Goal: Transaction & Acquisition: Download file/media

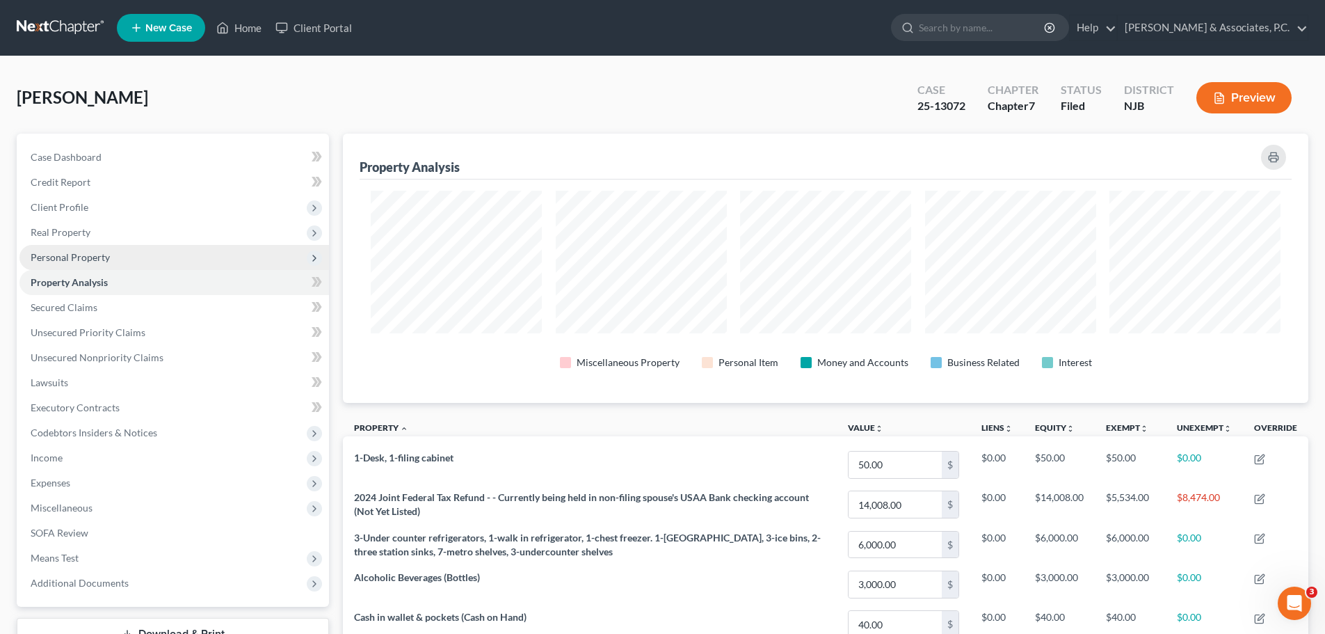
click at [90, 253] on span "Personal Property" at bounding box center [70, 257] width 79 height 12
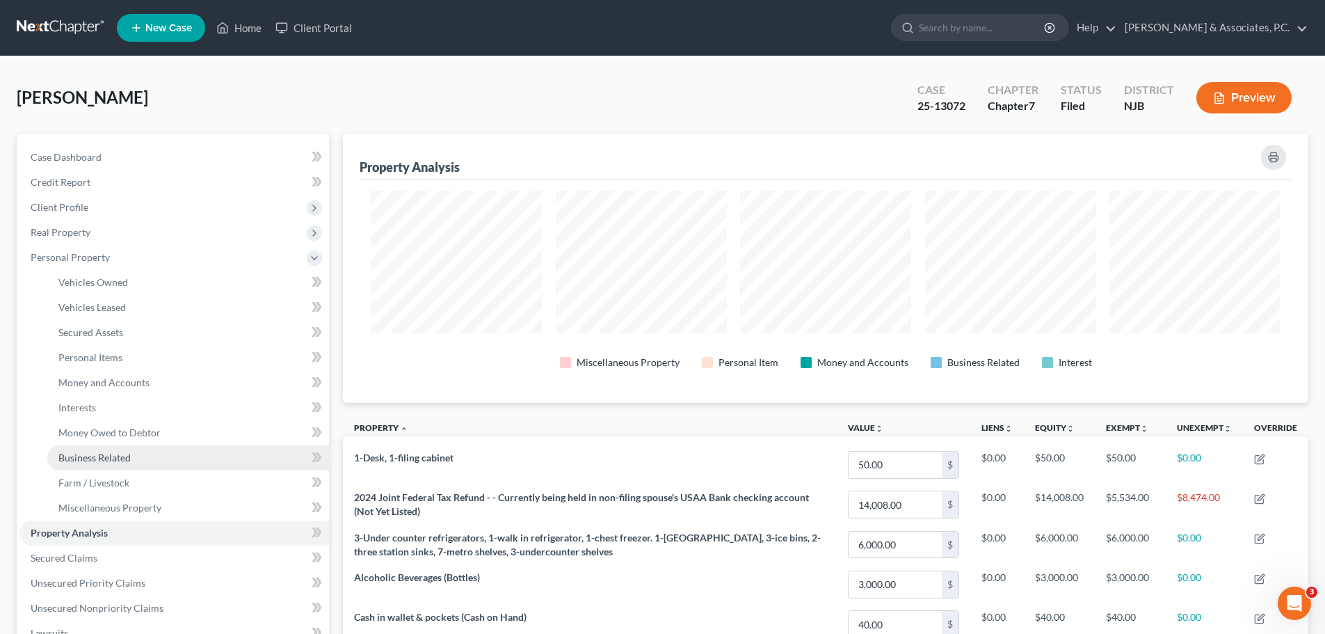
click at [143, 460] on link "Business Related" at bounding box center [188, 457] width 282 height 25
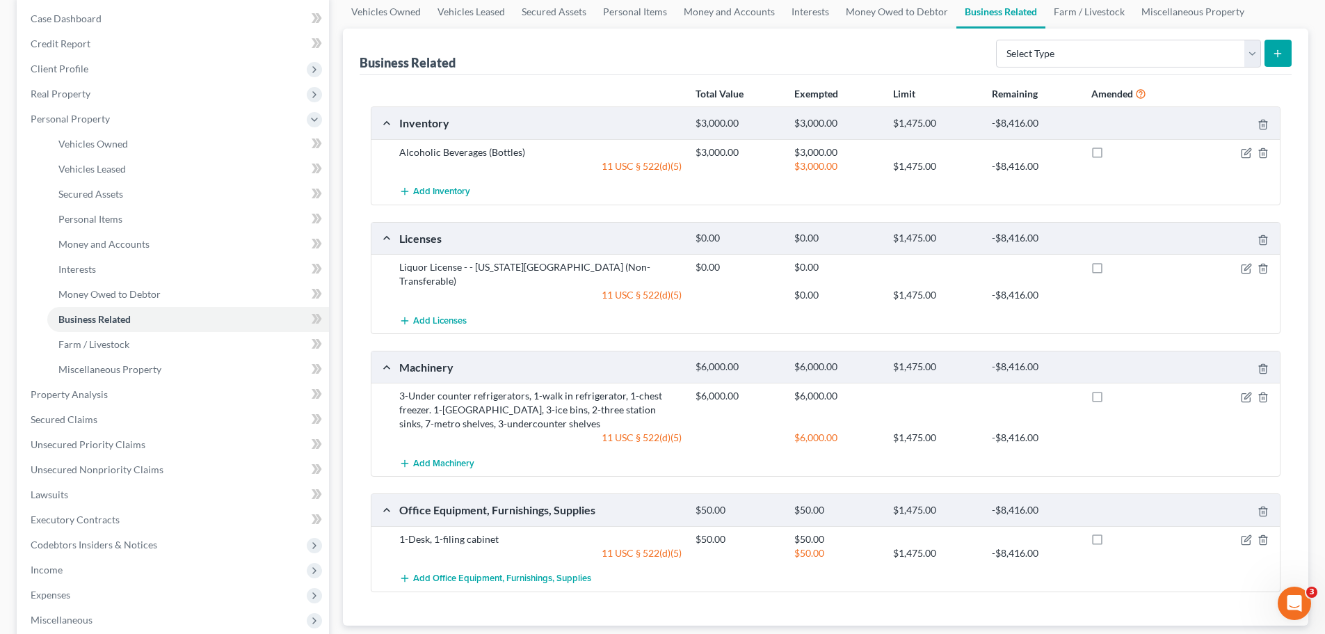
scroll to position [139, 0]
drag, startPoint x: 743, startPoint y: 153, endPoint x: 385, endPoint y: 152, distance: 358.2
click at [385, 152] on div "Alcoholic Beverages (Bottles) $3,000.00 $3,000.00 11 USC § 522(d)(5) $3,000.00 …" at bounding box center [825, 158] width 908 height 40
copy div "Alcoholic Beverages (Bottles) $3,000.00"
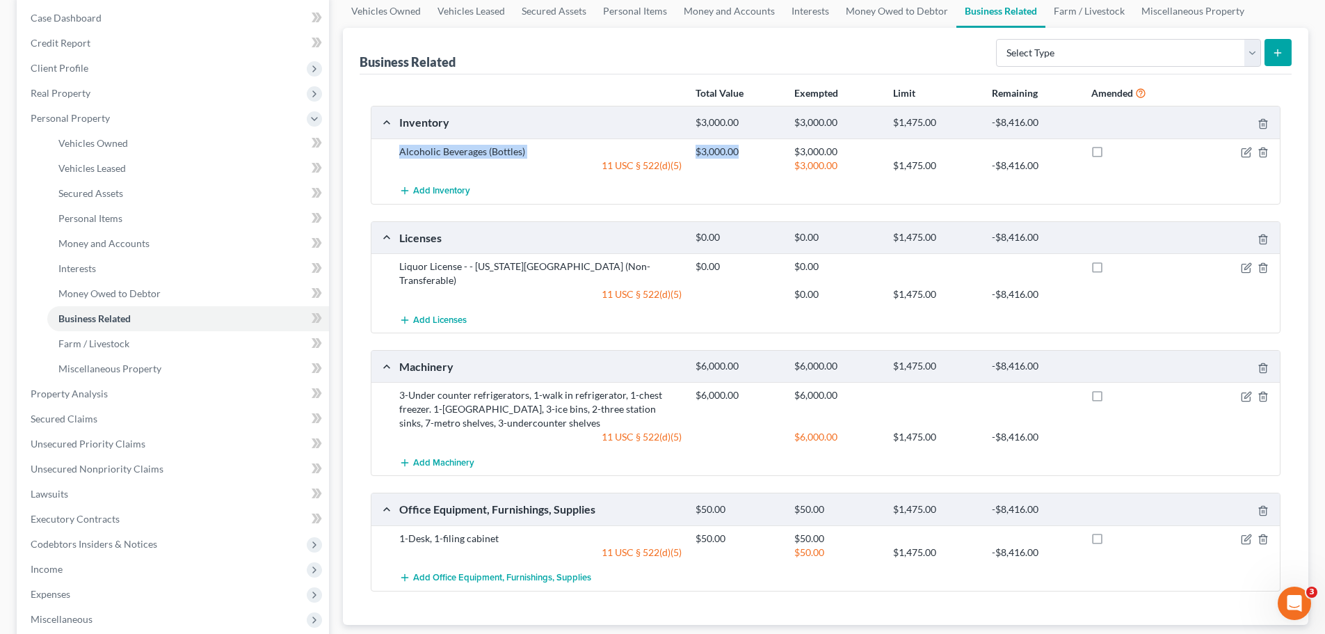
drag, startPoint x: 581, startPoint y: 408, endPoint x: 388, endPoint y: 374, distance: 196.4
click at [388, 382] on div "3-Under counter refrigerators, 1-walk in refrigerator, 1-chest freezer. 1-sandw…" at bounding box center [825, 415] width 908 height 67
click at [757, 388] on div "$6,000.00" at bounding box center [738, 395] width 99 height 14
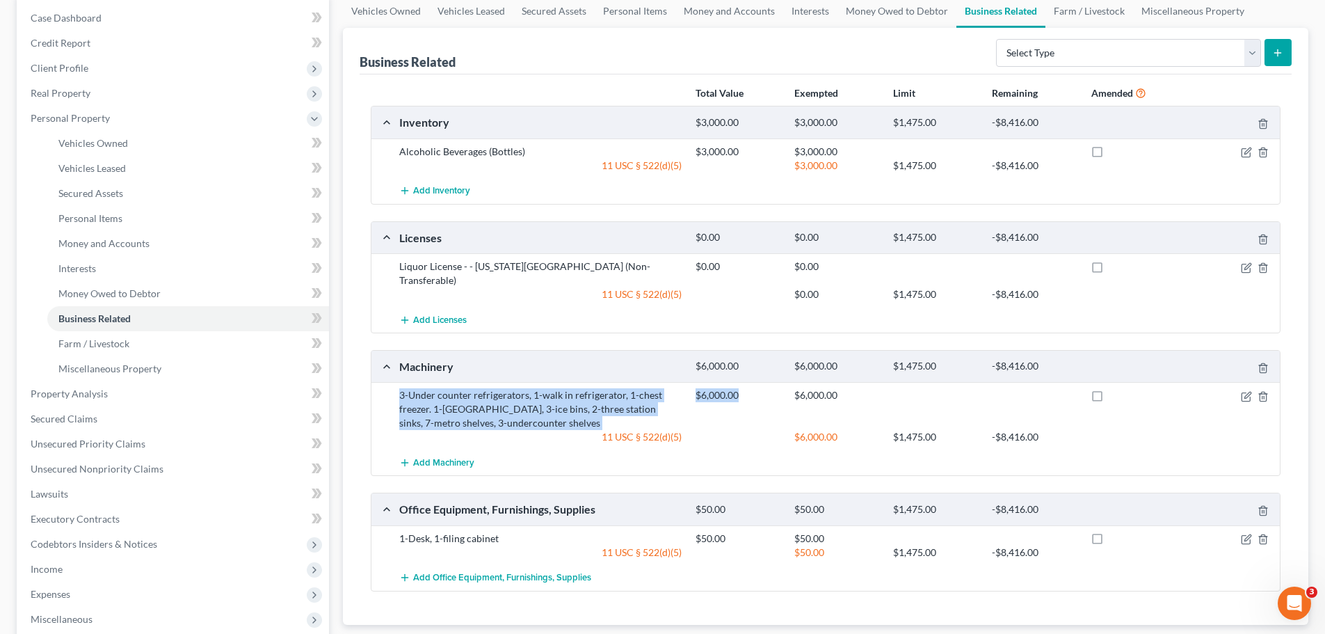
drag, startPoint x: 396, startPoint y: 374, endPoint x: 714, endPoint y: 387, distance: 318.8
click at [752, 389] on div "3-Under counter refrigerators, 1-walk in refrigerator, 1-chest freezer. 1-sandw…" at bounding box center [825, 415] width 908 height 67
copy div "3-Under counter refrigerators, 1-walk in refrigerator, 1-chest freezer. 1-sandw…"
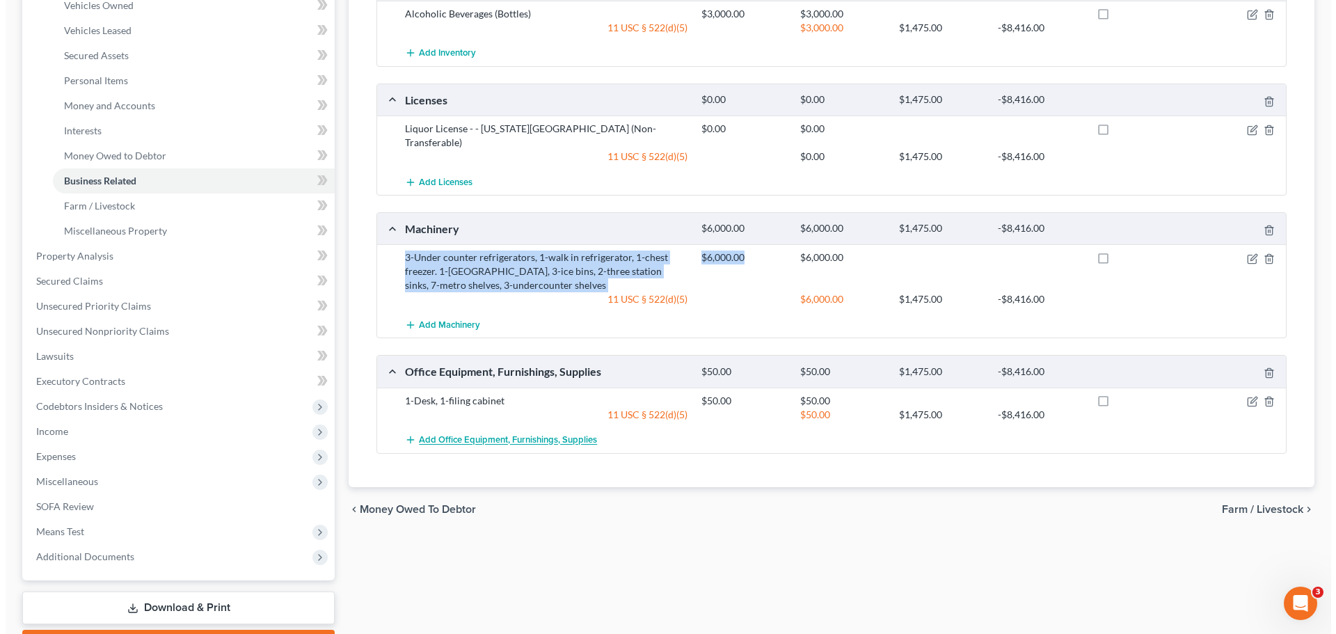
scroll to position [278, 0]
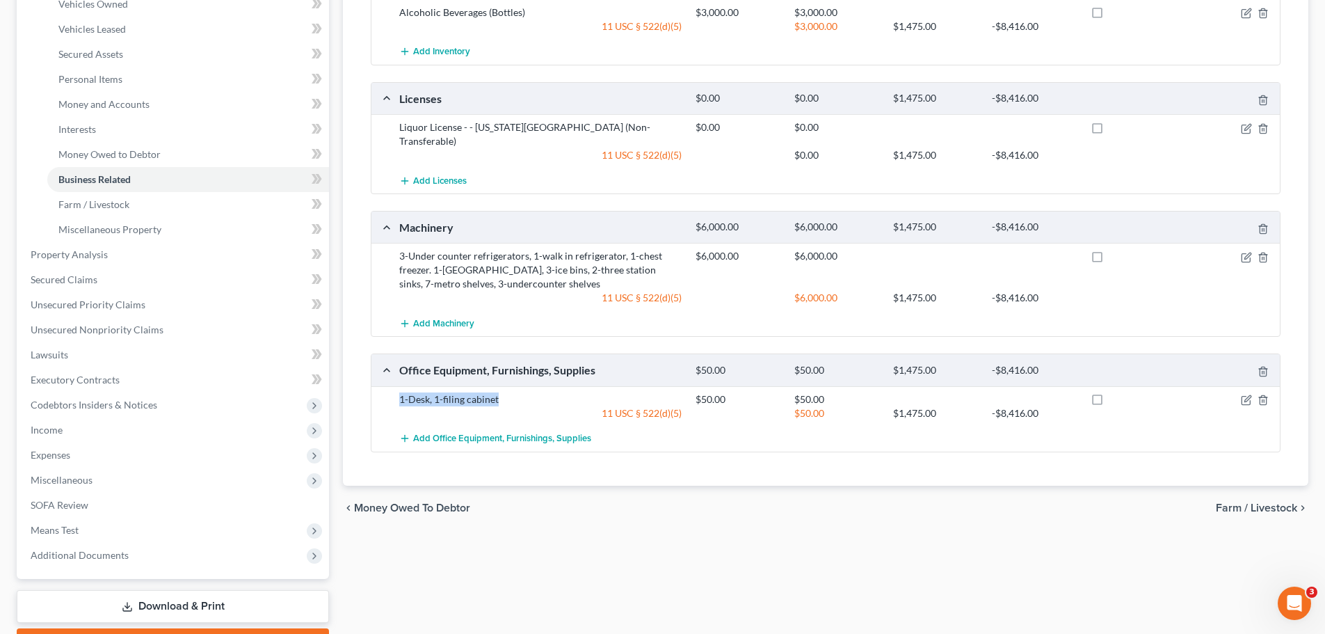
drag, startPoint x: 506, startPoint y: 383, endPoint x: 396, endPoint y: 382, distance: 109.9
click at [396, 392] on div "1-Desk, 1-filing cabinet" at bounding box center [540, 399] width 296 height 14
drag, startPoint x: 744, startPoint y: 384, endPoint x: 392, endPoint y: 387, distance: 351.3
click at [392, 392] on div "1-Desk, 1-filing cabinet $50.00 $50.00 11 USC § 522(d)(5) $50.00 $1,475.00 -$8,…" at bounding box center [836, 406] width 889 height 28
drag, startPoint x: 432, startPoint y: 392, endPoint x: 696, endPoint y: 438, distance: 268.4
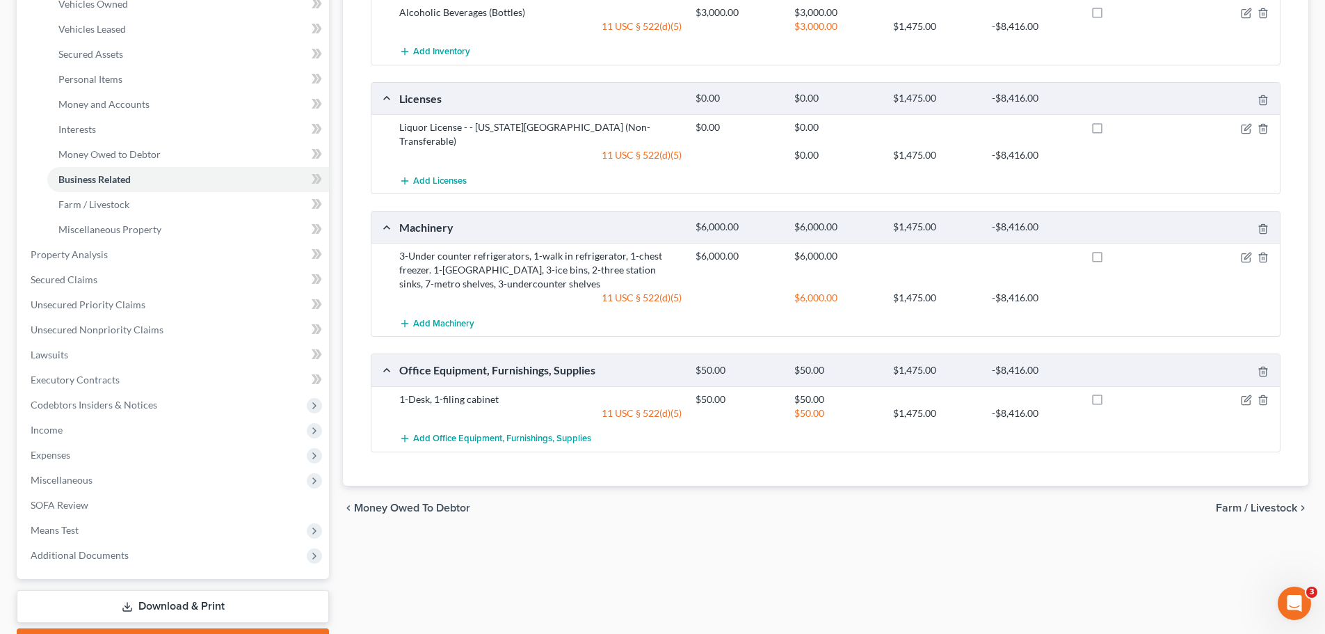
click at [709, 486] on div "chevron_left Money Owed to Debtor Farm / Livestock chevron_right" at bounding box center [825, 508] width 965 height 45
drag, startPoint x: 744, startPoint y: 385, endPoint x: 425, endPoint y: 381, distance: 319.3
click at [390, 386] on div "1-Desk, 1-filing cabinet $50.00 $50.00 11 USC § 522(d)(5) $50.00 $1,475.00 -$8,…" at bounding box center [825, 406] width 908 height 40
copy div "1-Desk, 1-filing cabinet $50.00"
click at [1245, 252] on icon "button" at bounding box center [1246, 257] width 11 height 11
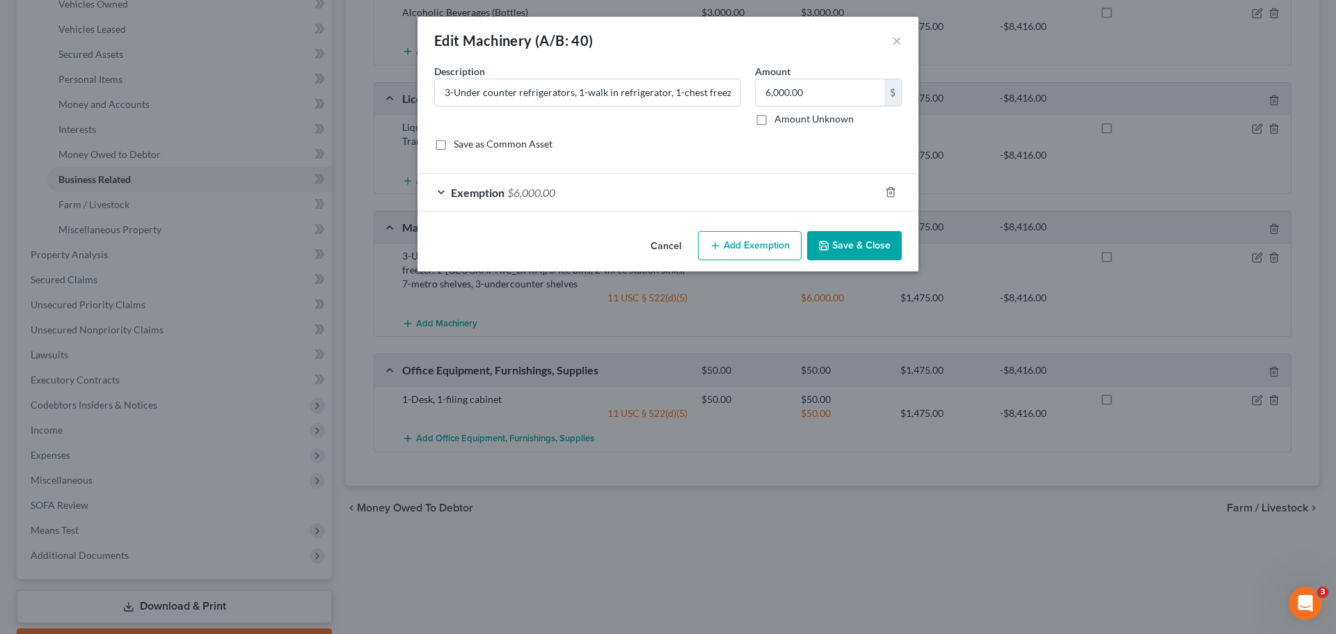
click at [755, 190] on div "Exemption $6,000.00" at bounding box center [648, 192] width 462 height 37
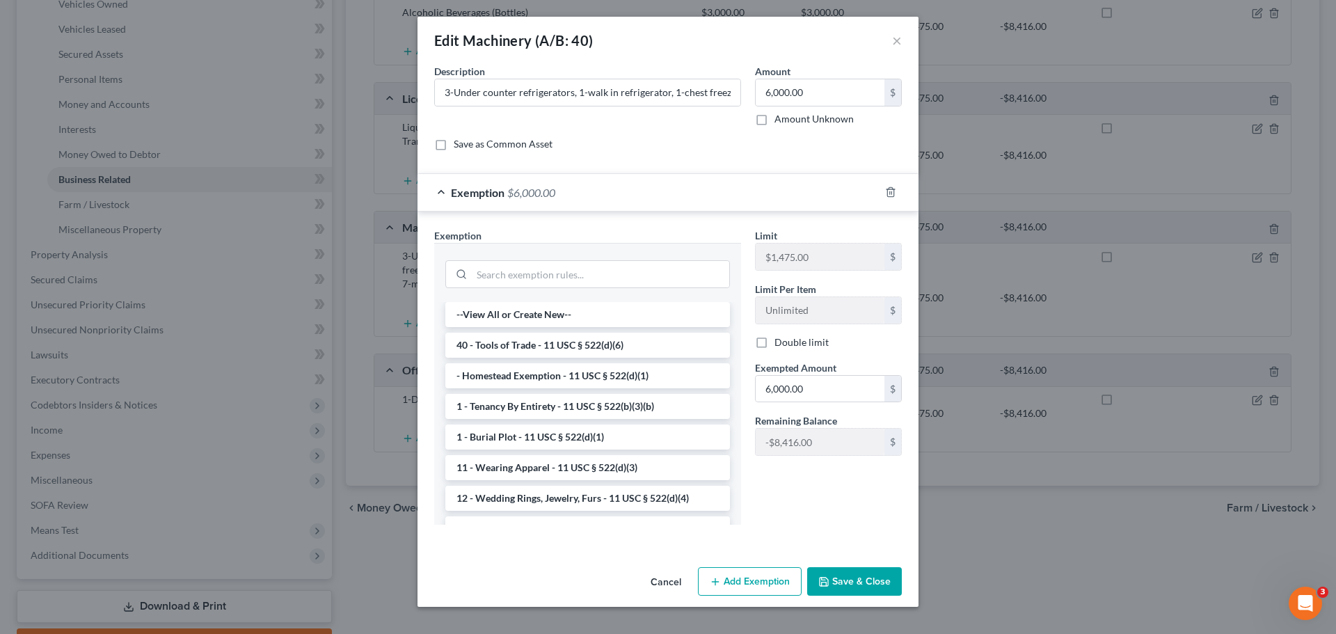
scroll to position [70, 0]
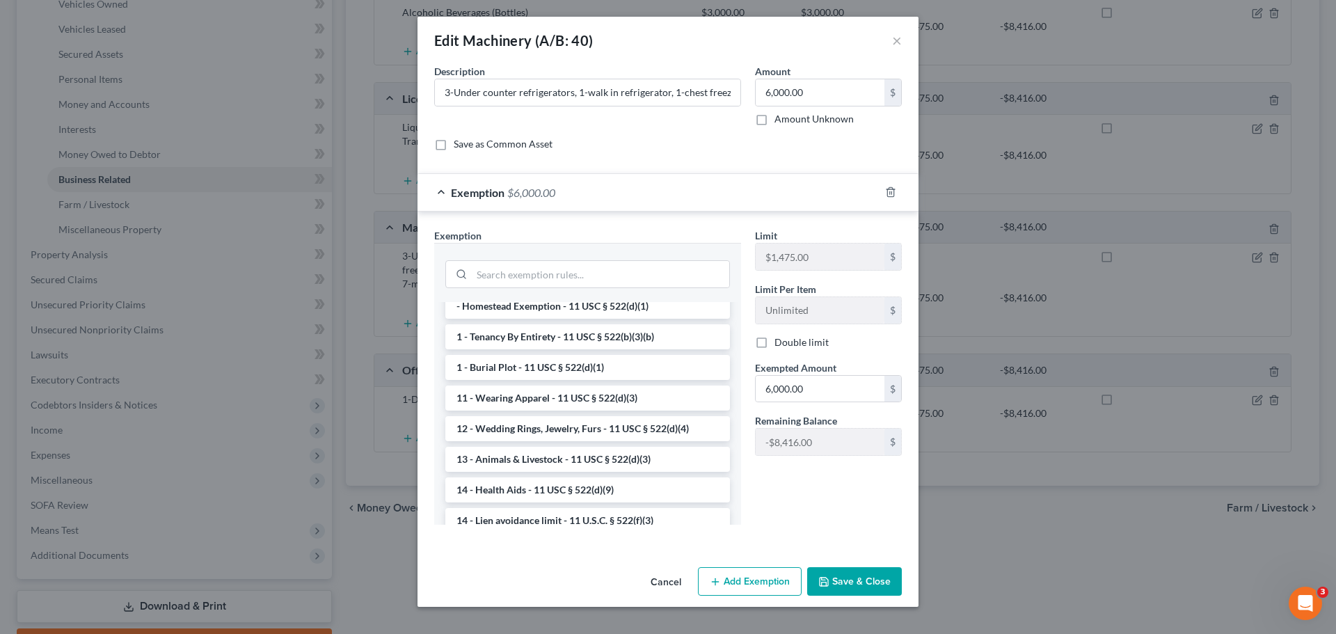
click at [672, 581] on button "Cancel" at bounding box center [665, 582] width 53 height 28
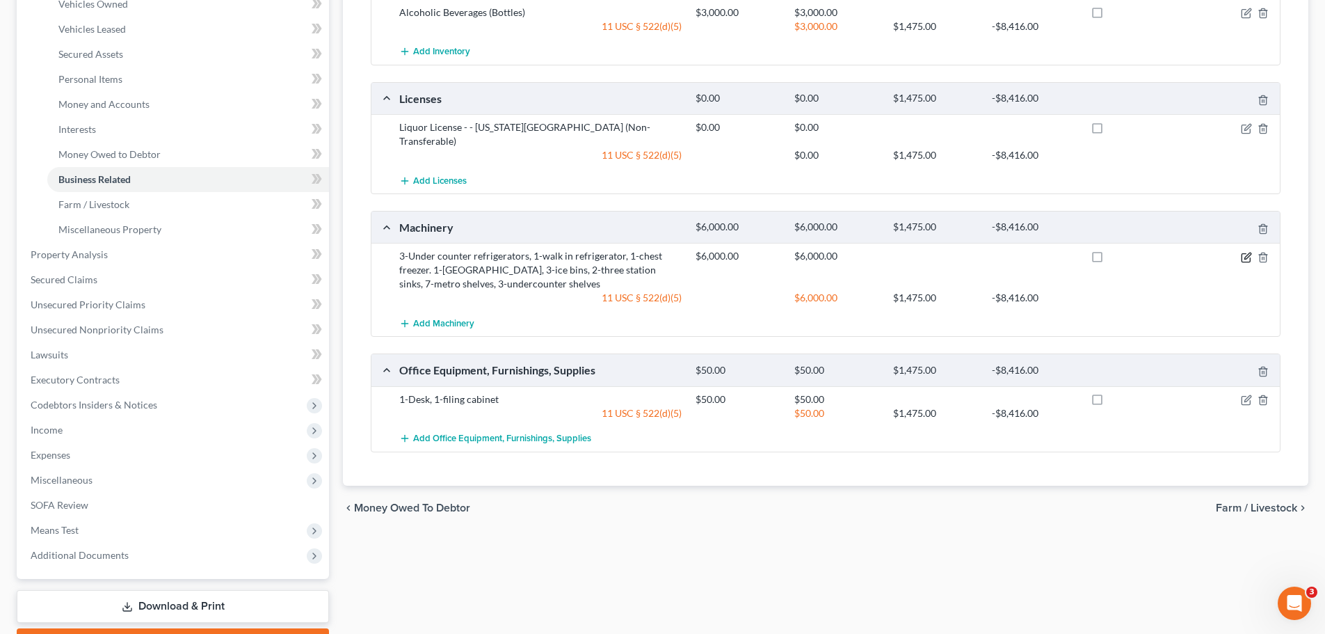
click at [1249, 252] on icon "button" at bounding box center [1246, 257] width 11 height 11
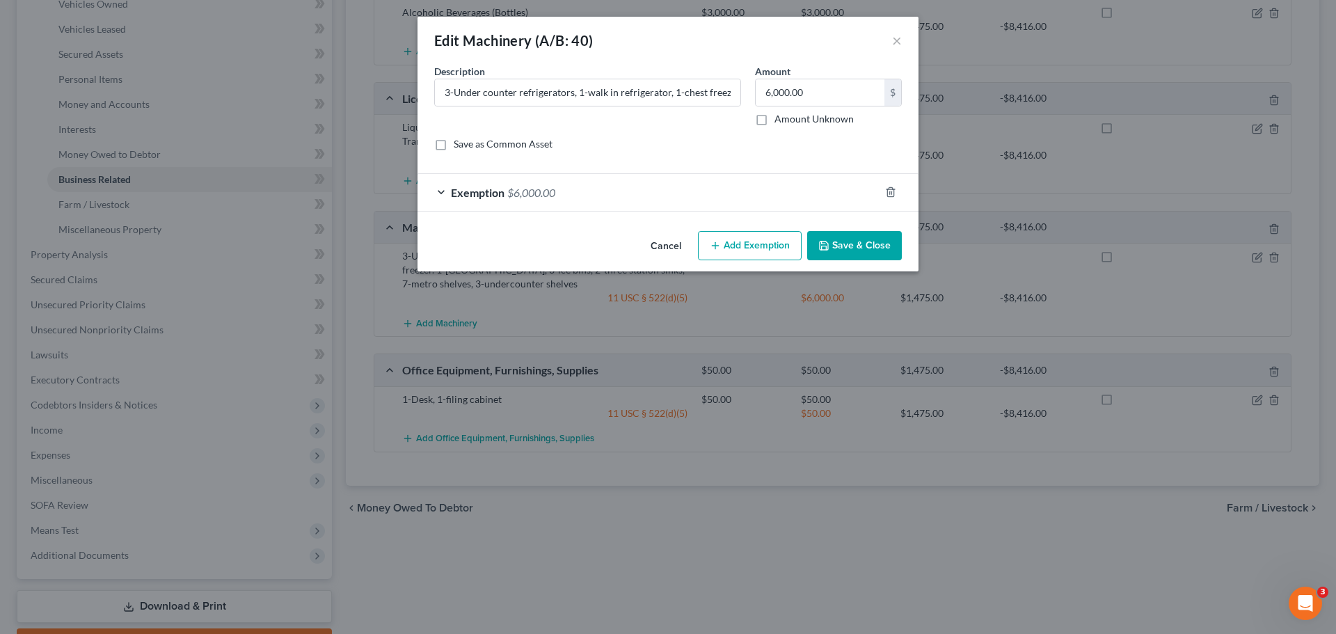
click at [750, 248] on button "Add Exemption" at bounding box center [750, 245] width 104 height 29
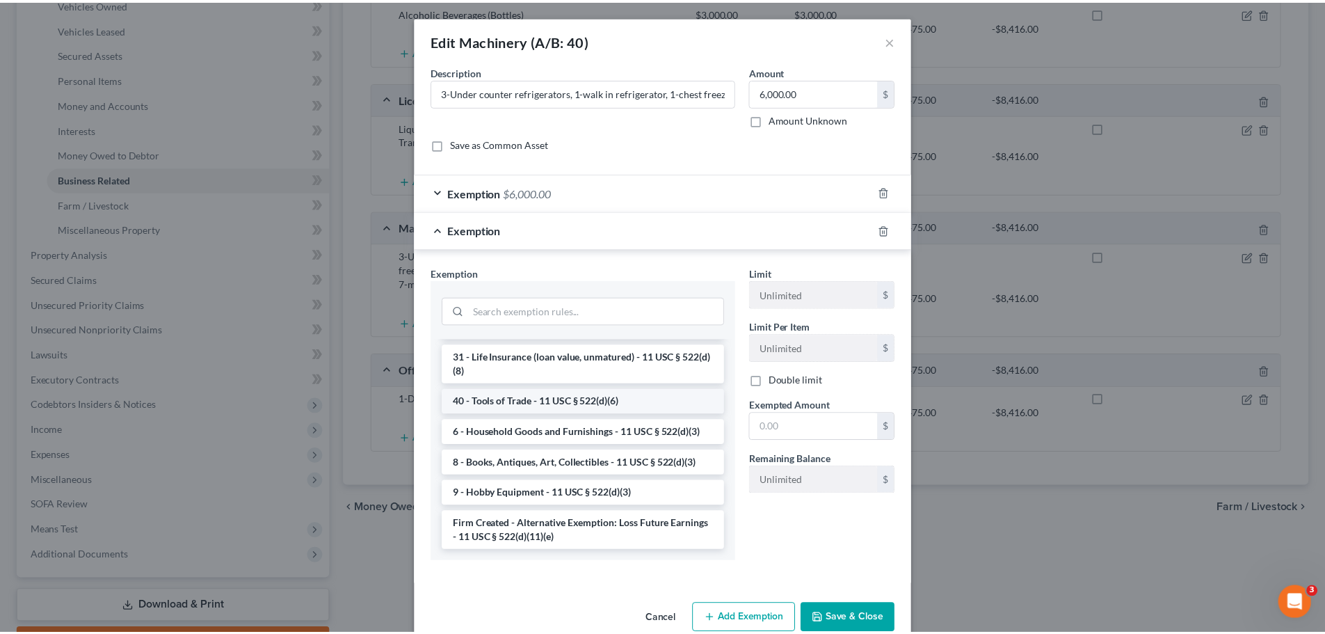
scroll to position [1194, 0]
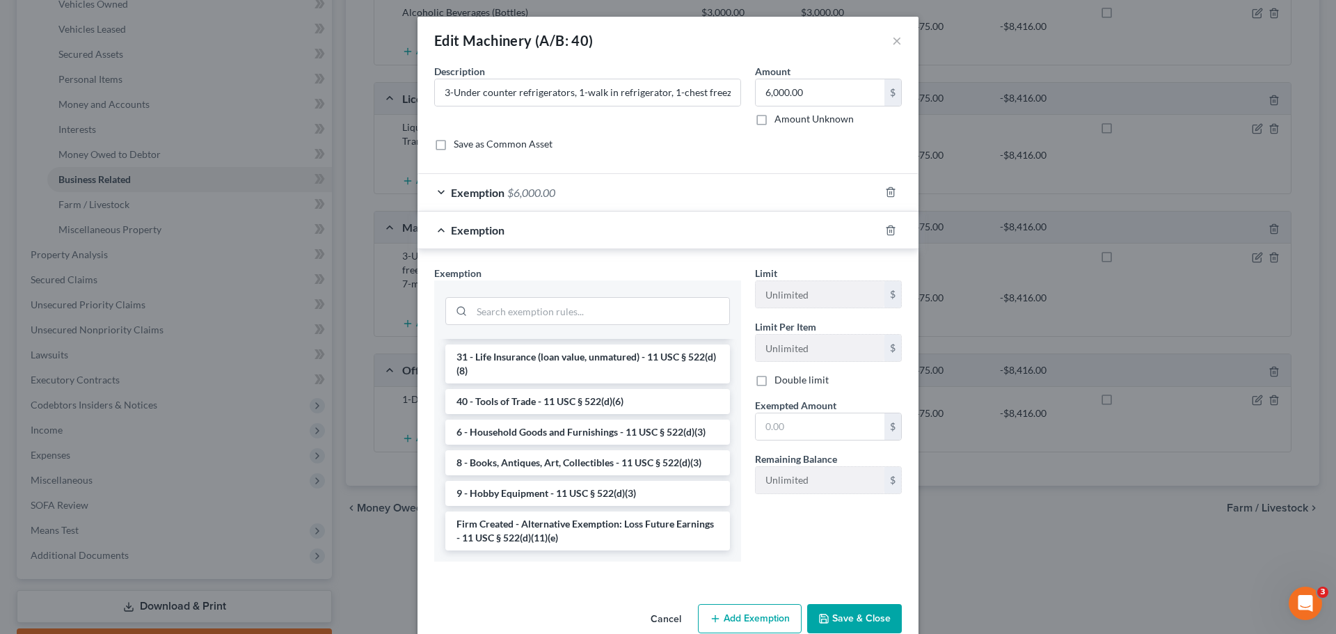
click at [796, 522] on div "Limit Unlimited $ Limit Per Item Unlimited $ Double limit Exempted Amount * $ R…" at bounding box center [828, 419] width 161 height 307
click at [677, 618] on button "Cancel" at bounding box center [665, 619] width 53 height 28
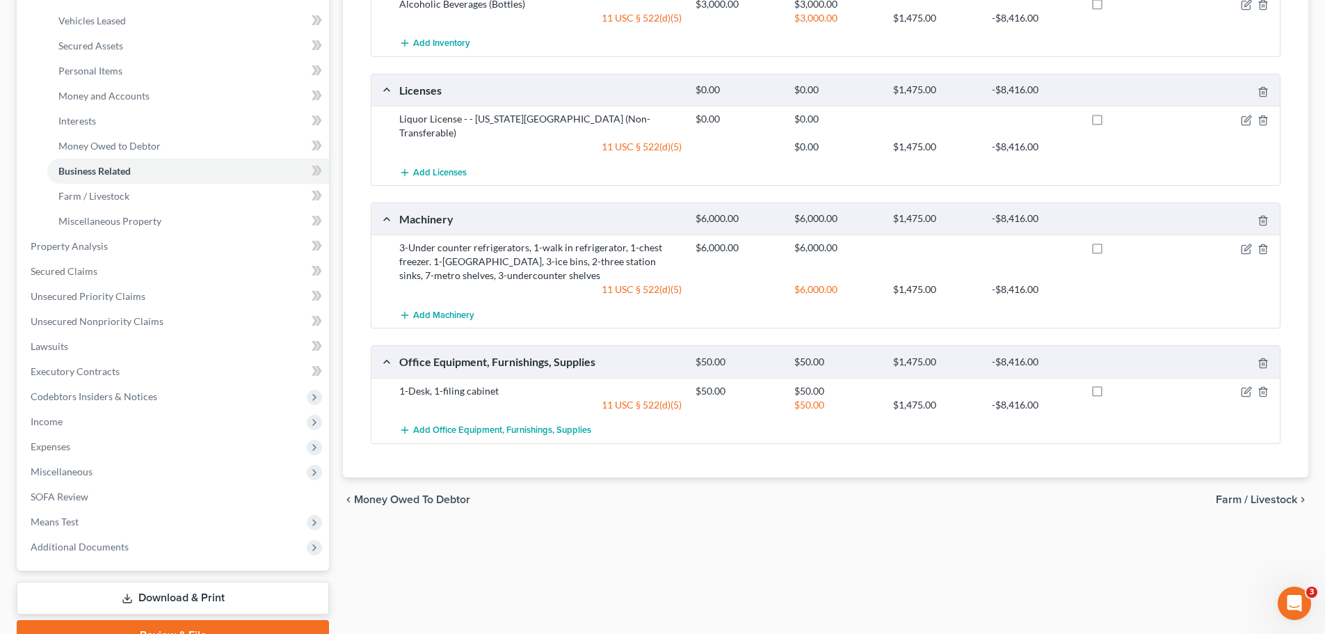
scroll to position [8, 0]
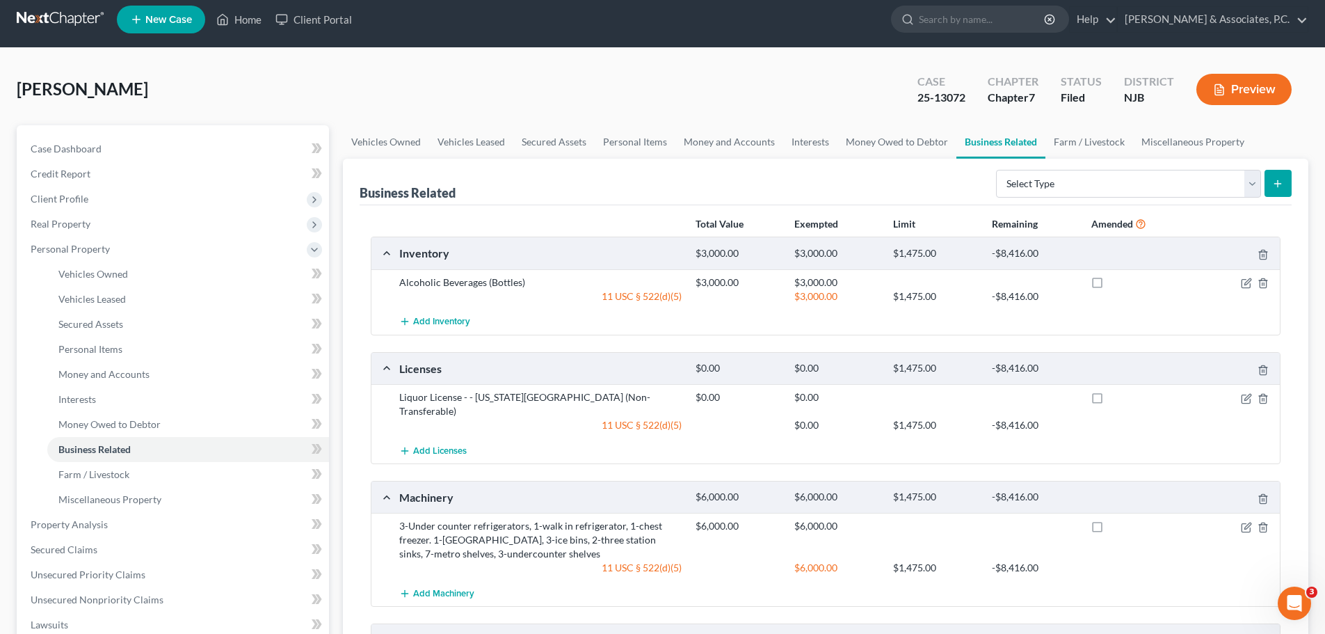
drag, startPoint x: 42, startPoint y: 27, endPoint x: 58, endPoint y: 30, distance: 15.6
click at [42, 27] on link at bounding box center [61, 19] width 89 height 25
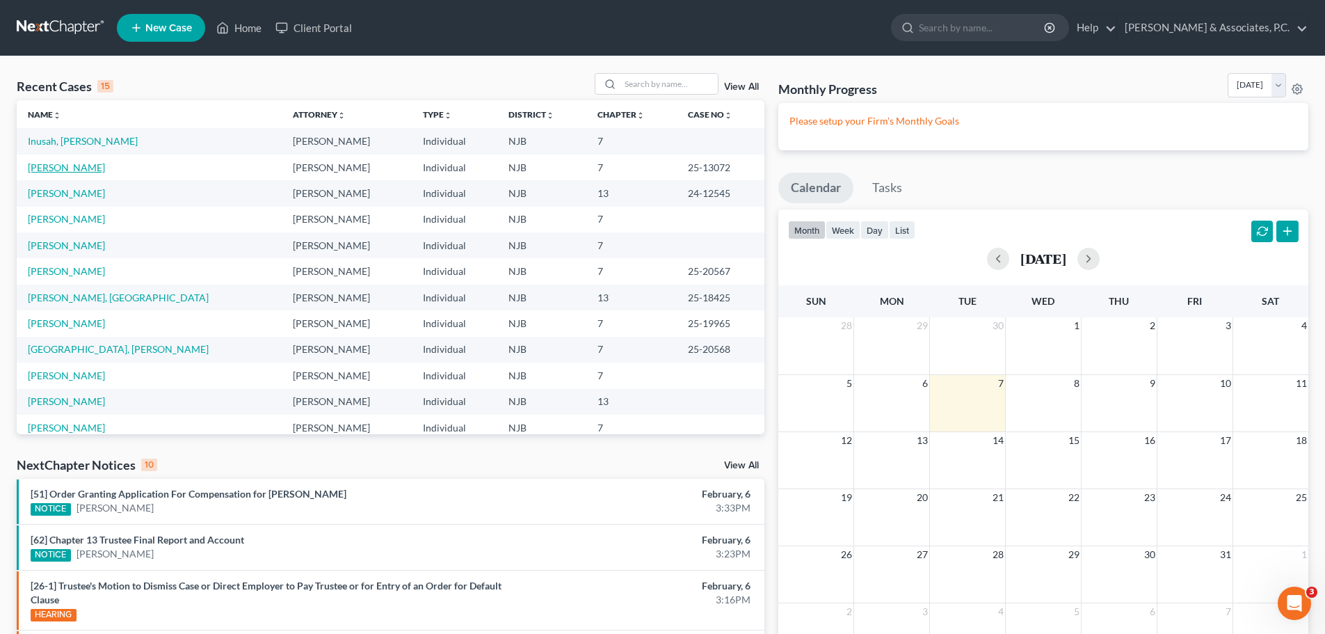
click at [67, 166] on link "[PERSON_NAME]" at bounding box center [66, 167] width 77 height 12
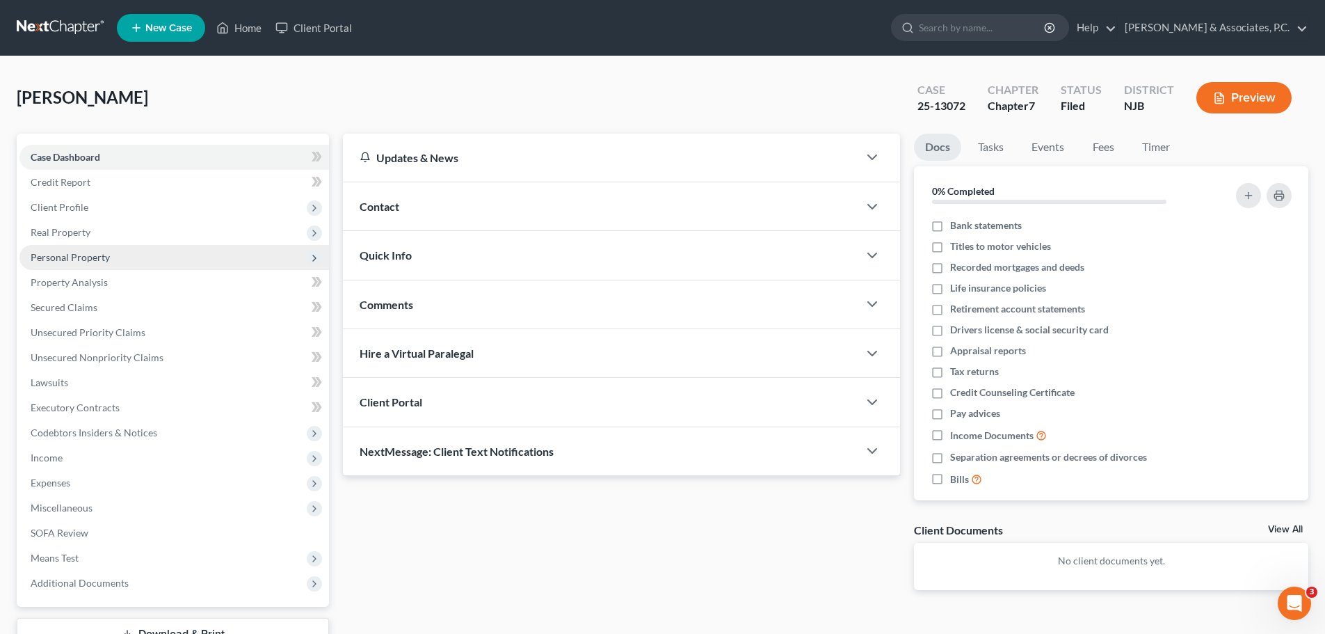
click at [78, 262] on span "Personal Property" at bounding box center [70, 257] width 79 height 12
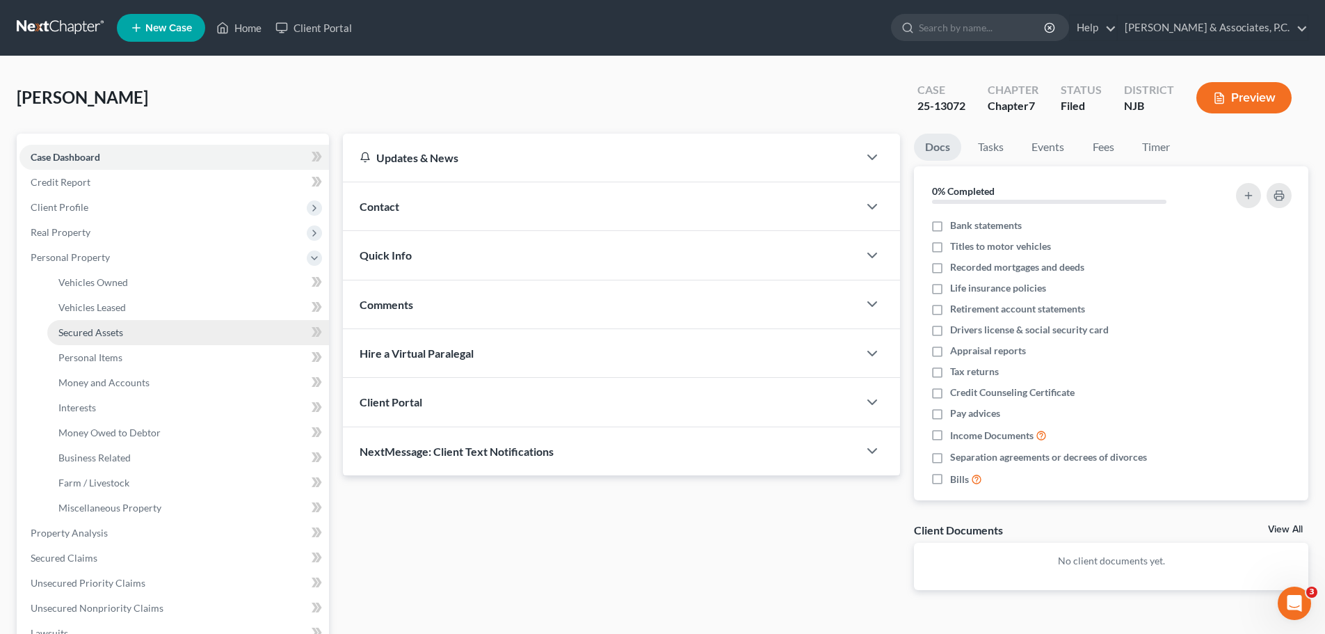
click at [138, 327] on link "Secured Assets" at bounding box center [188, 332] width 282 height 25
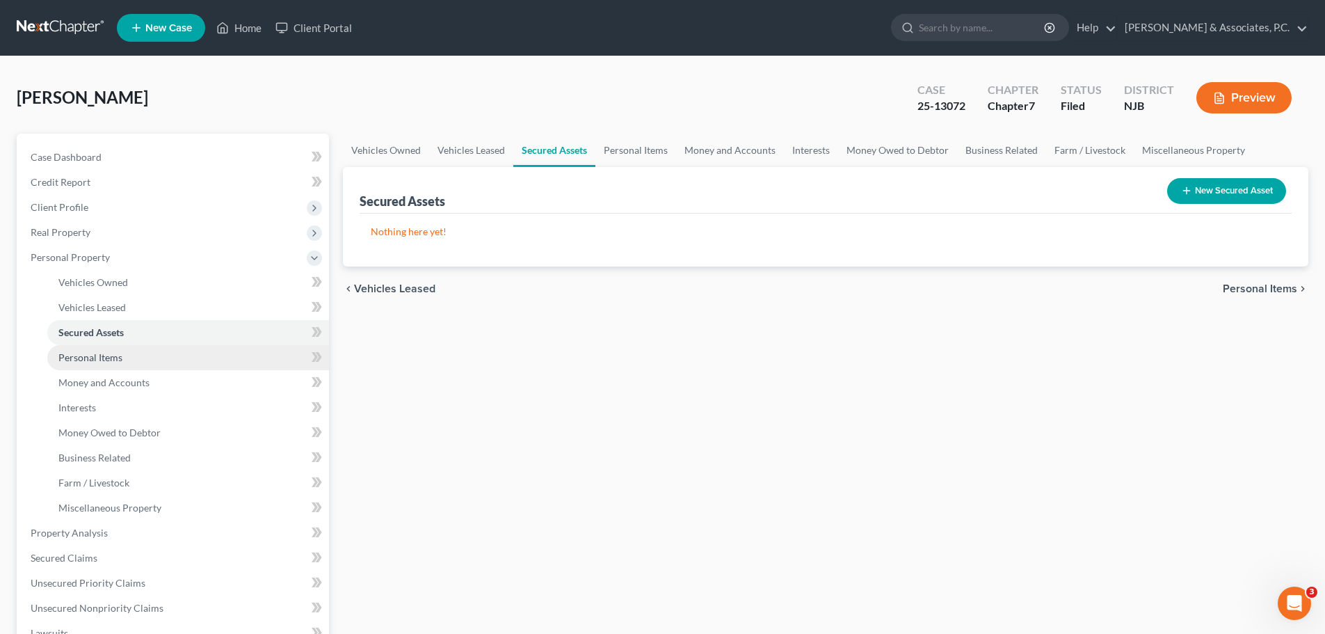
click at [141, 362] on link "Personal Items" at bounding box center [188, 357] width 282 height 25
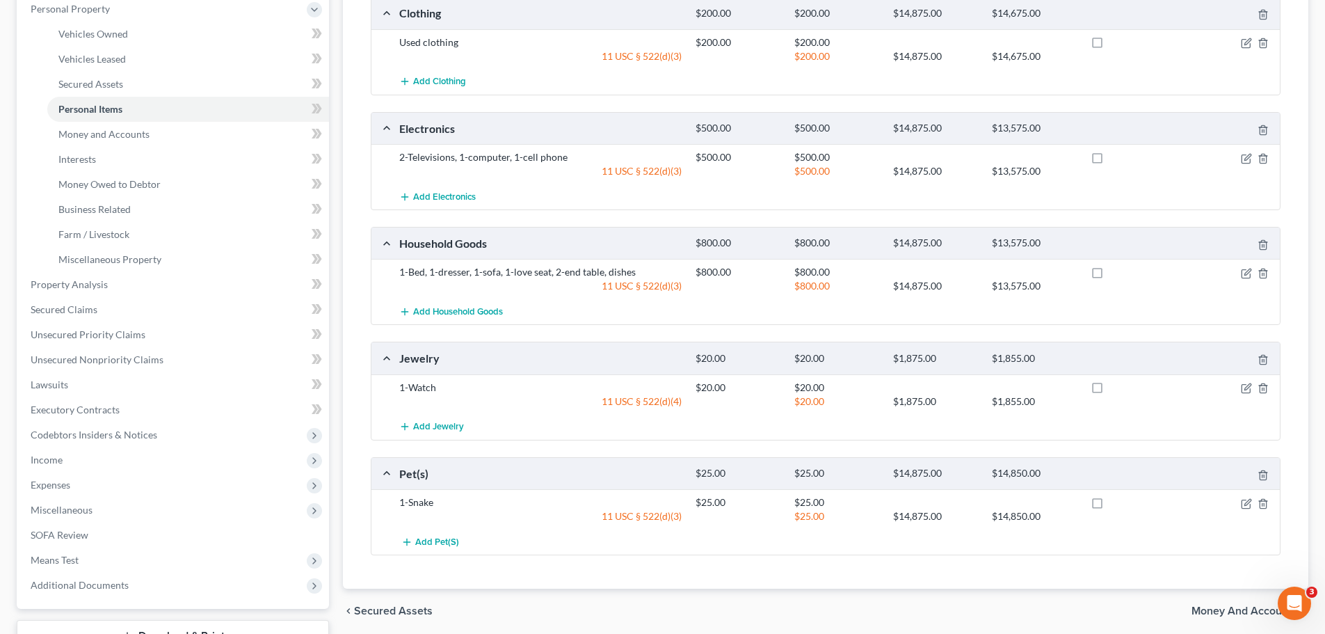
scroll to position [70, 0]
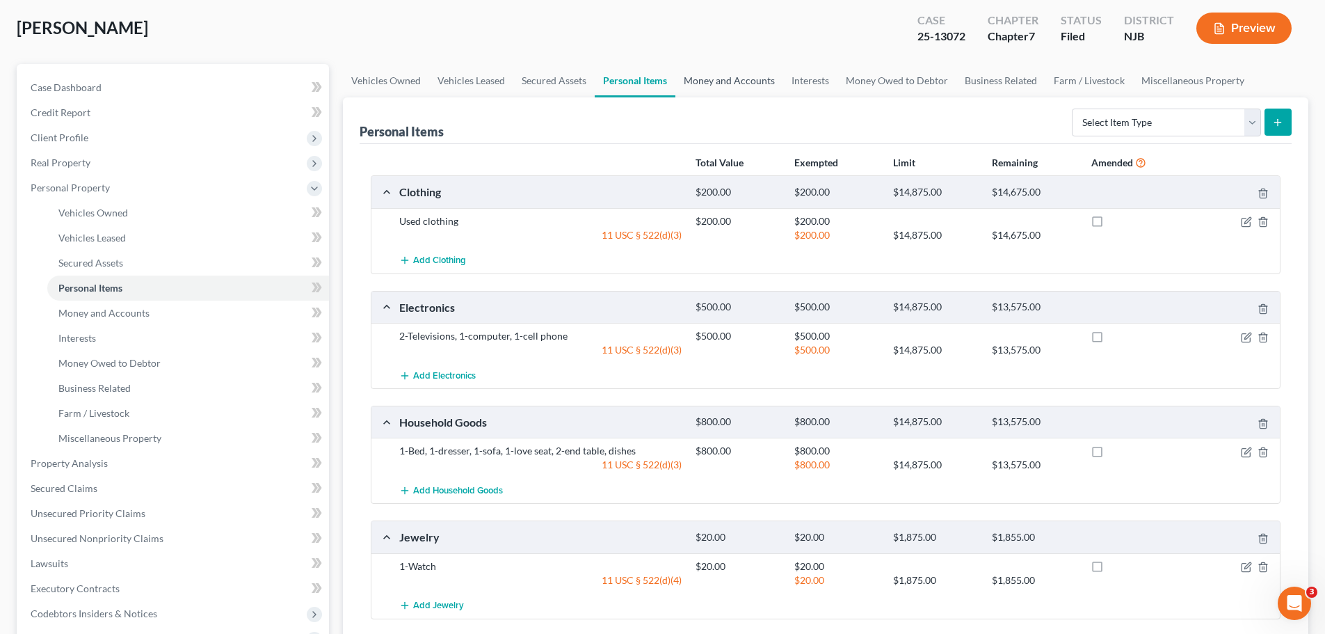
click at [738, 83] on link "Money and Accounts" at bounding box center [729, 80] width 108 height 33
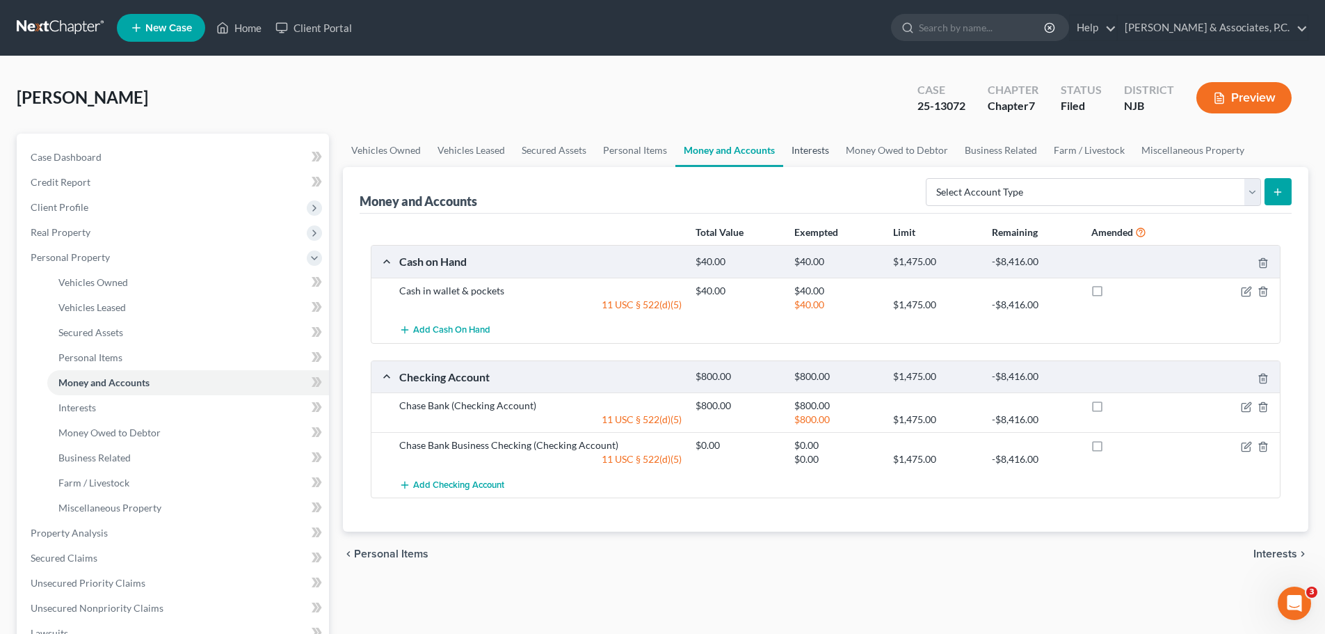
click at [814, 150] on link "Interests" at bounding box center [810, 150] width 54 height 33
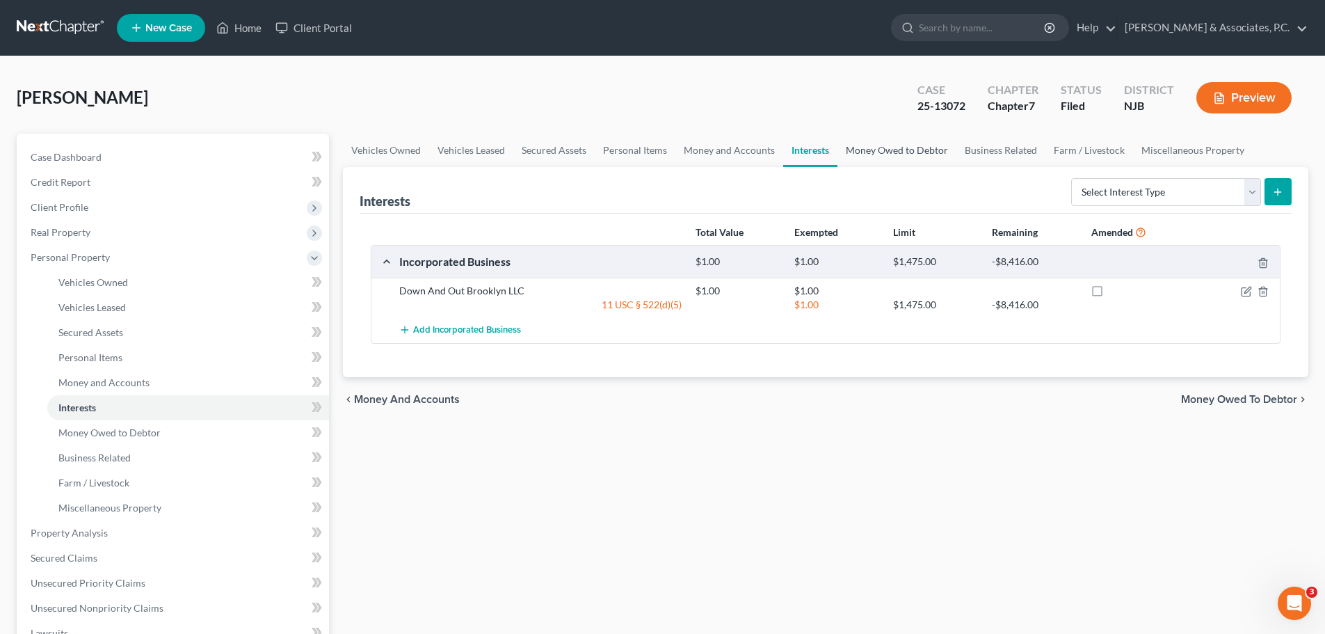
click at [895, 150] on link "Money Owed to Debtor" at bounding box center [896, 150] width 119 height 33
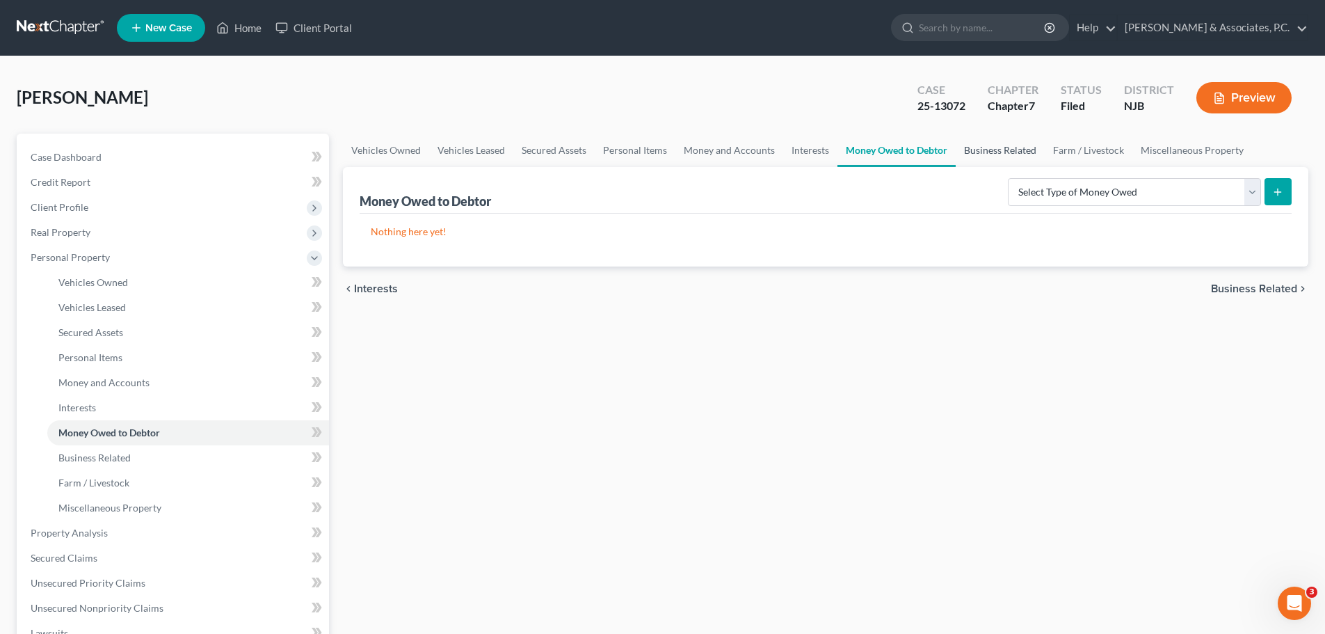
click at [1017, 155] on link "Business Related" at bounding box center [1000, 150] width 89 height 33
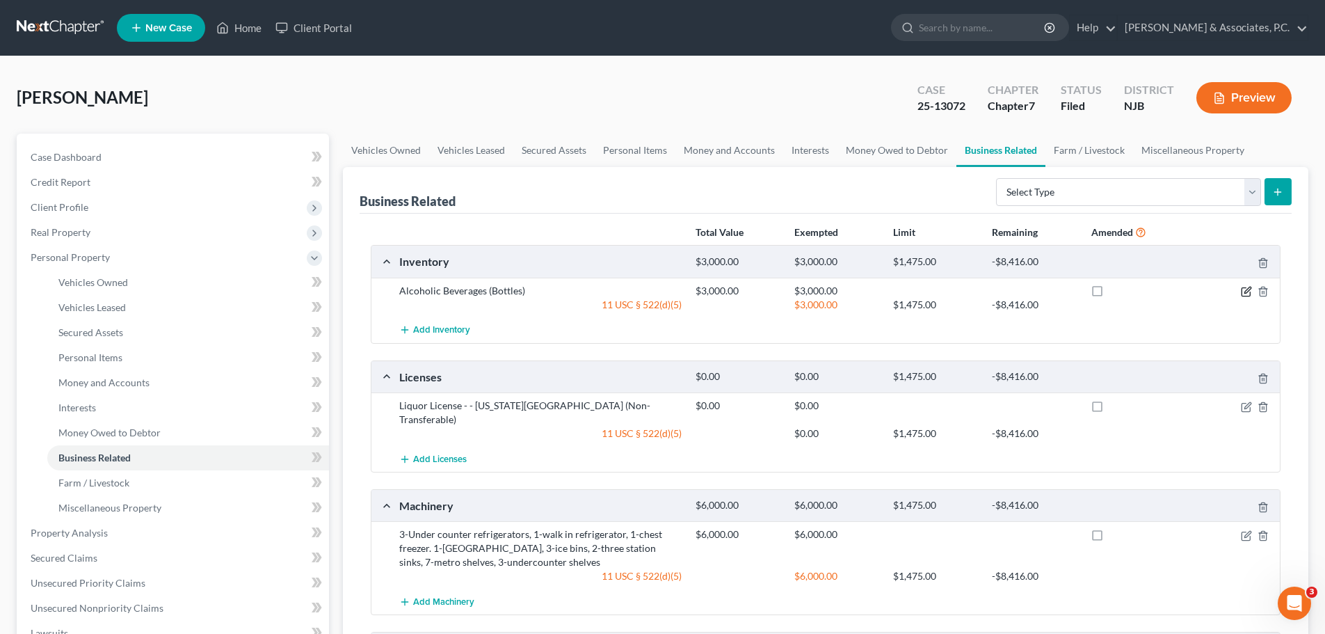
click at [1248, 294] on icon "button" at bounding box center [1246, 291] width 11 height 11
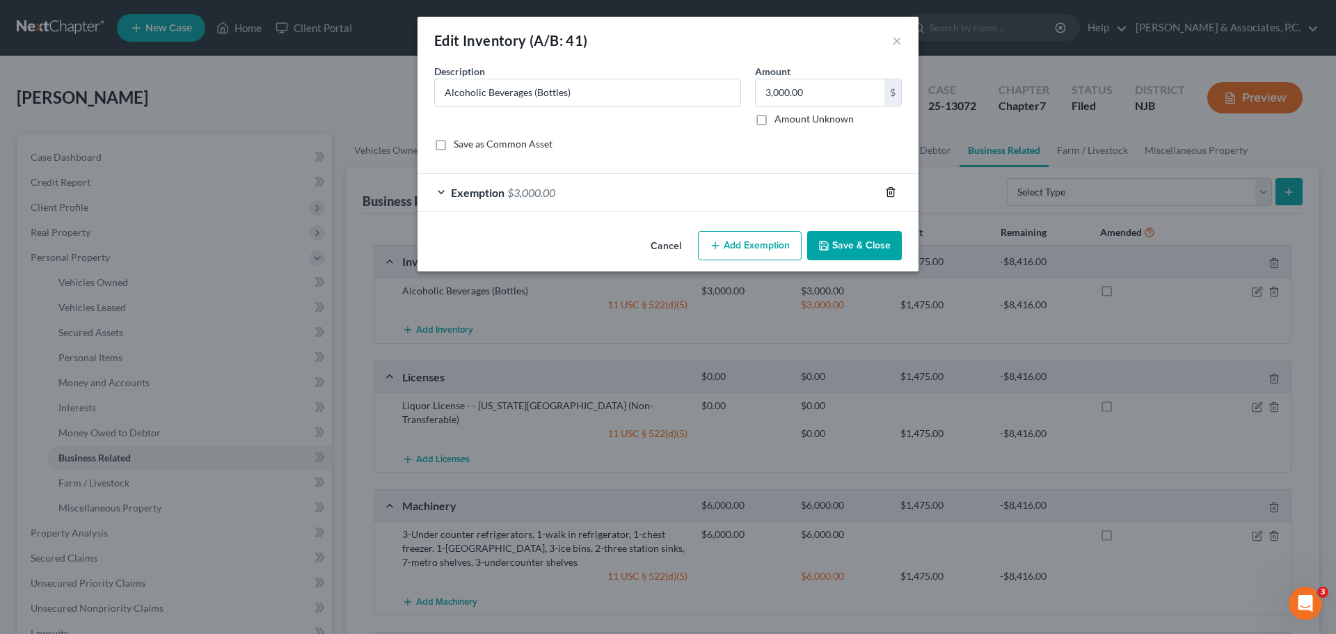
click at [892, 192] on icon "button" at bounding box center [890, 191] width 11 height 11
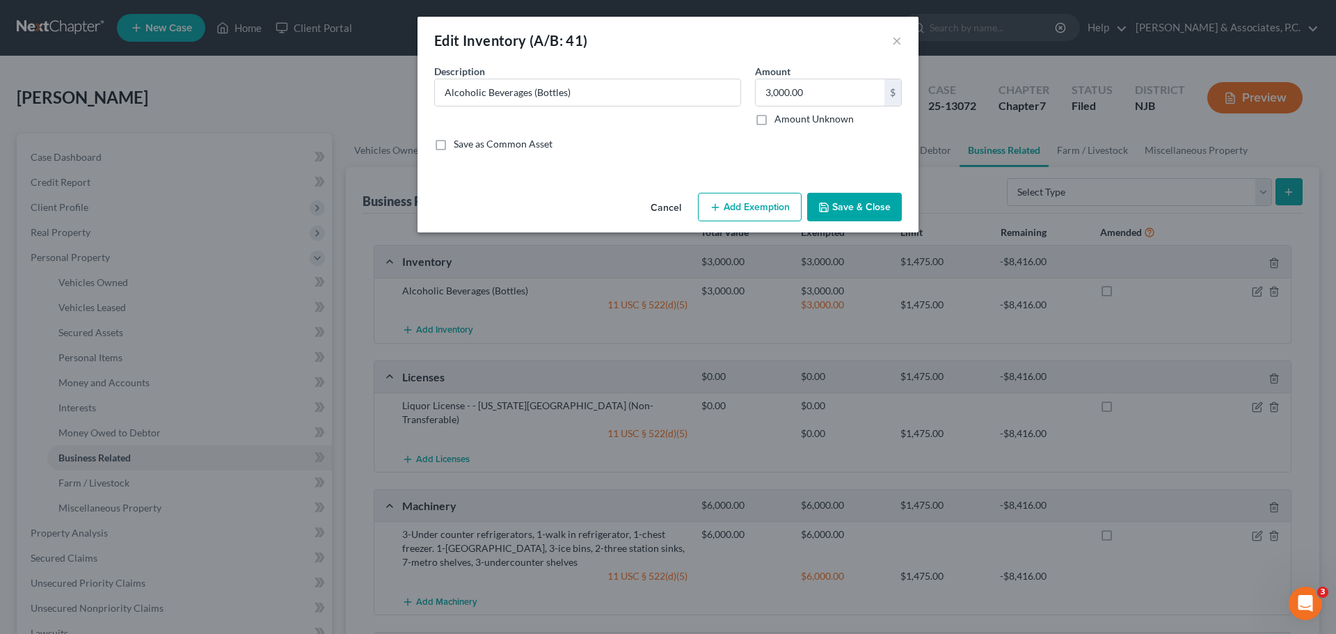
click at [855, 211] on button "Save & Close" at bounding box center [854, 207] width 95 height 29
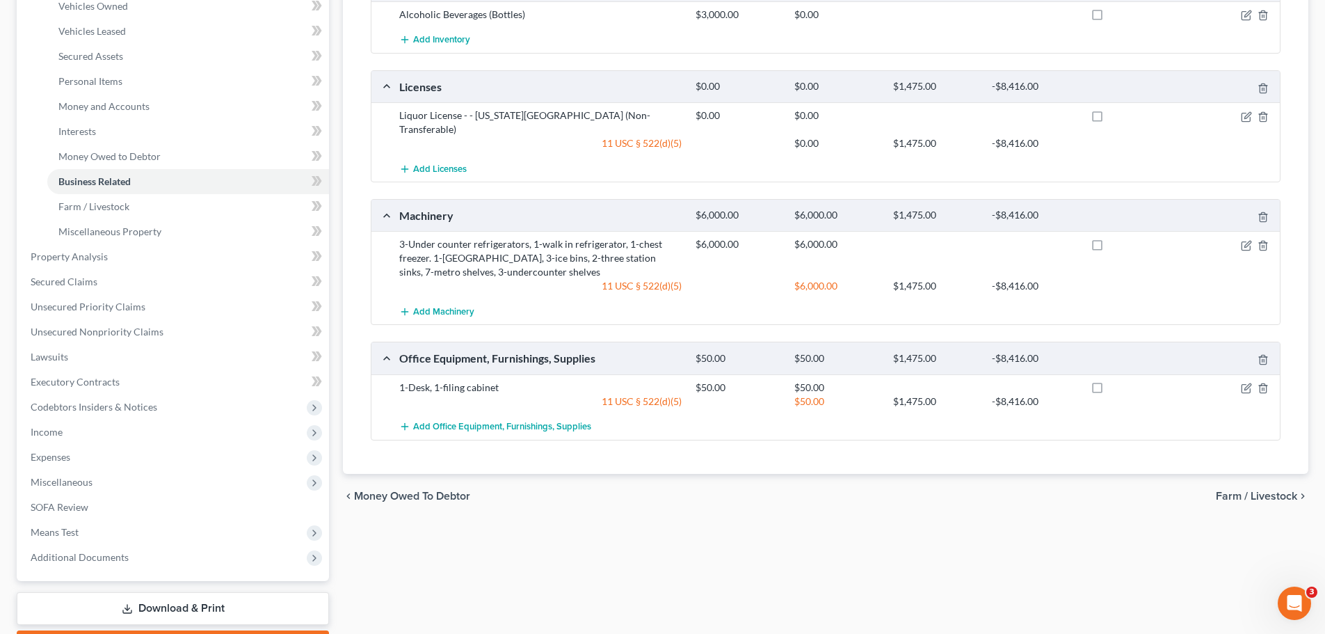
scroll to position [278, 0]
click at [1246, 238] on icon "button" at bounding box center [1246, 243] width 11 height 11
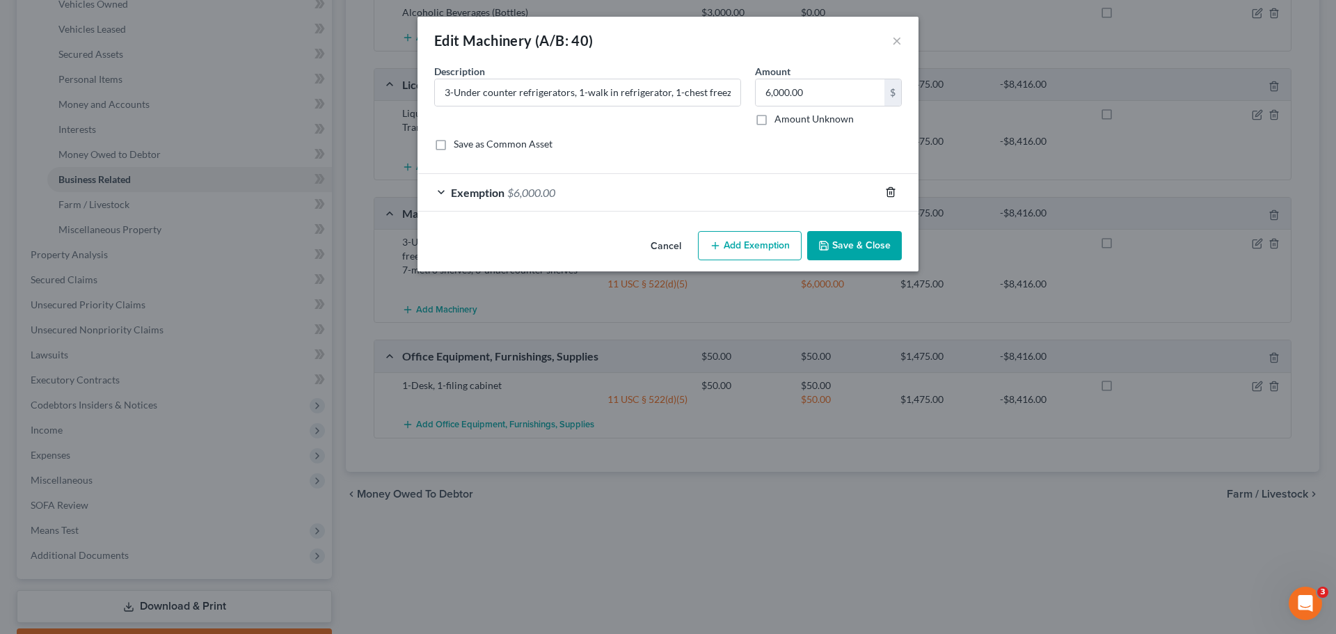
click at [892, 192] on icon "button" at bounding box center [890, 191] width 11 height 11
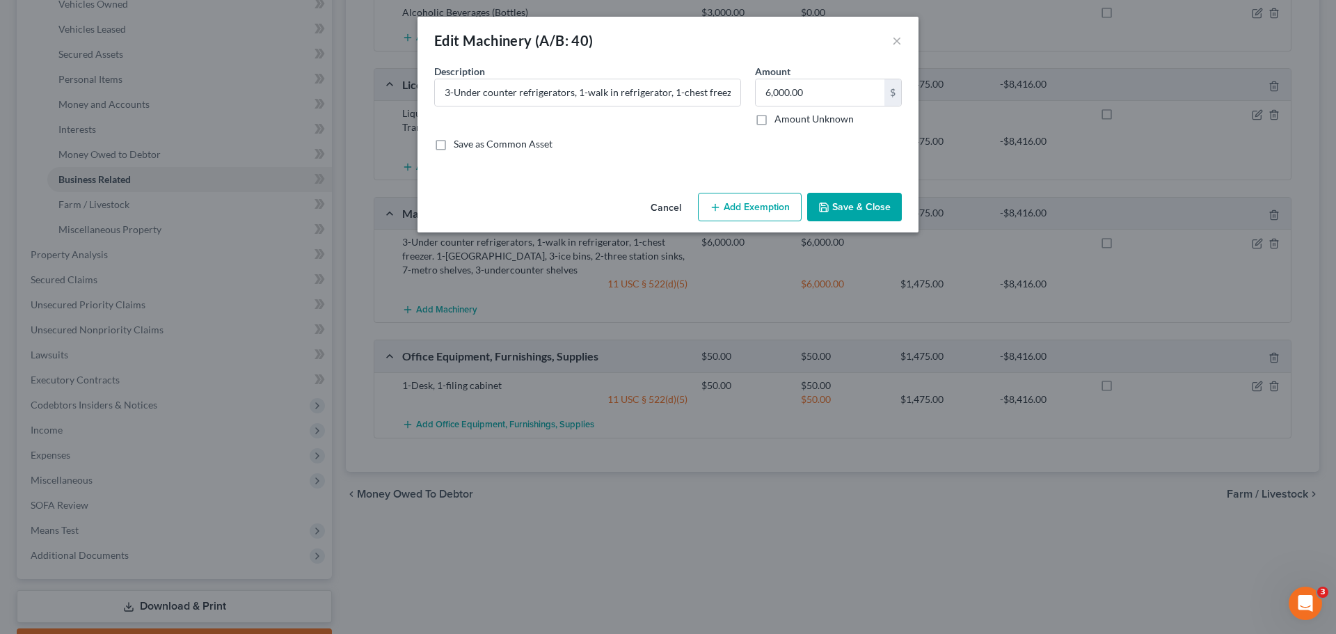
click at [885, 214] on button "Save & Close" at bounding box center [854, 207] width 95 height 29
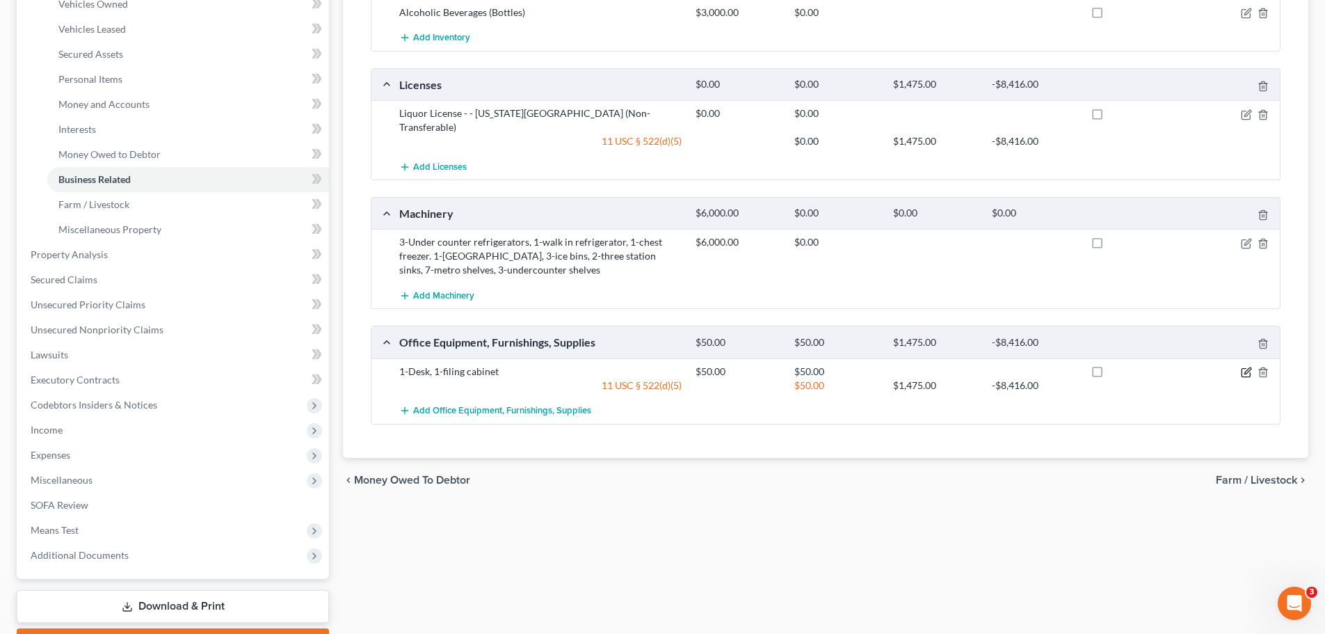
click at [1249, 367] on icon "button" at bounding box center [1246, 372] width 11 height 11
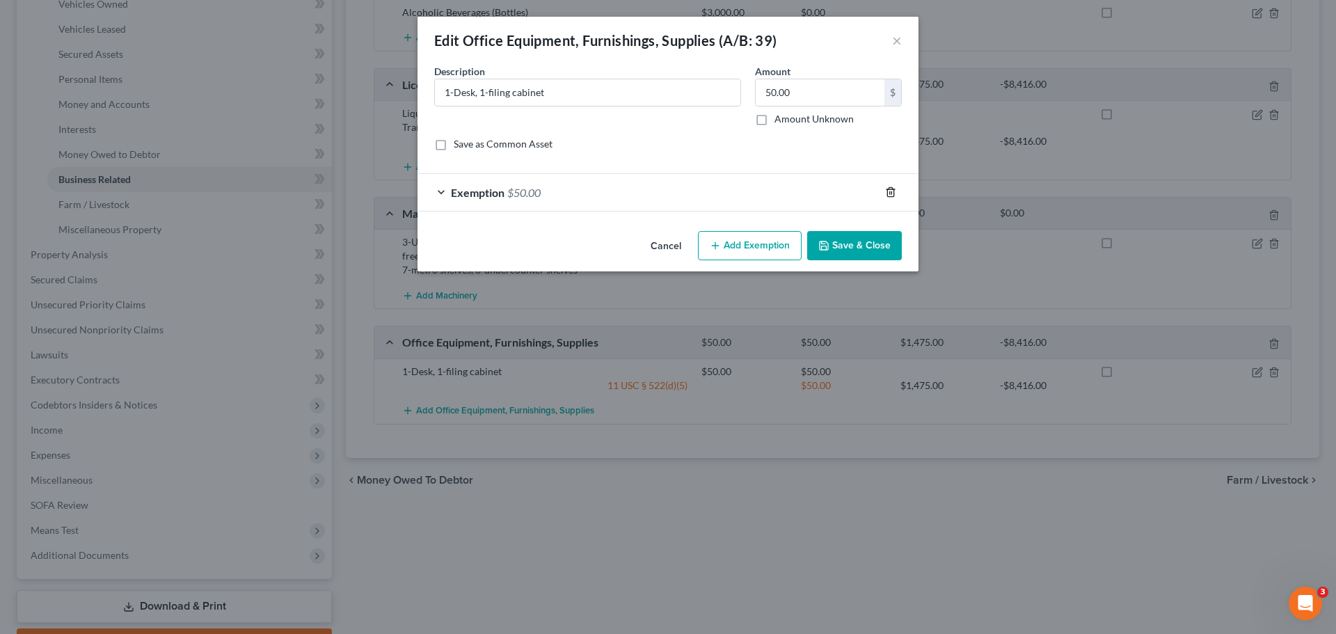
click at [892, 198] on icon "button" at bounding box center [890, 191] width 11 height 11
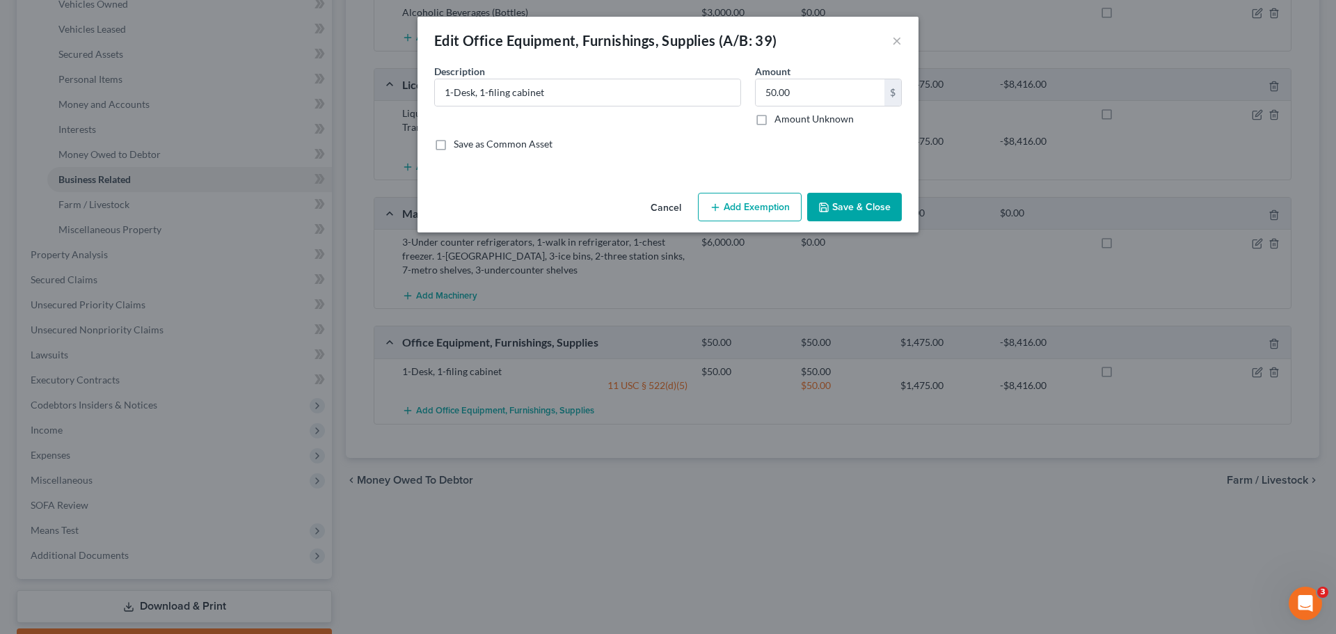
click at [876, 217] on button "Save & Close" at bounding box center [854, 207] width 95 height 29
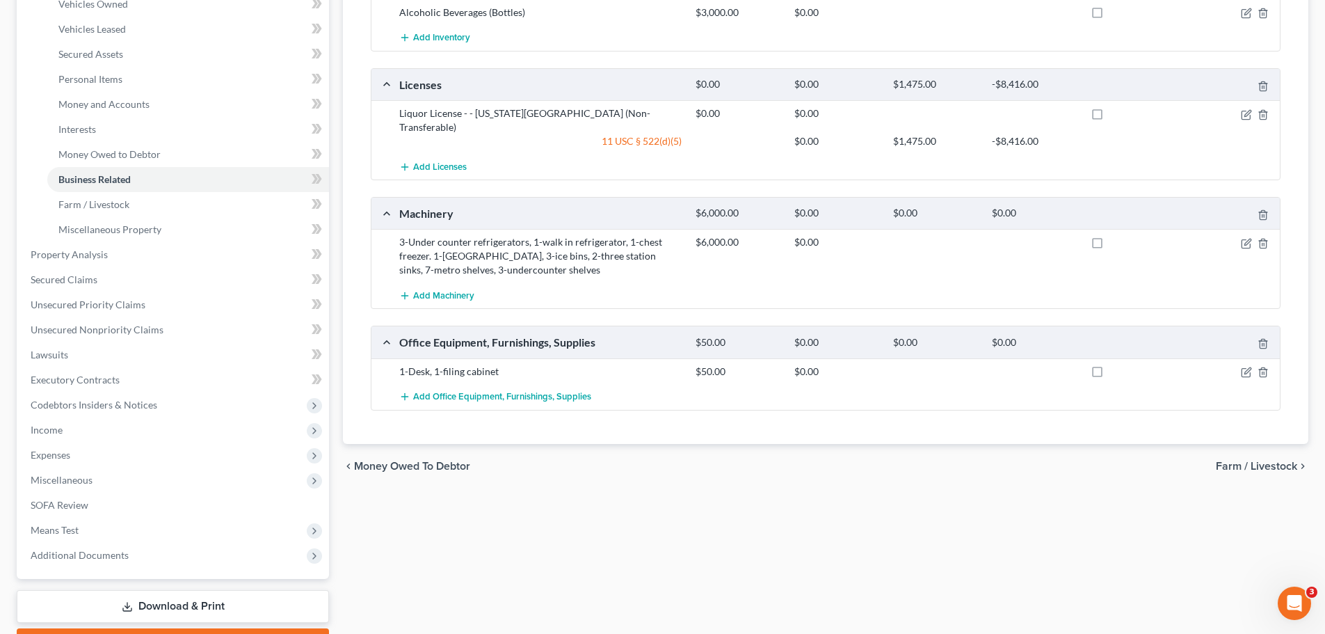
click at [1253, 460] on span "Farm / Livestock" at bounding box center [1256, 465] width 81 height 11
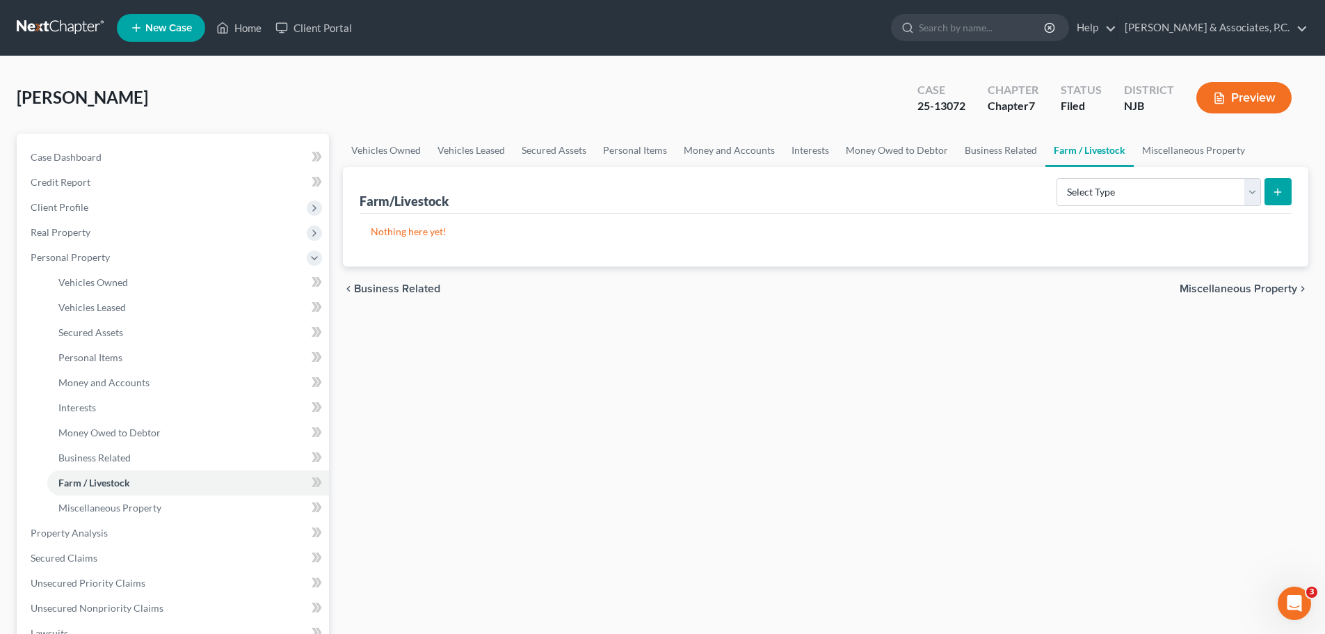
click at [1258, 285] on span "Miscellaneous Property" at bounding box center [1239, 288] width 118 height 11
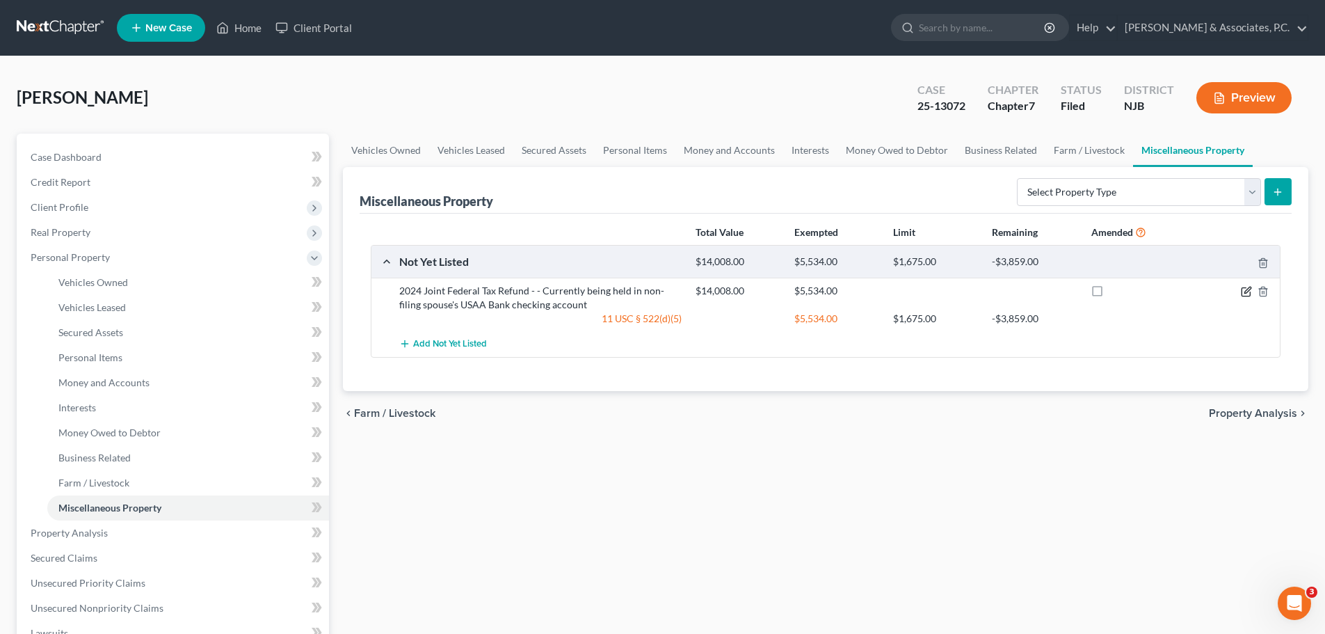
click at [1249, 289] on icon "button" at bounding box center [1246, 291] width 11 height 11
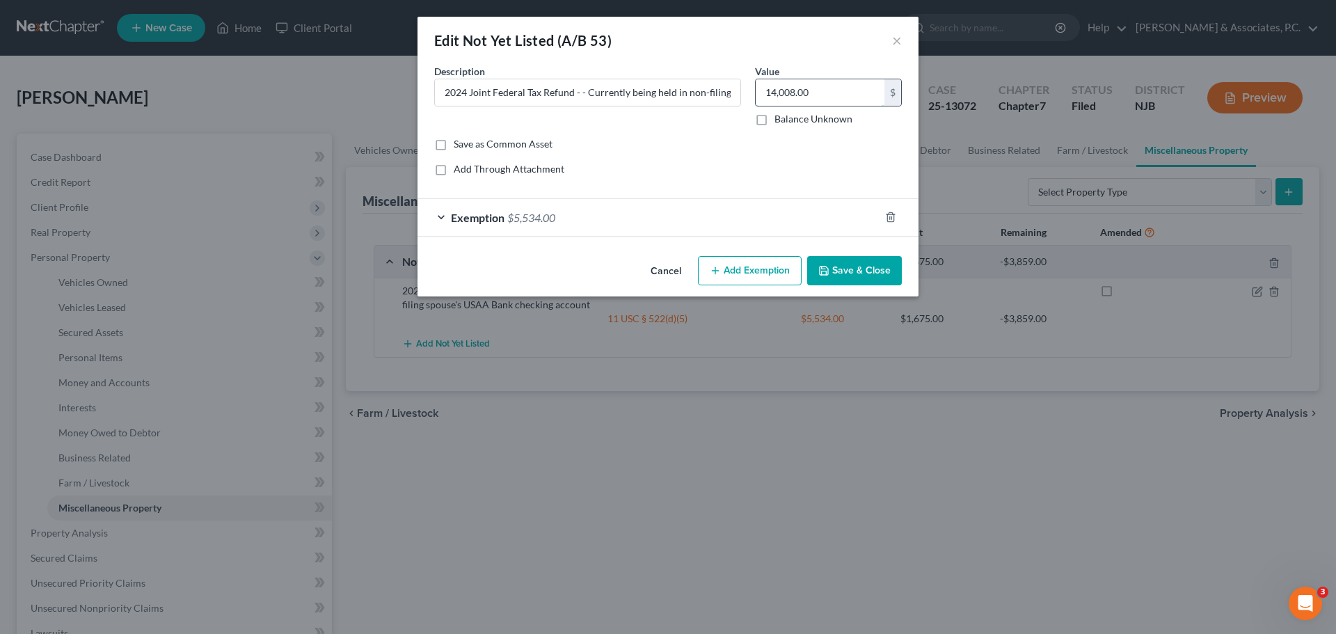
click at [837, 93] on input "14,008.00" at bounding box center [819, 92] width 129 height 26
type input "14,080.00"
click at [892, 216] on icon "button" at bounding box center [890, 216] width 11 height 11
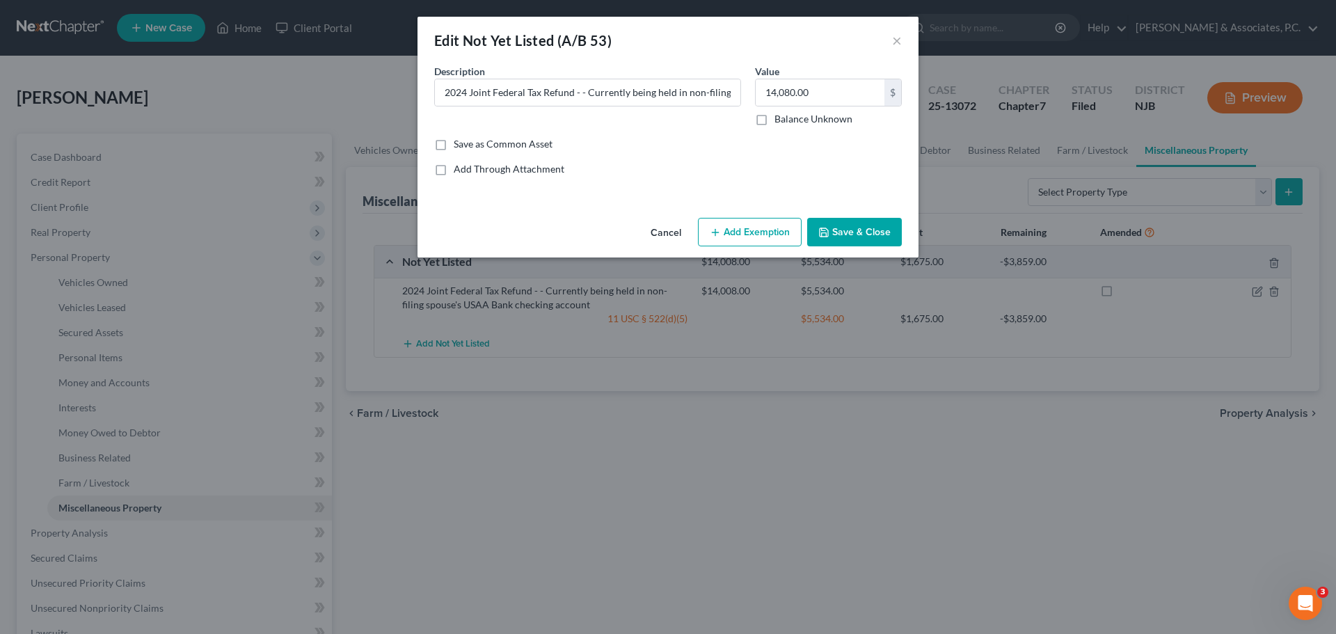
click at [854, 223] on button "Save & Close" at bounding box center [854, 232] width 95 height 29
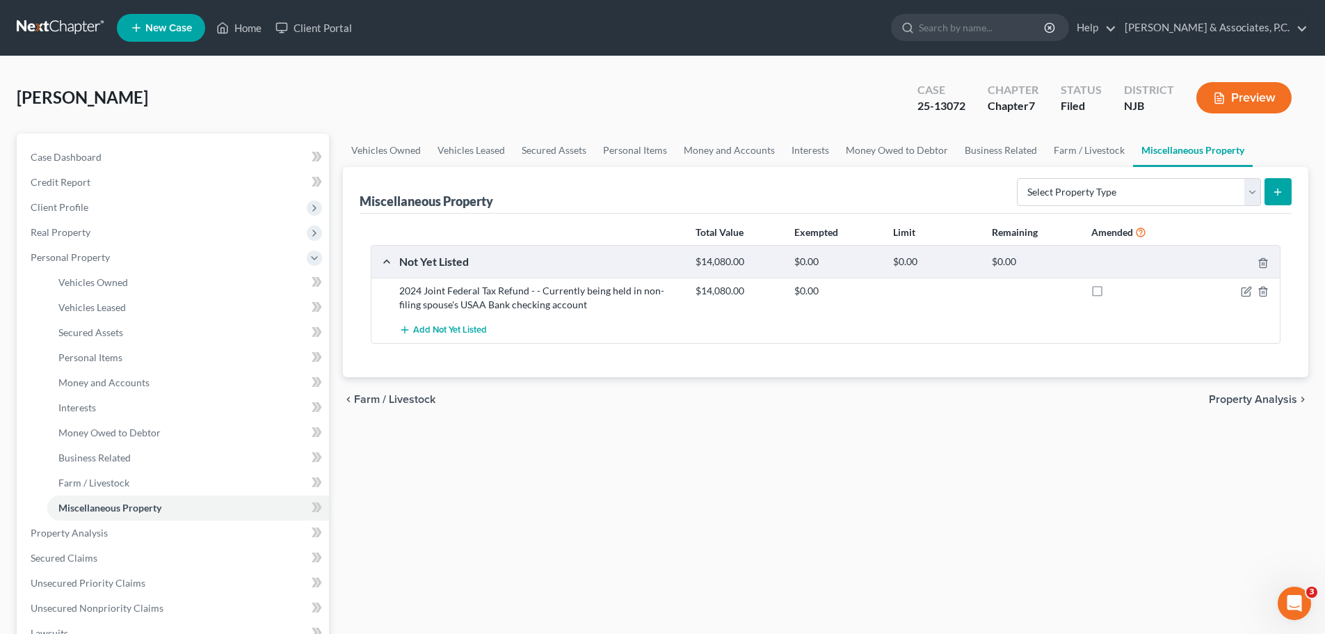
click at [1246, 394] on span "Property Analysis" at bounding box center [1253, 399] width 88 height 11
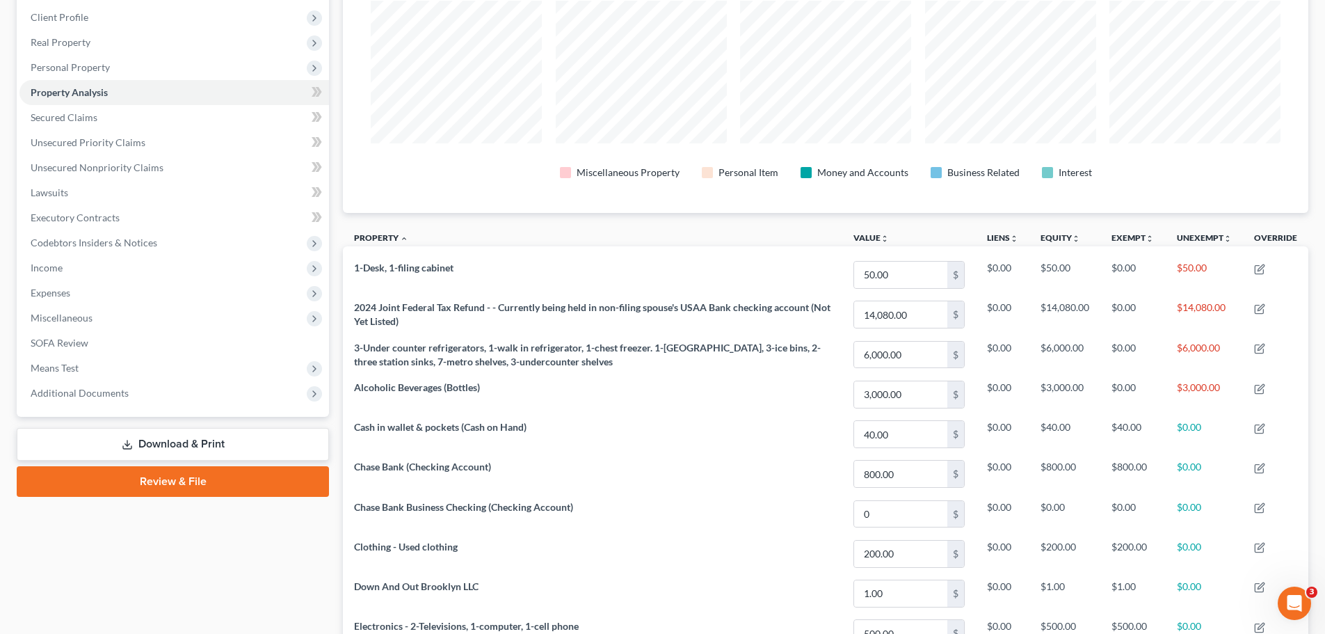
scroll to position [17, 0]
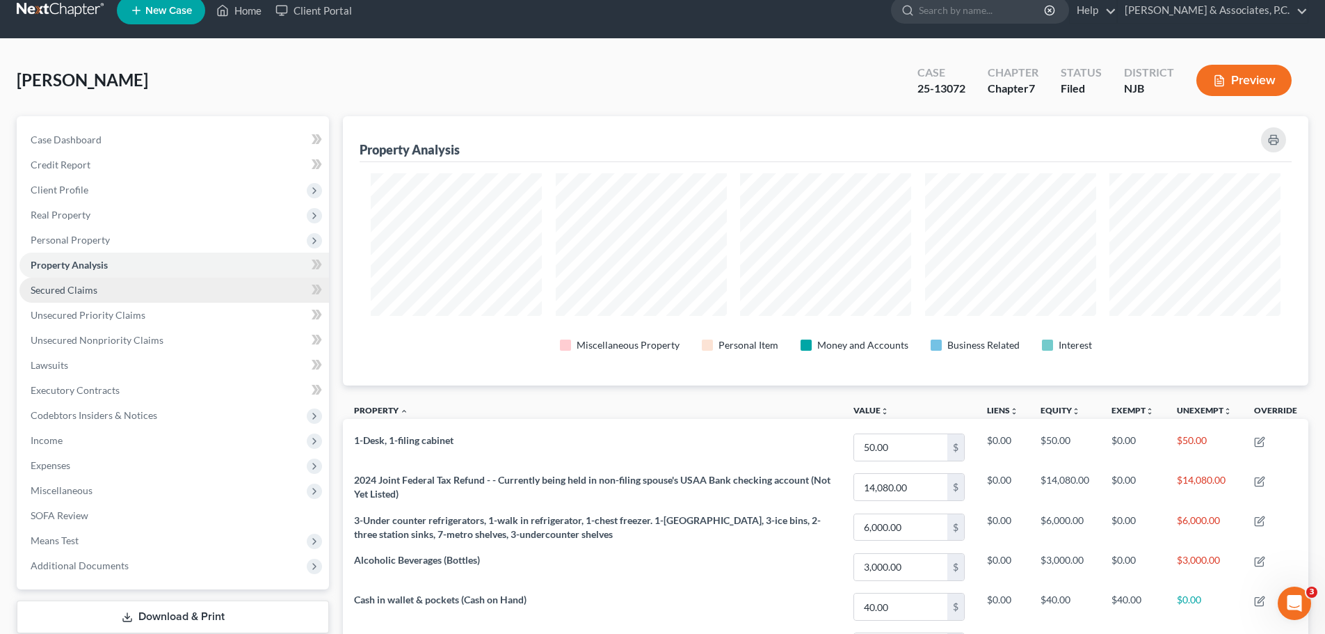
click at [86, 290] on span "Secured Claims" at bounding box center [64, 290] width 67 height 12
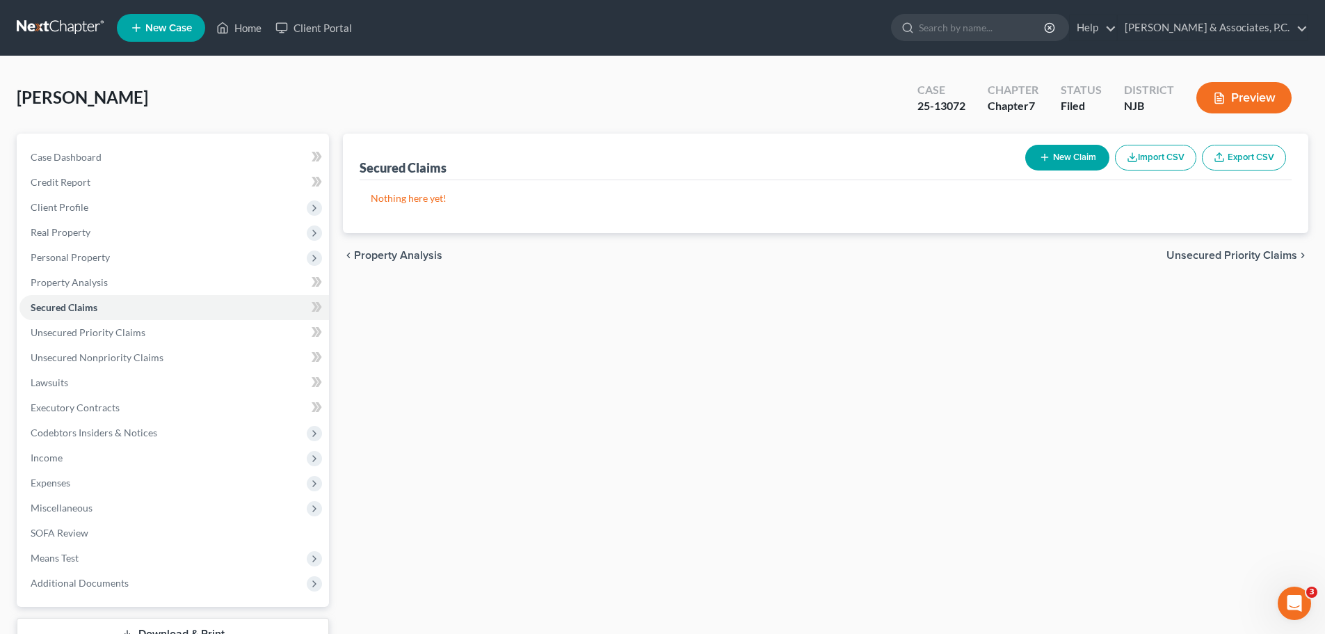
click at [1193, 257] on span "Unsecured Priority Claims" at bounding box center [1231, 255] width 131 height 11
click at [1194, 252] on span "Unsecured Nonpriority Claims" at bounding box center [1221, 255] width 151 height 11
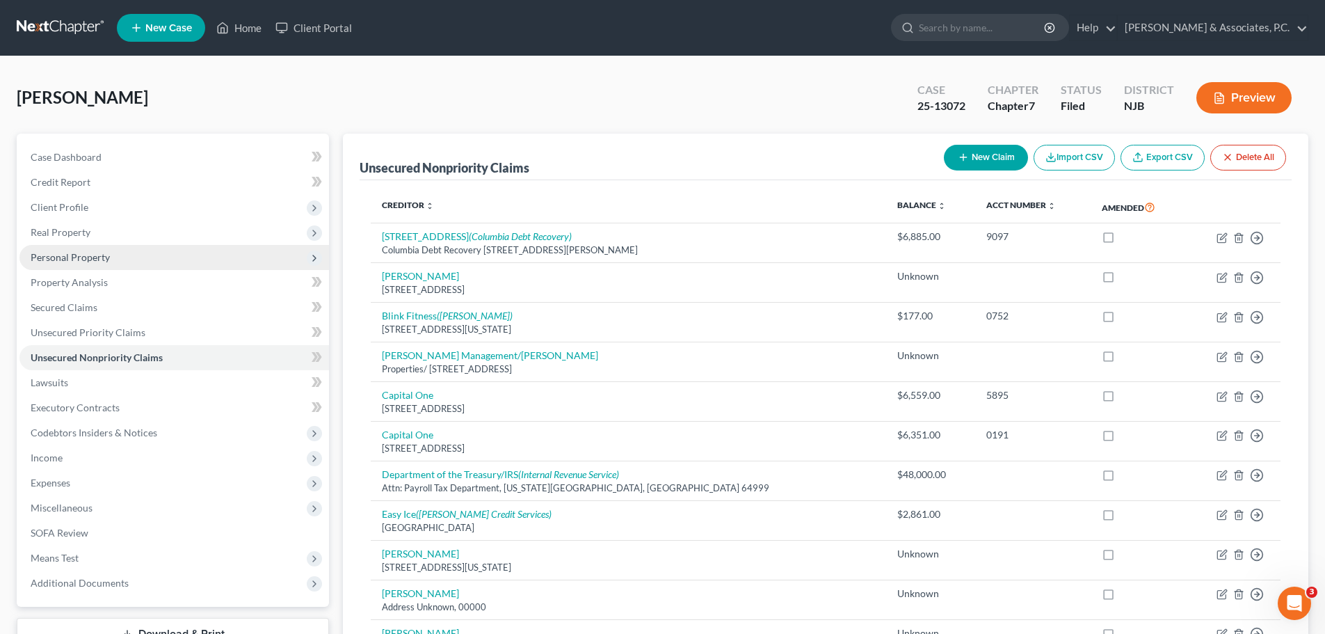
click at [97, 255] on span "Personal Property" at bounding box center [70, 257] width 79 height 12
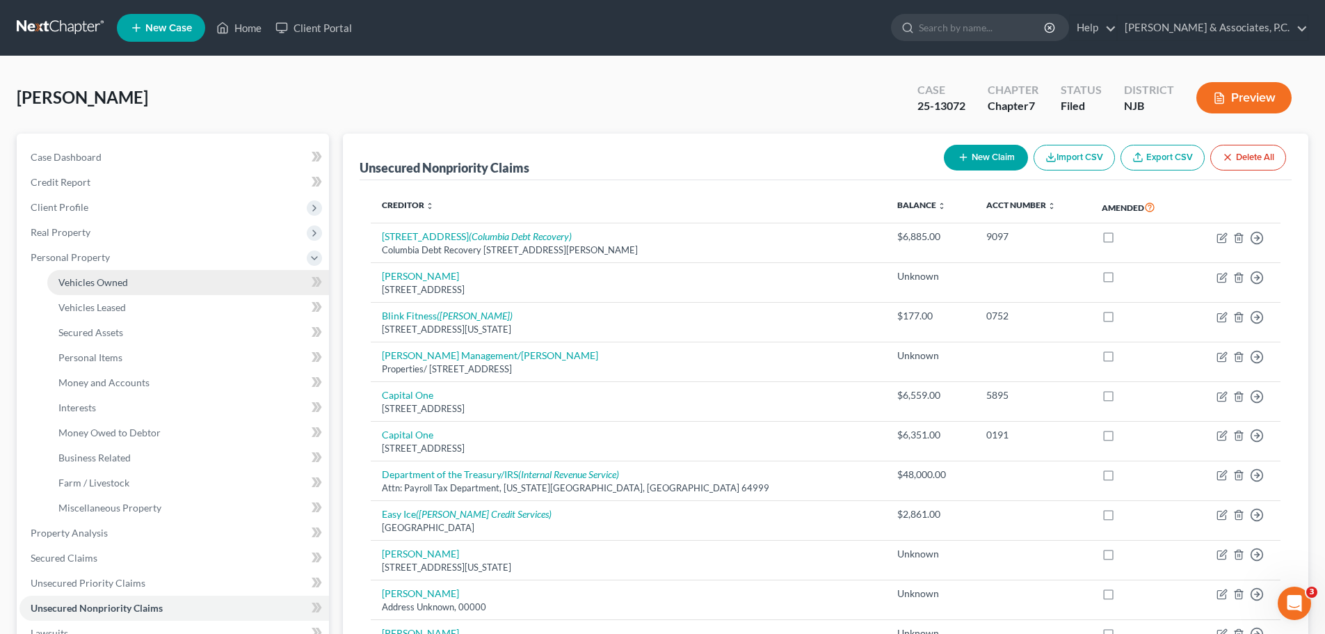
click at [112, 280] on span "Vehicles Owned" at bounding box center [93, 282] width 70 height 12
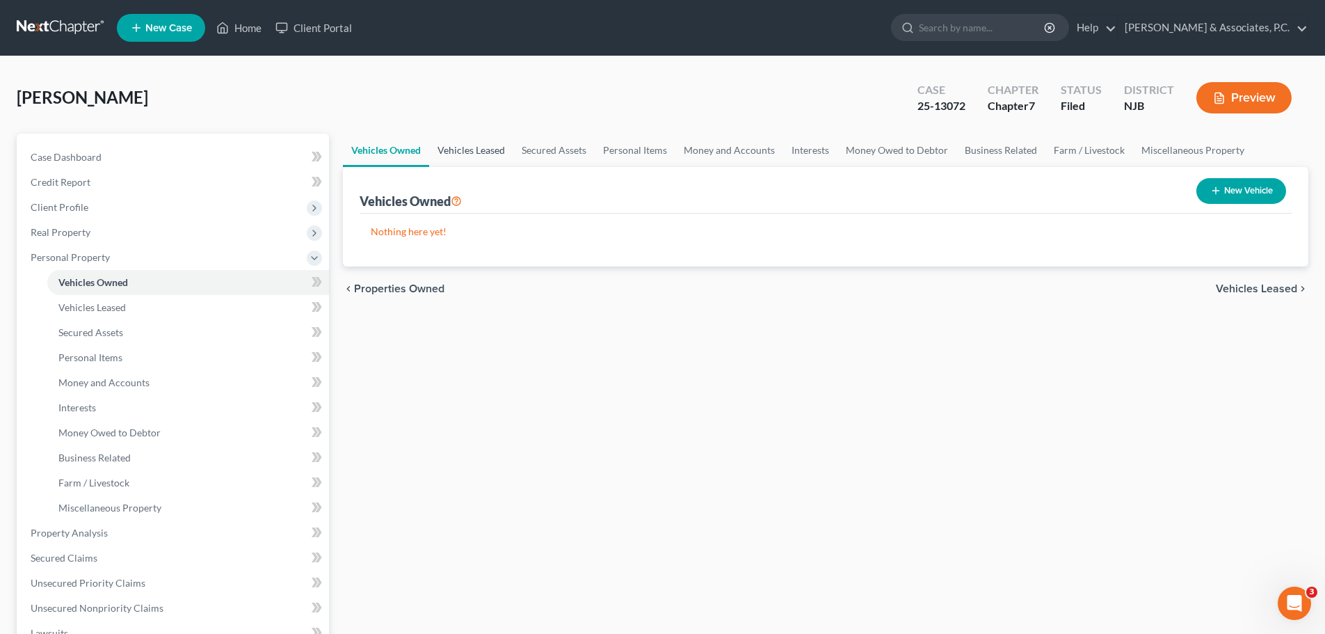
click at [470, 151] on link "Vehicles Leased" at bounding box center [471, 150] width 84 height 33
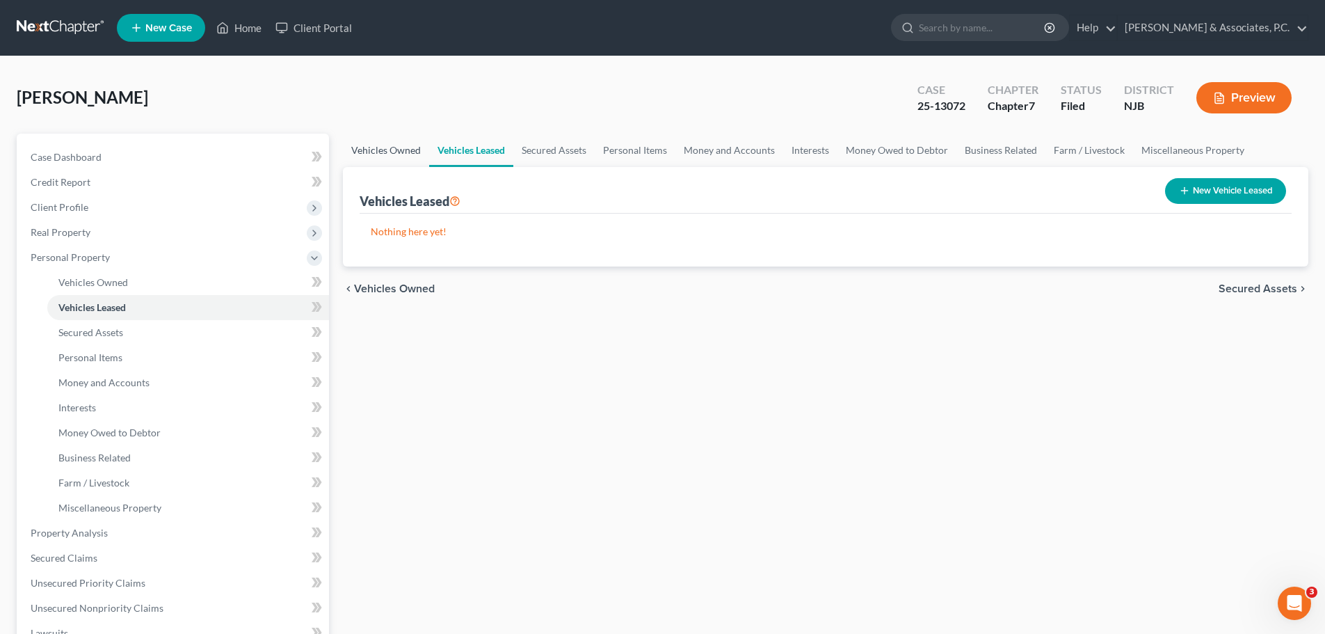
click at [406, 147] on link "Vehicles Owned" at bounding box center [386, 150] width 86 height 33
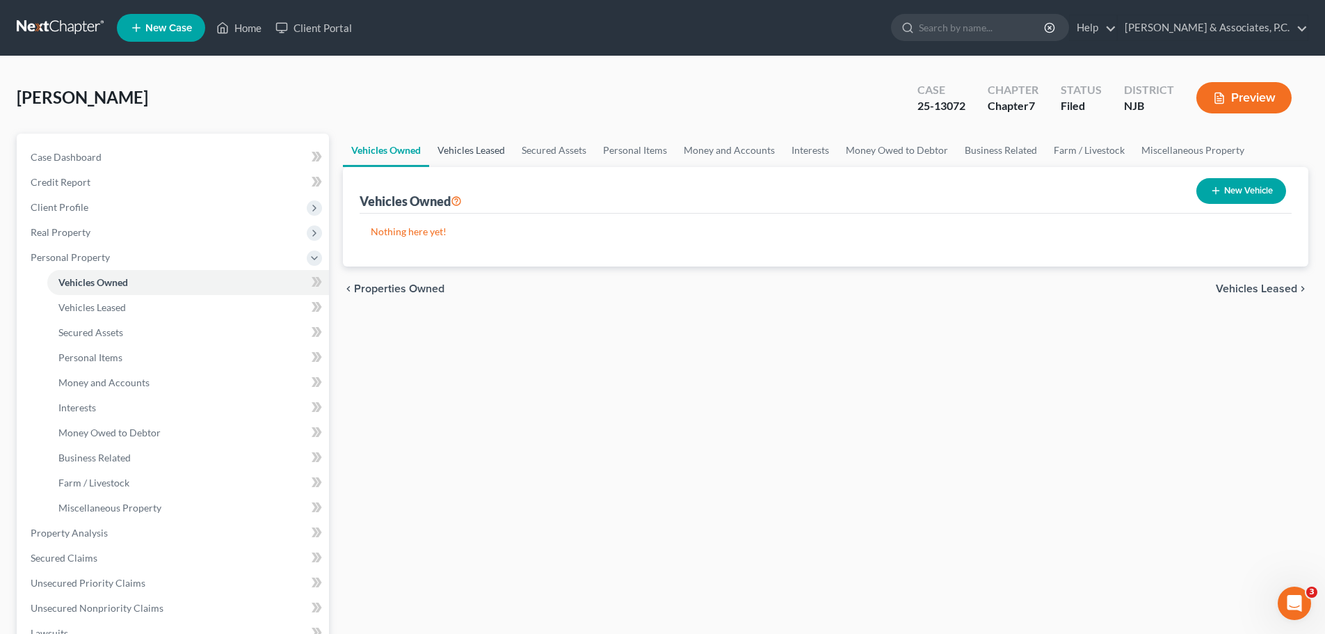
click at [481, 157] on link "Vehicles Leased" at bounding box center [471, 150] width 84 height 33
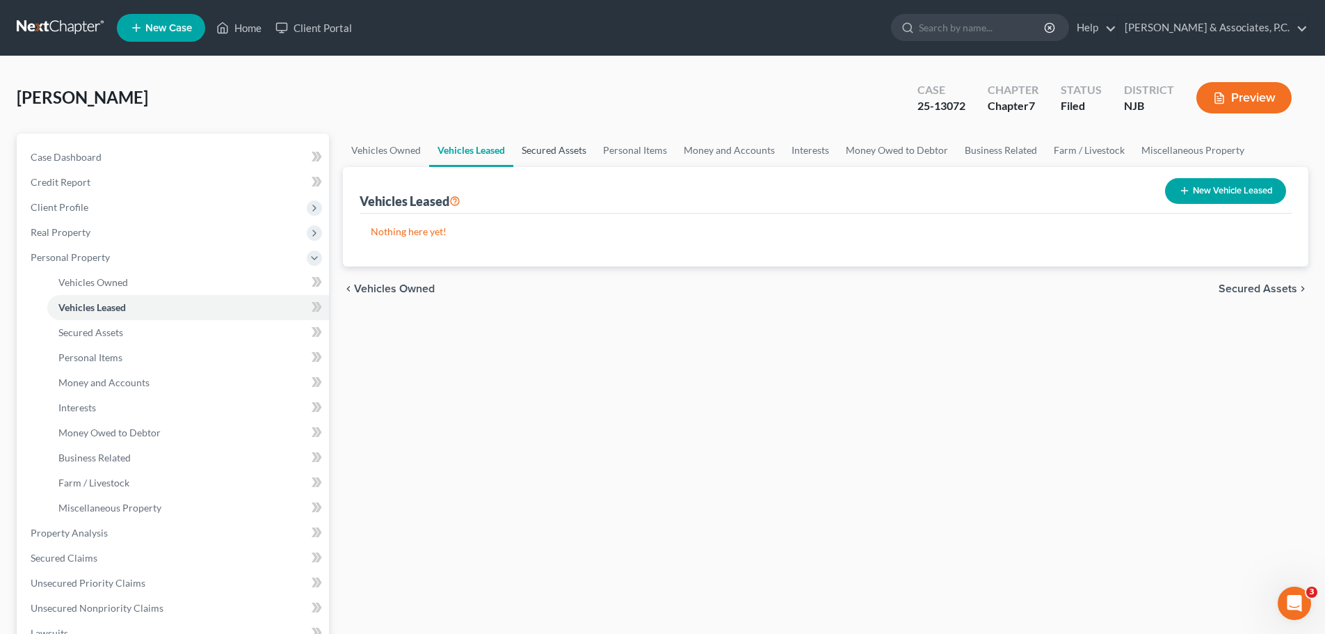
click at [564, 152] on link "Secured Assets" at bounding box center [553, 150] width 81 height 33
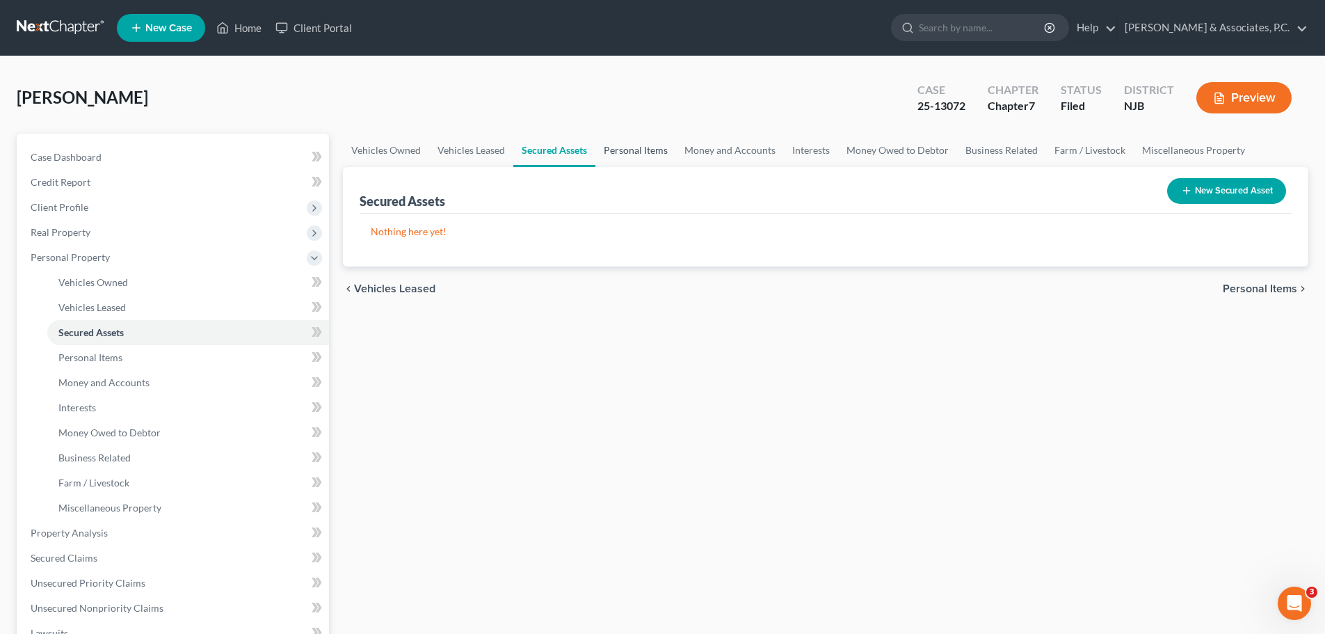
click at [643, 152] on link "Personal Items" at bounding box center [635, 150] width 81 height 33
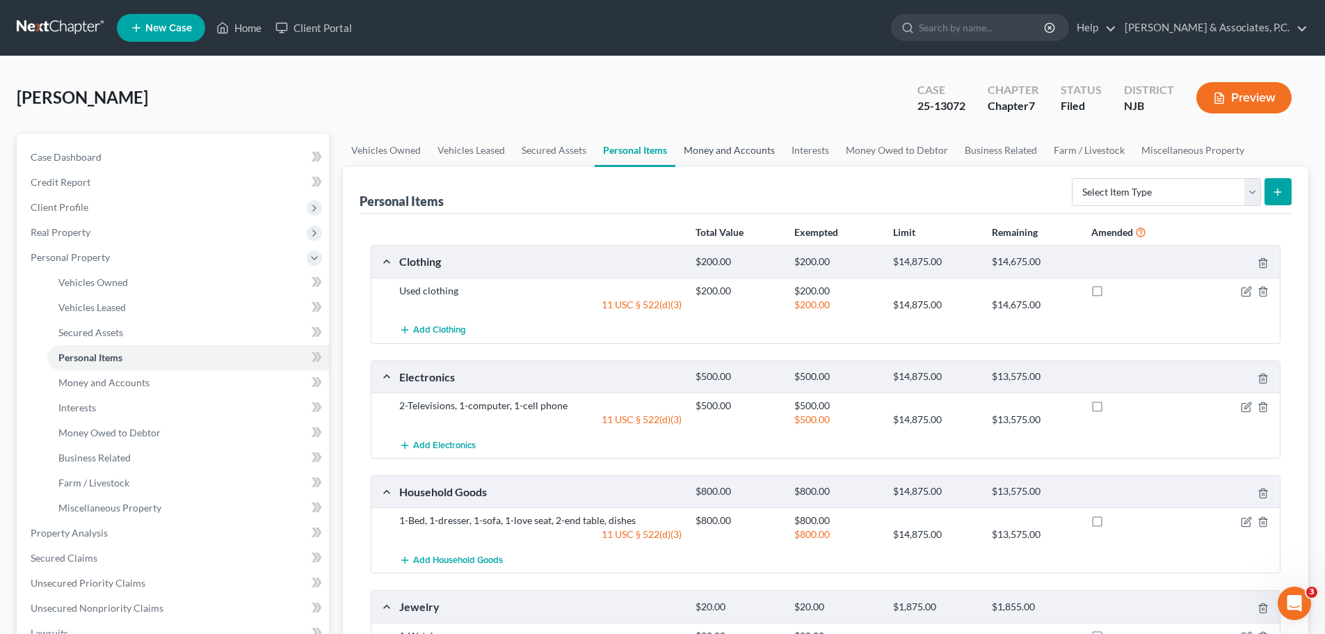
click at [715, 150] on link "Money and Accounts" at bounding box center [729, 150] width 108 height 33
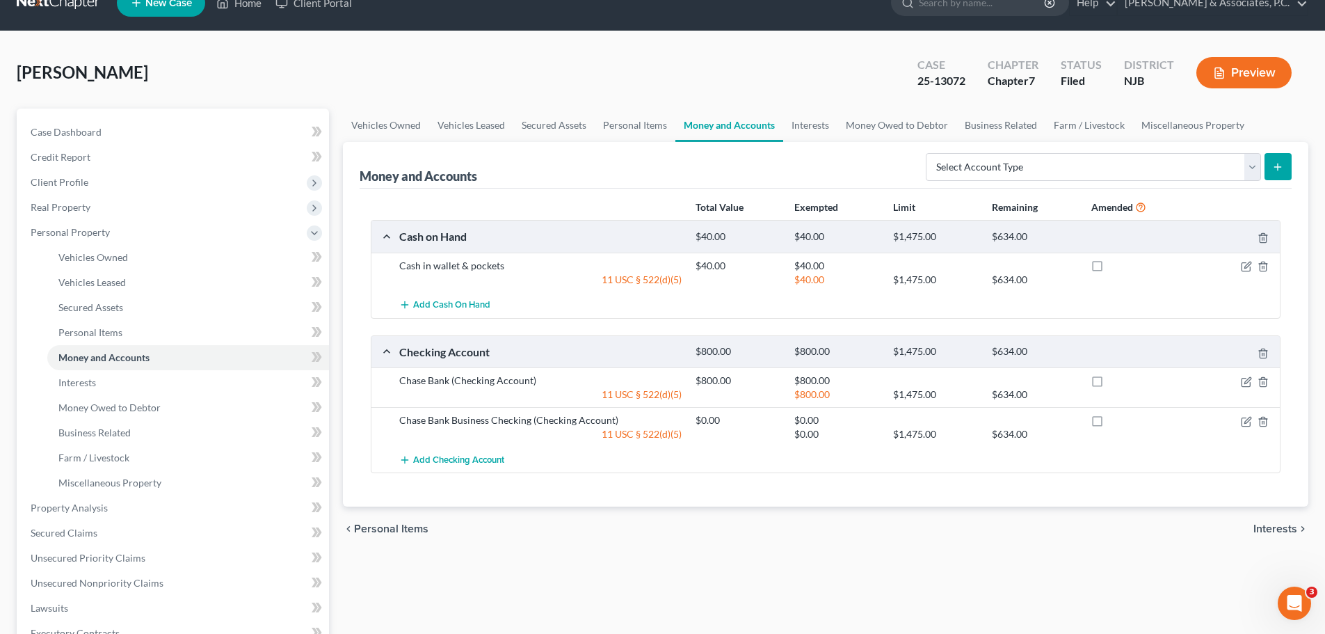
scroll to position [70, 0]
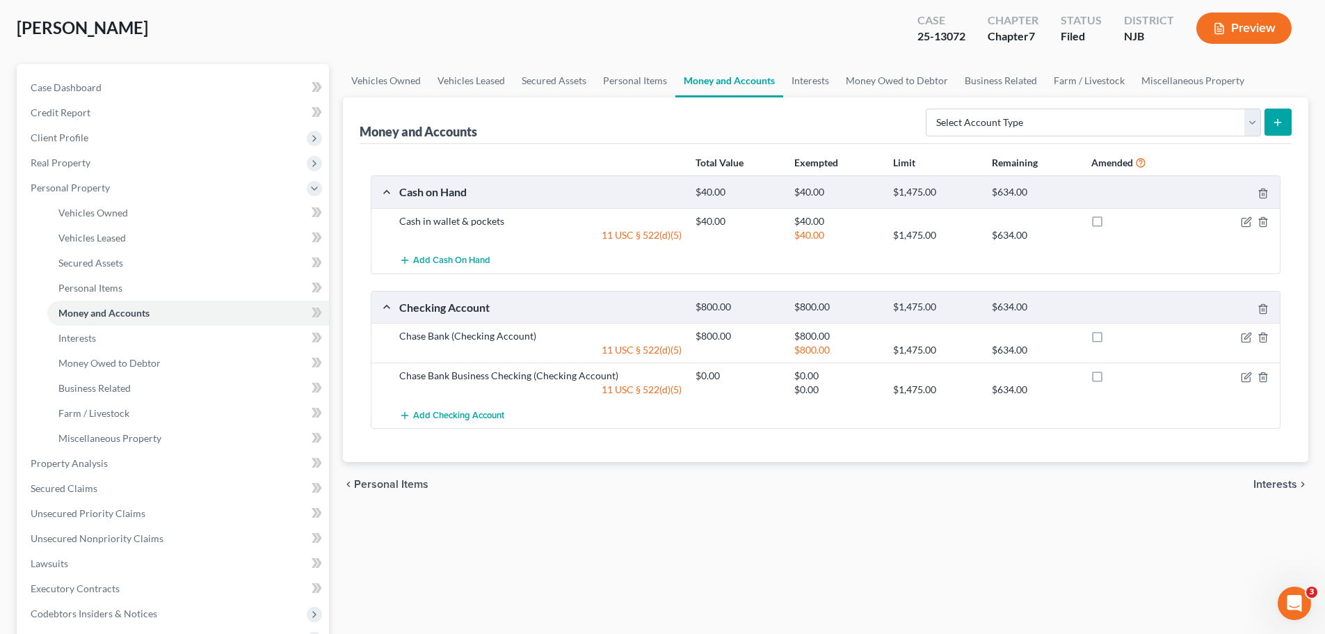
click at [1264, 486] on span "Interests" at bounding box center [1275, 484] width 44 height 11
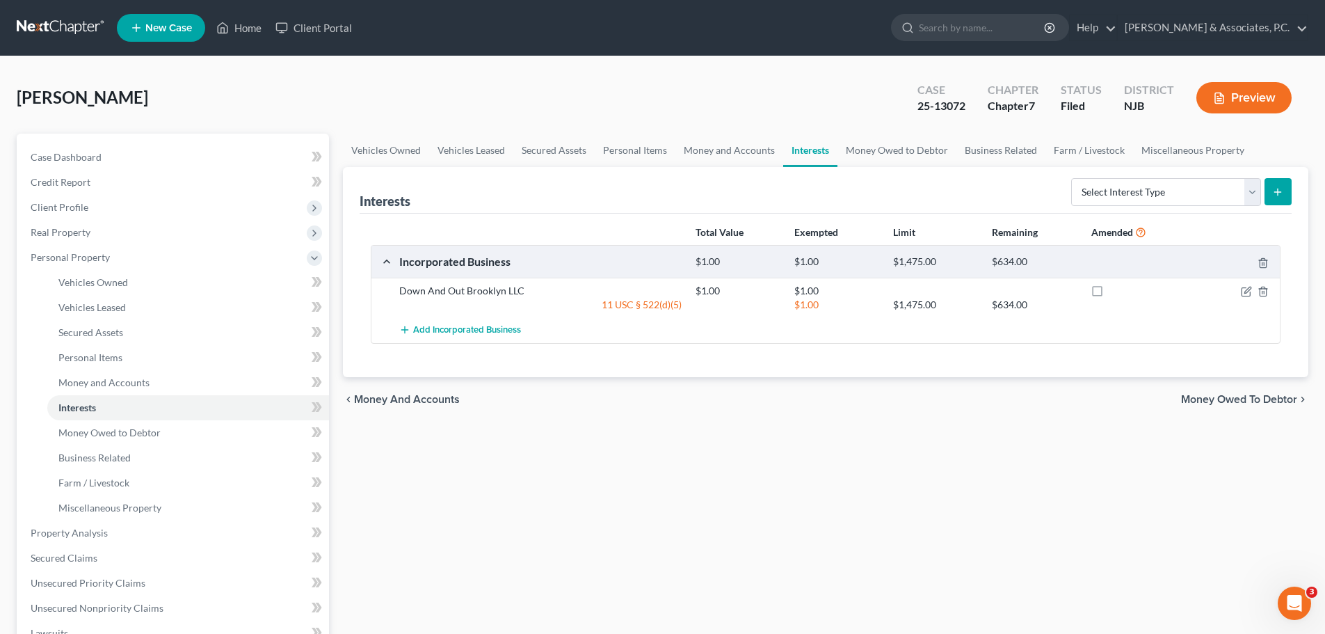
click at [1211, 396] on span "Money Owed to Debtor" at bounding box center [1239, 399] width 116 height 11
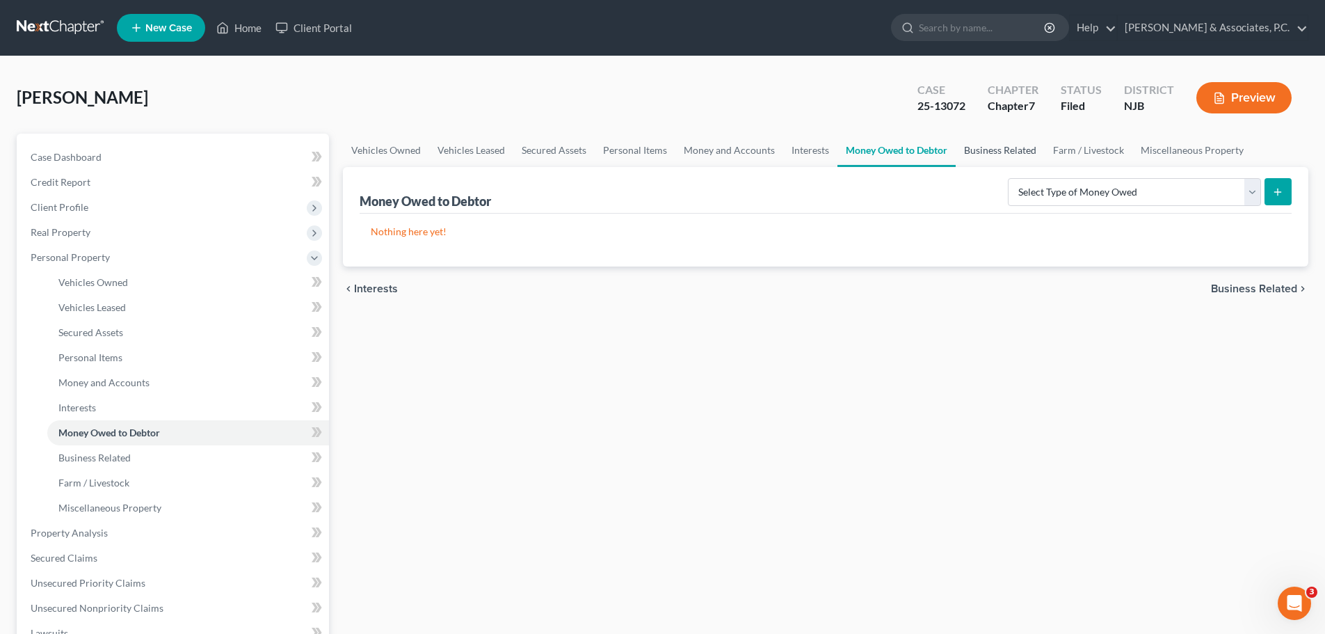
click at [1006, 154] on link "Business Related" at bounding box center [1000, 150] width 89 height 33
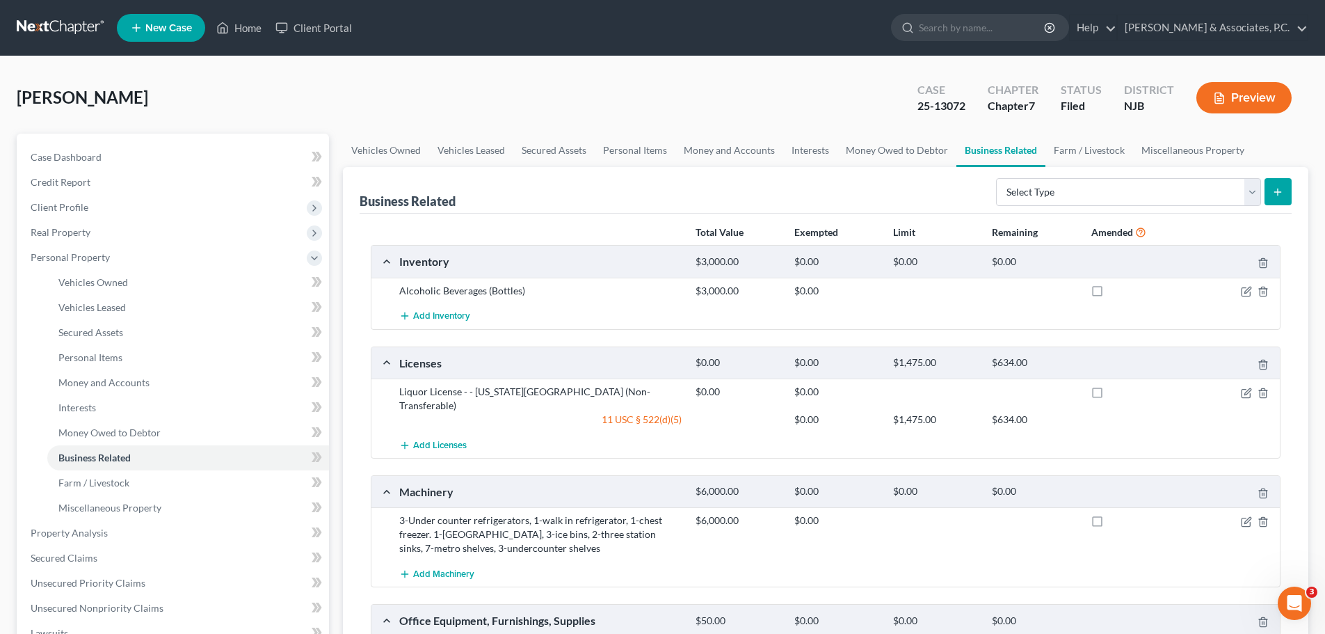
scroll to position [70, 0]
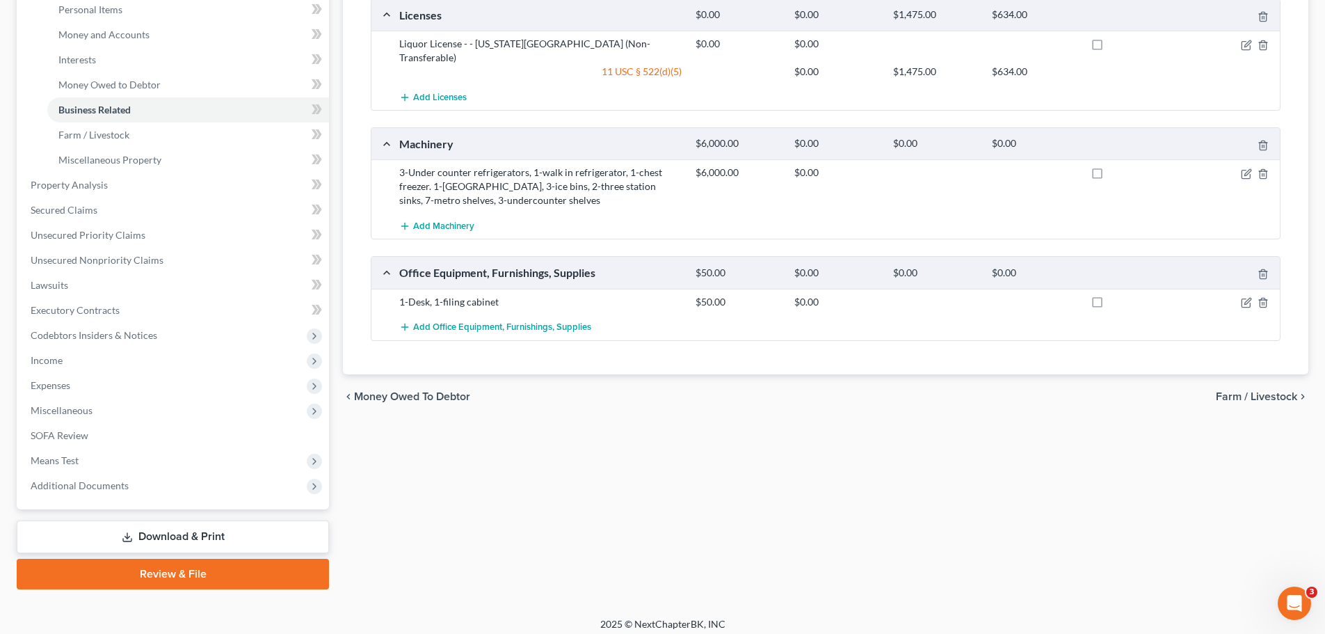
click at [1240, 391] on span "Farm / Livestock" at bounding box center [1256, 396] width 81 height 11
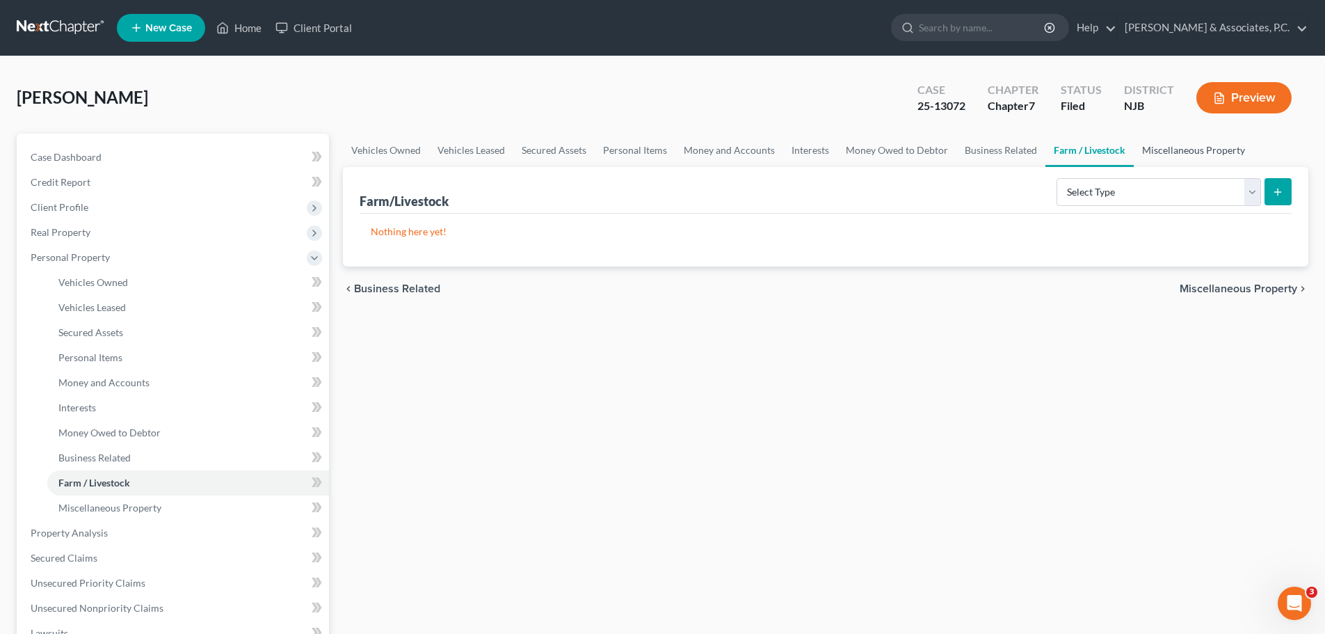
click at [1205, 143] on link "Miscellaneous Property" at bounding box center [1194, 150] width 120 height 33
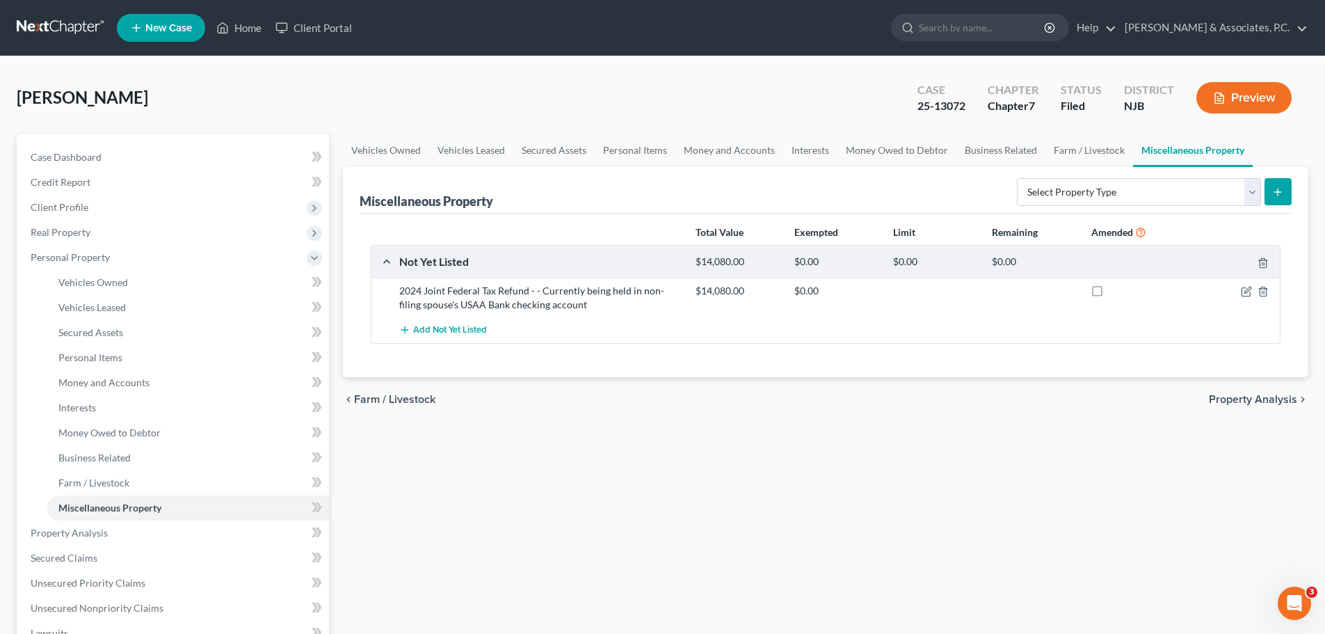
click at [1235, 400] on span "Property Analysis" at bounding box center [1253, 399] width 88 height 11
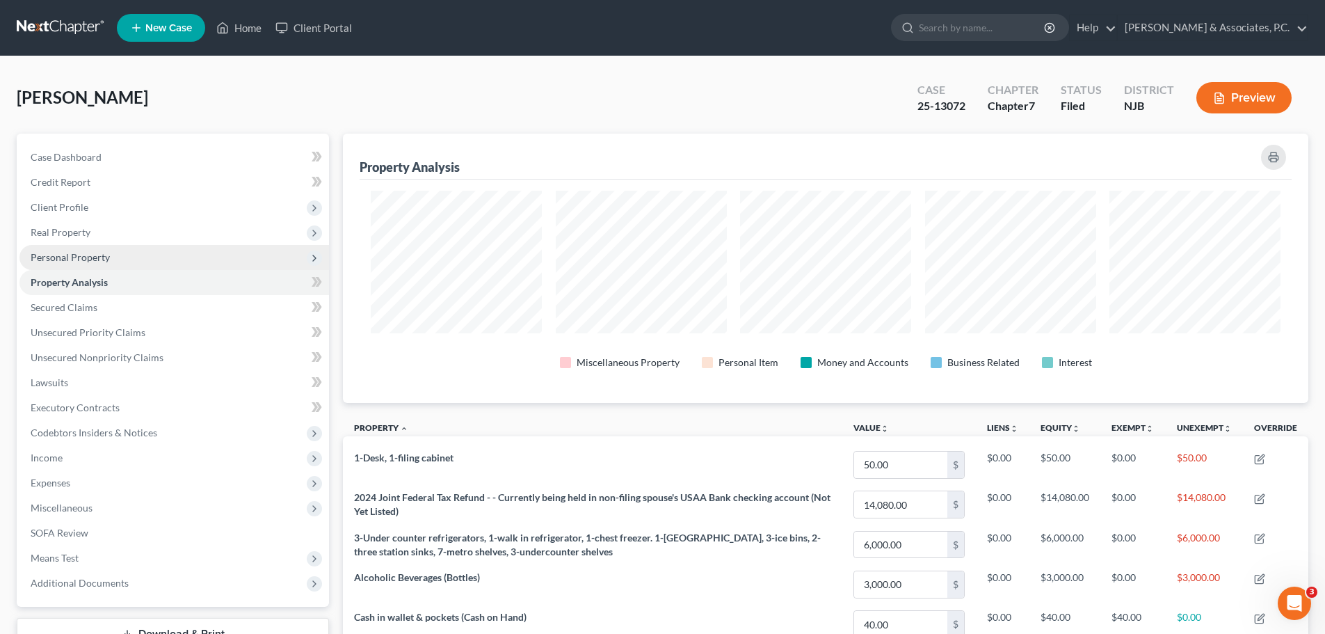
click at [74, 257] on span "Personal Property" at bounding box center [70, 257] width 79 height 12
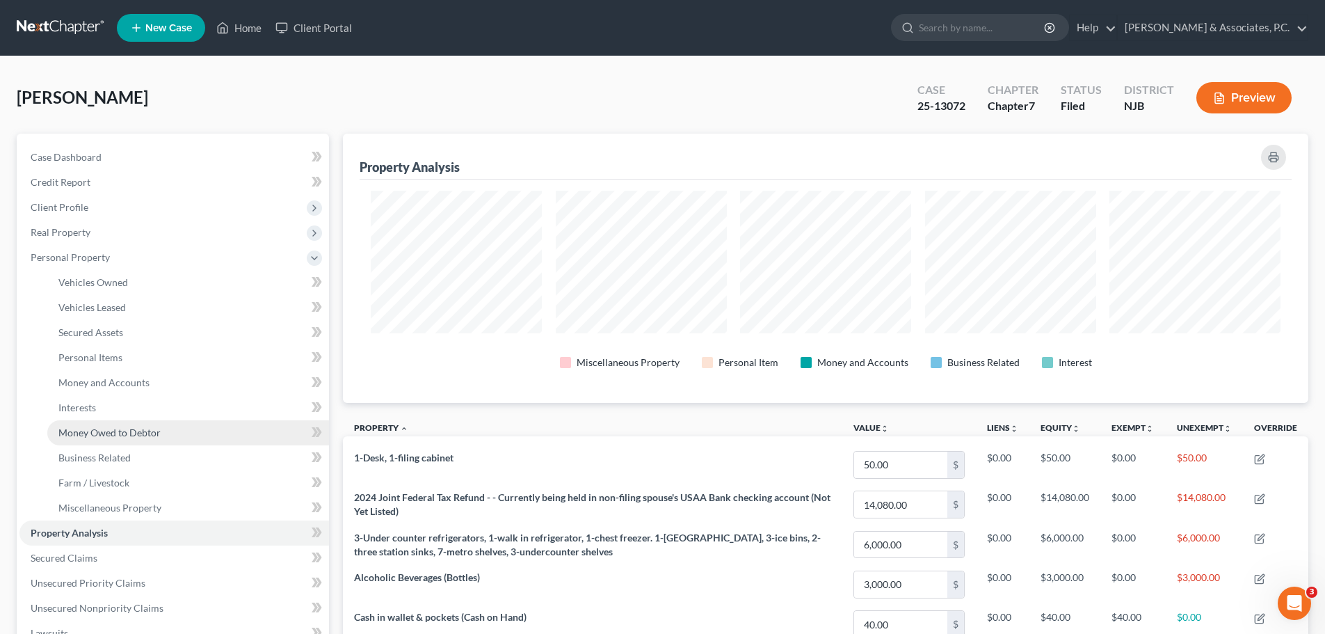
click at [118, 433] on span "Money Owed to Debtor" at bounding box center [109, 432] width 102 height 12
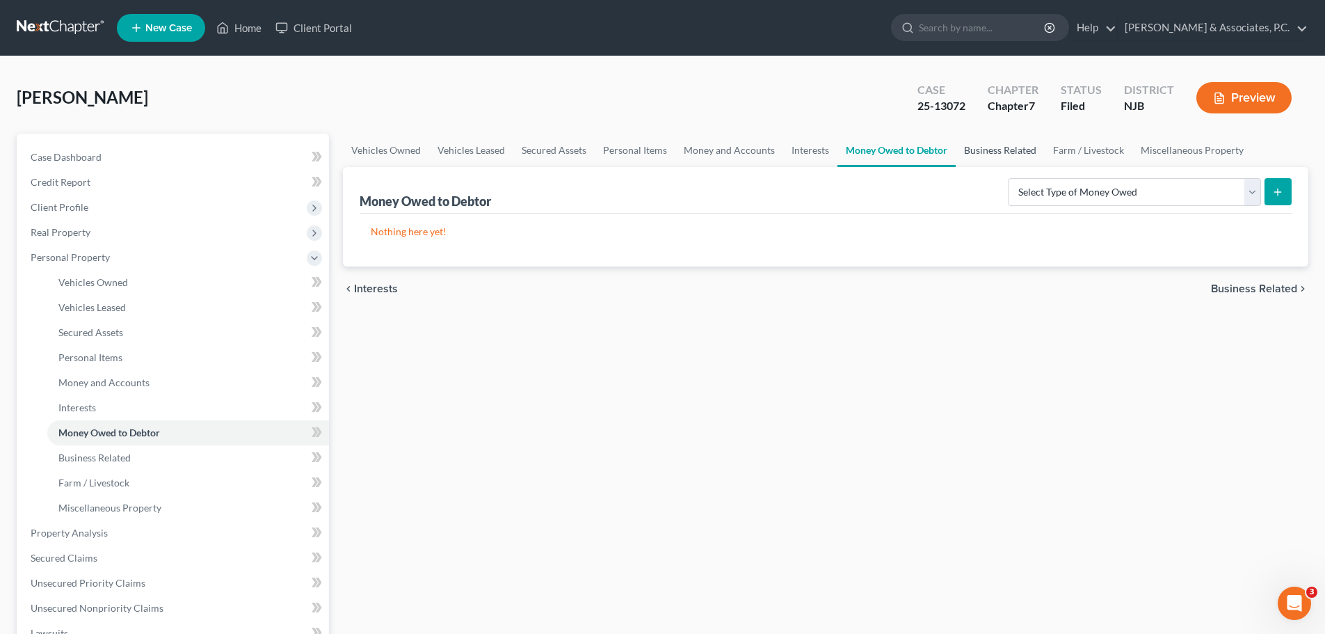
click at [986, 150] on link "Business Related" at bounding box center [1000, 150] width 89 height 33
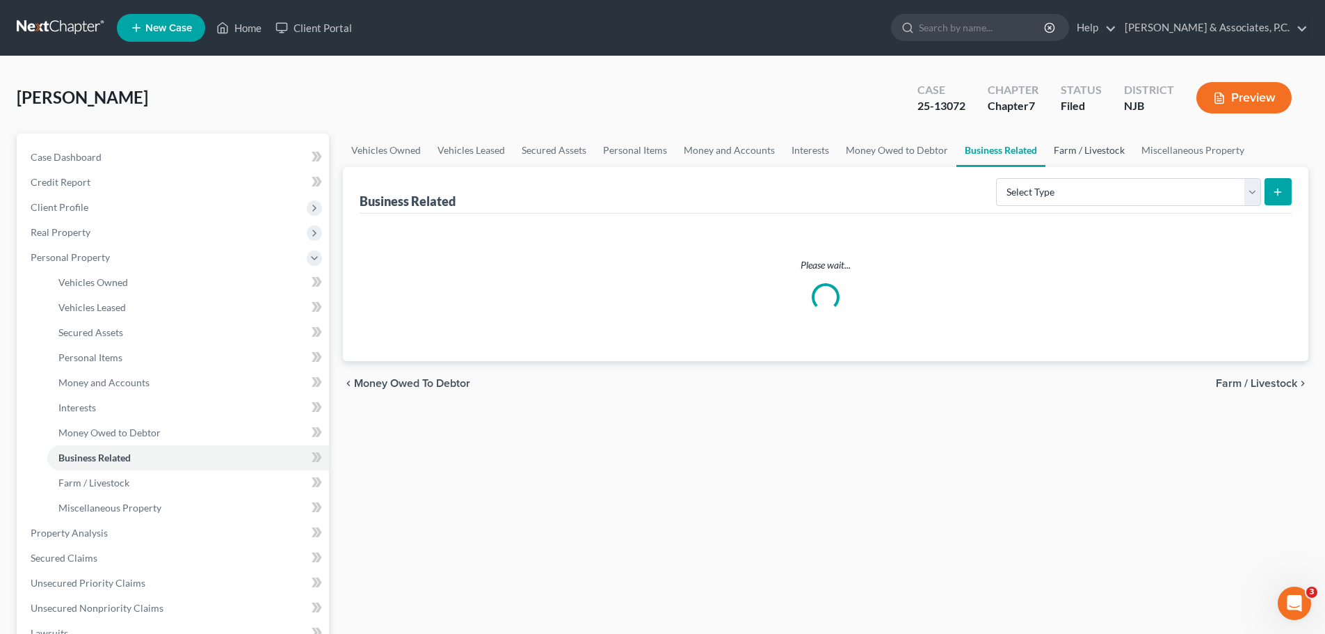
click at [1075, 148] on link "Farm / Livestock" at bounding box center [1089, 150] width 88 height 33
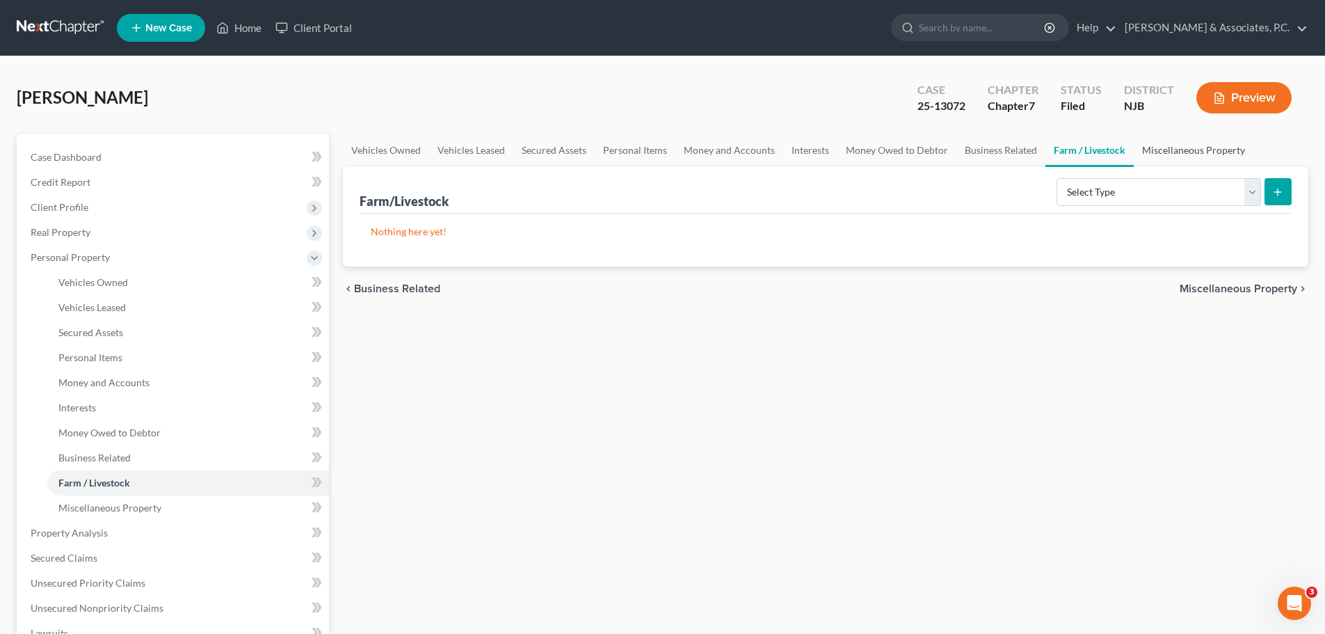
click at [1166, 145] on link "Miscellaneous Property" at bounding box center [1194, 150] width 120 height 33
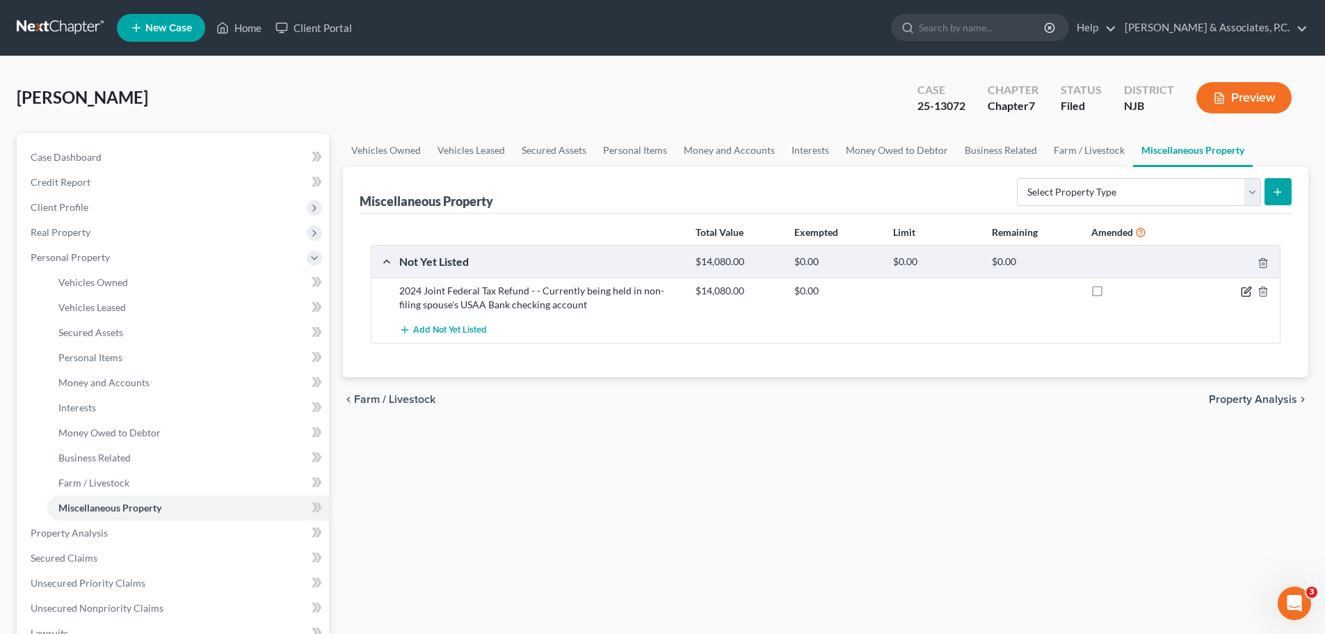
click at [1246, 287] on icon "button" at bounding box center [1246, 291] width 11 height 11
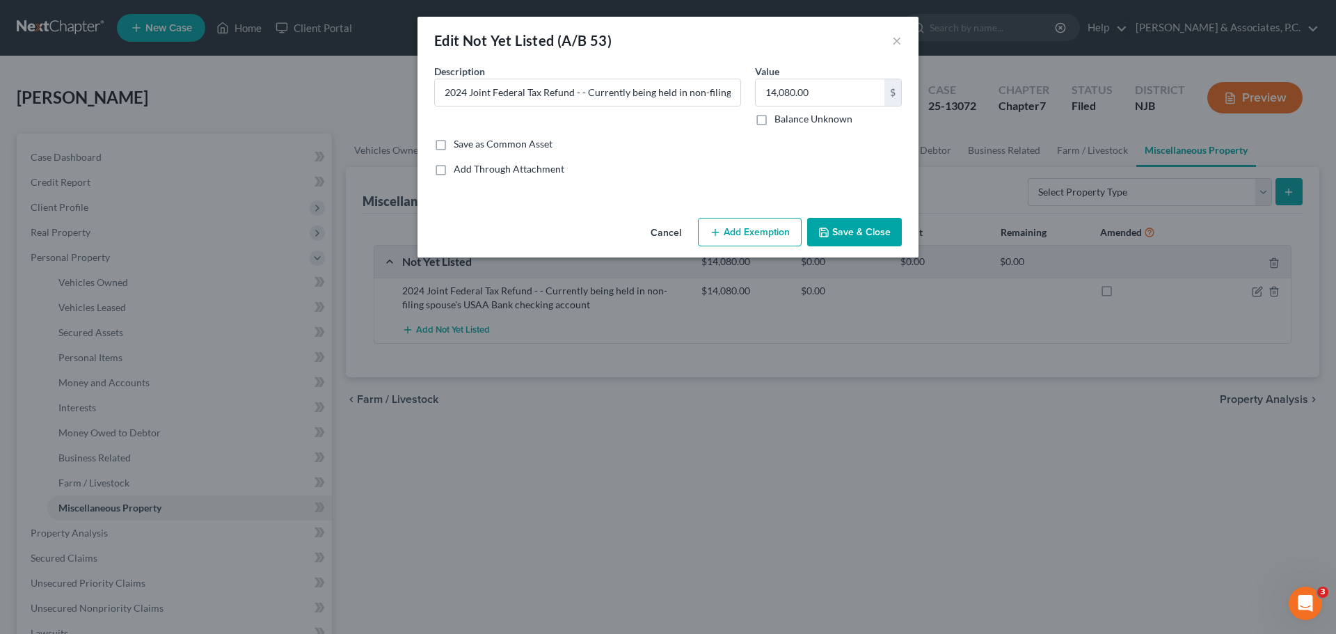
click at [764, 234] on button "Add Exemption" at bounding box center [750, 232] width 104 height 29
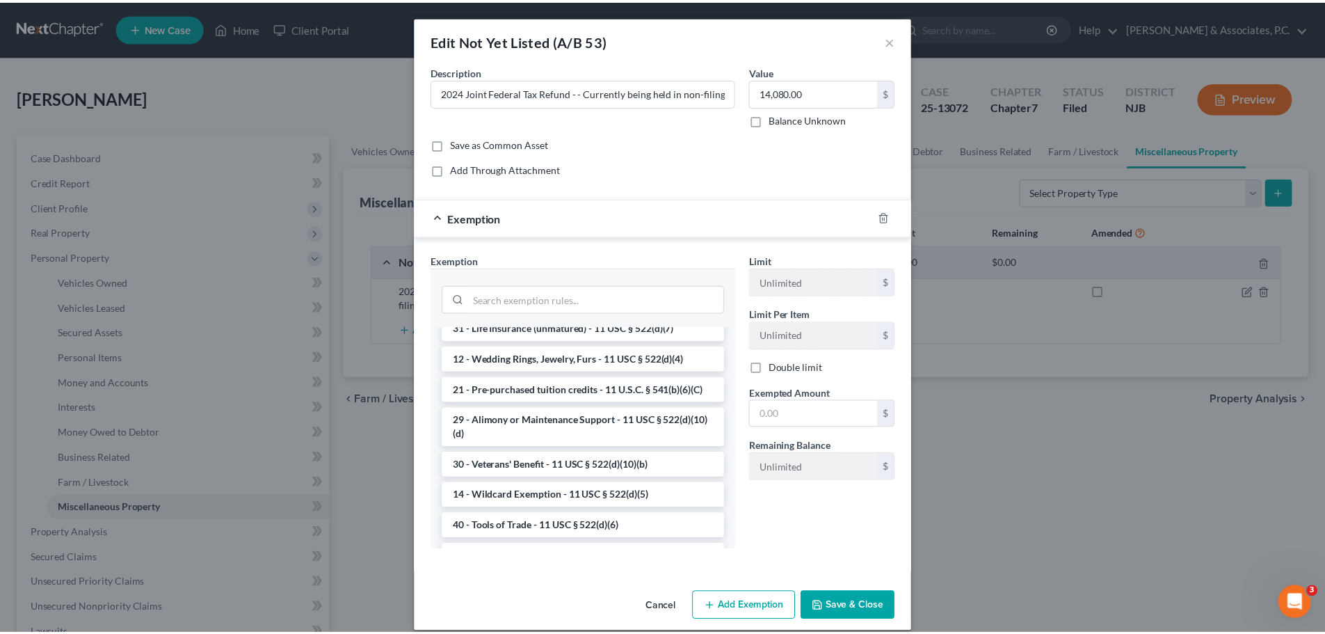
scroll to position [417, 0]
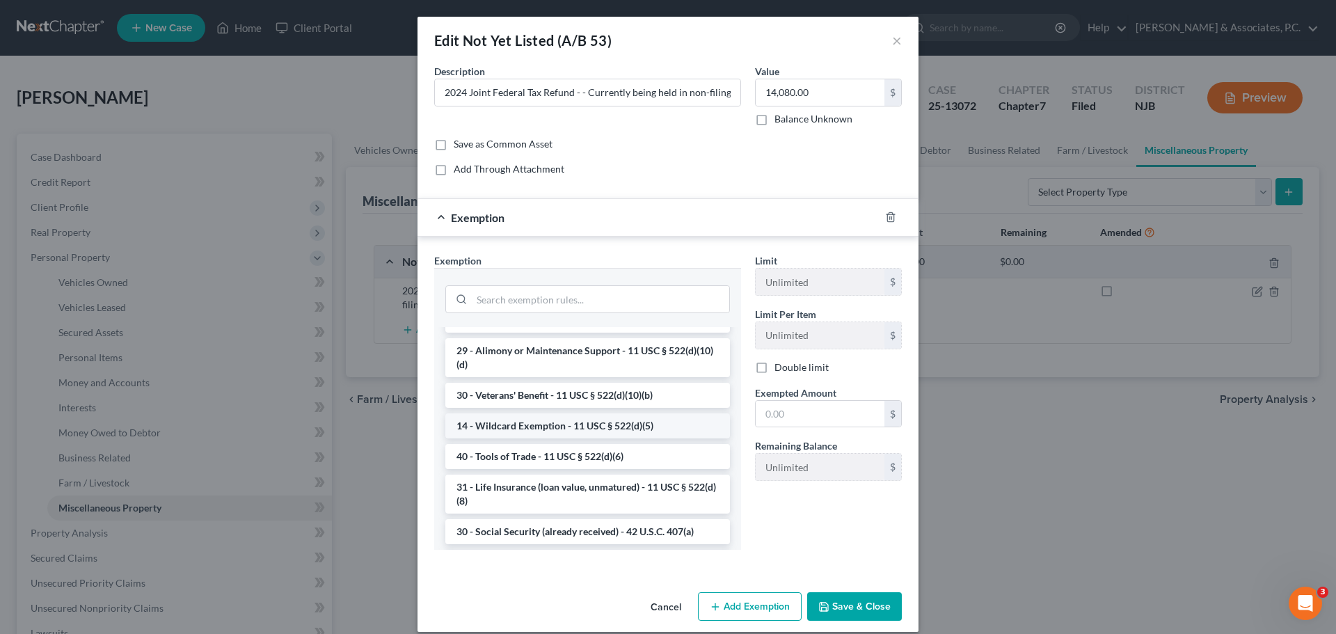
click at [561, 438] on li "14 - Wildcard Exemption - 11 USC § 522(d)(5)" at bounding box center [587, 425] width 284 height 25
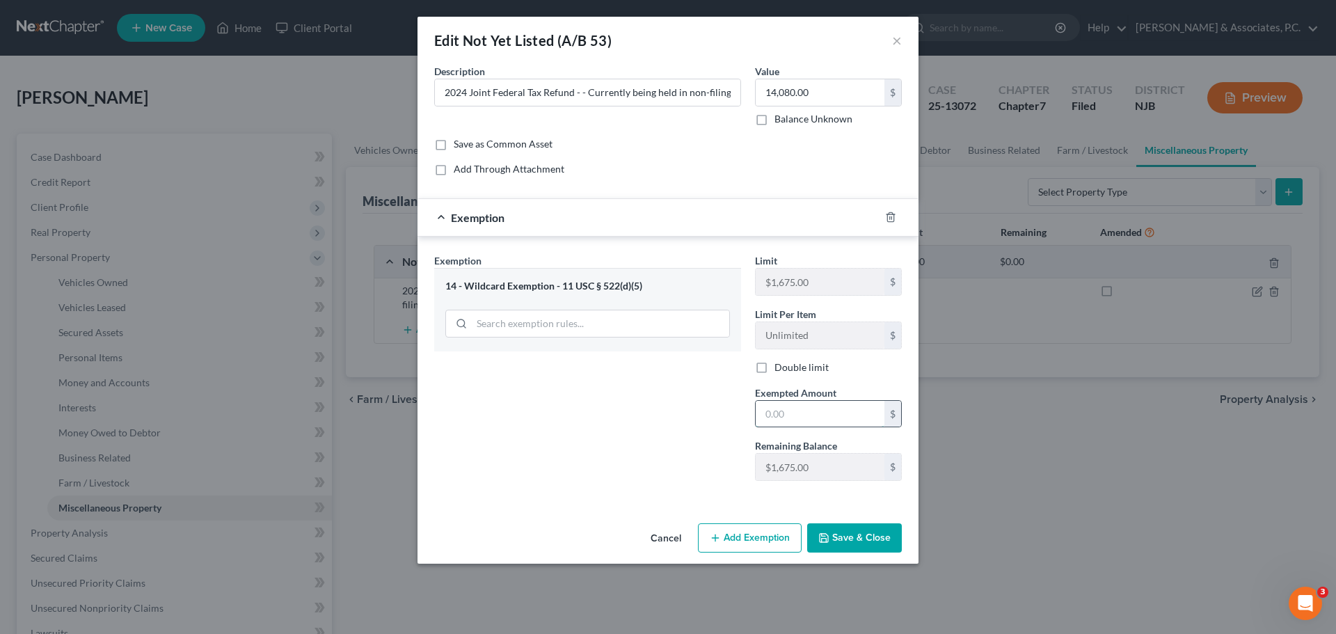
click at [813, 403] on input "text" at bounding box center [819, 414] width 129 height 26
type input "1"
type input "14,080.00"
click at [841, 540] on button "Save & Close" at bounding box center [854, 537] width 95 height 29
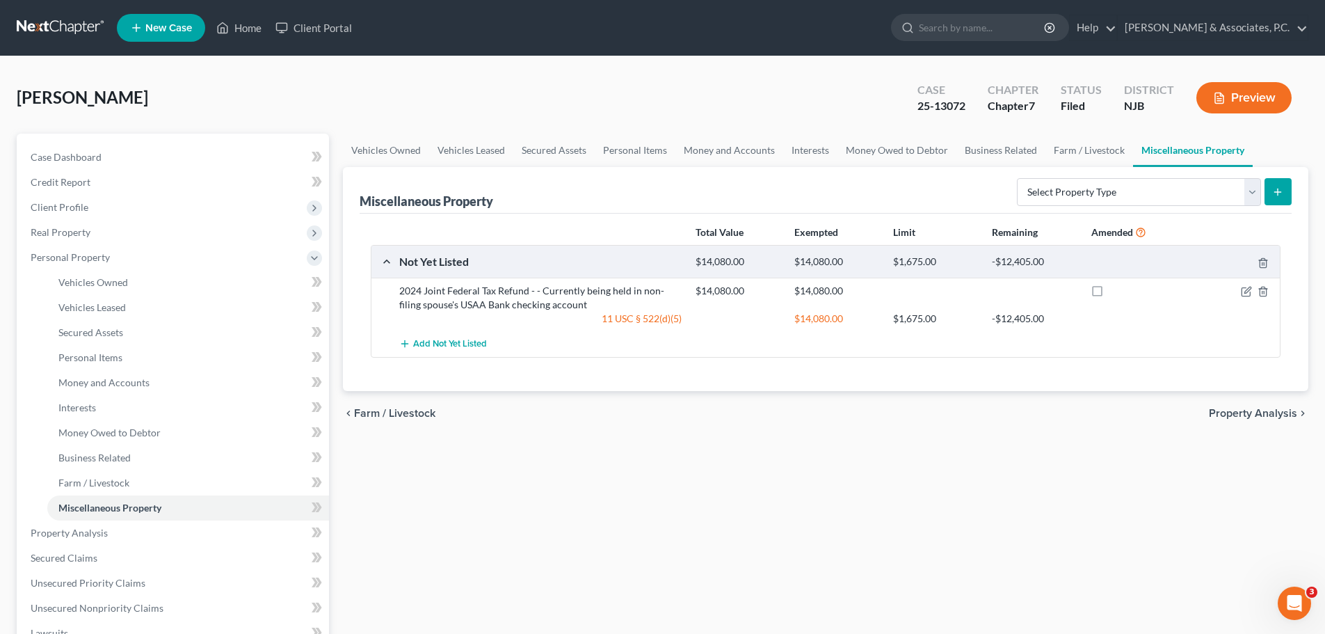
click at [1262, 413] on span "Property Analysis" at bounding box center [1253, 413] width 88 height 11
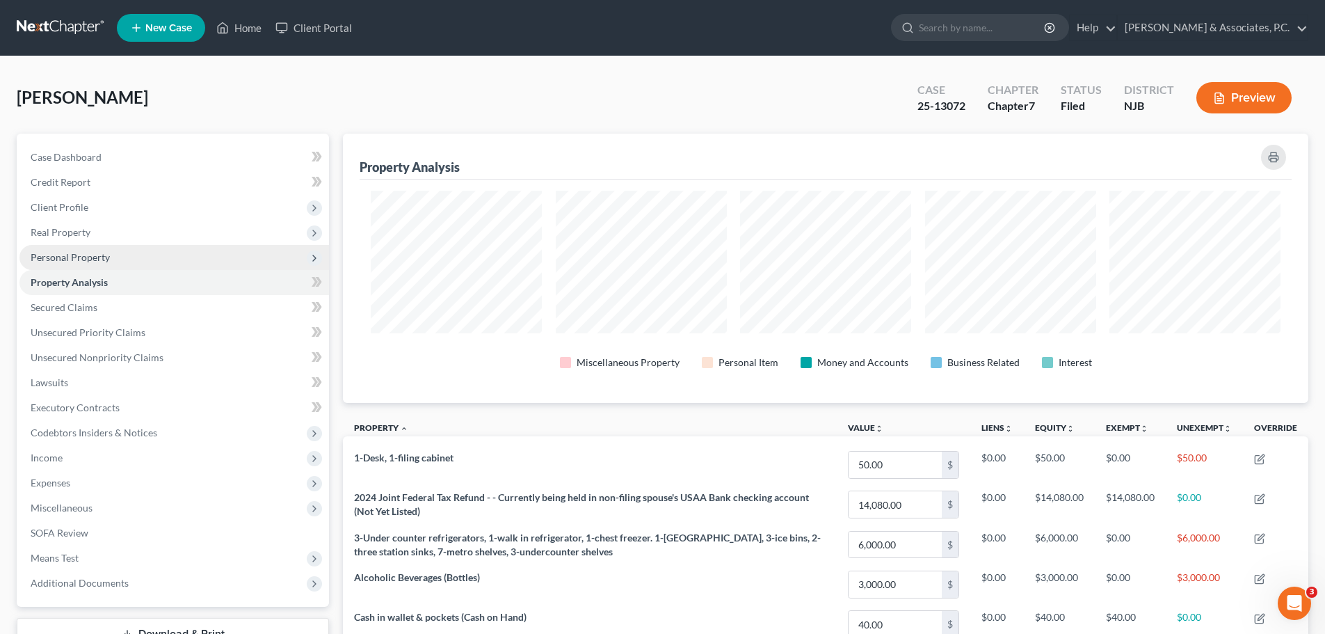
click at [83, 260] on span "Personal Property" at bounding box center [70, 257] width 79 height 12
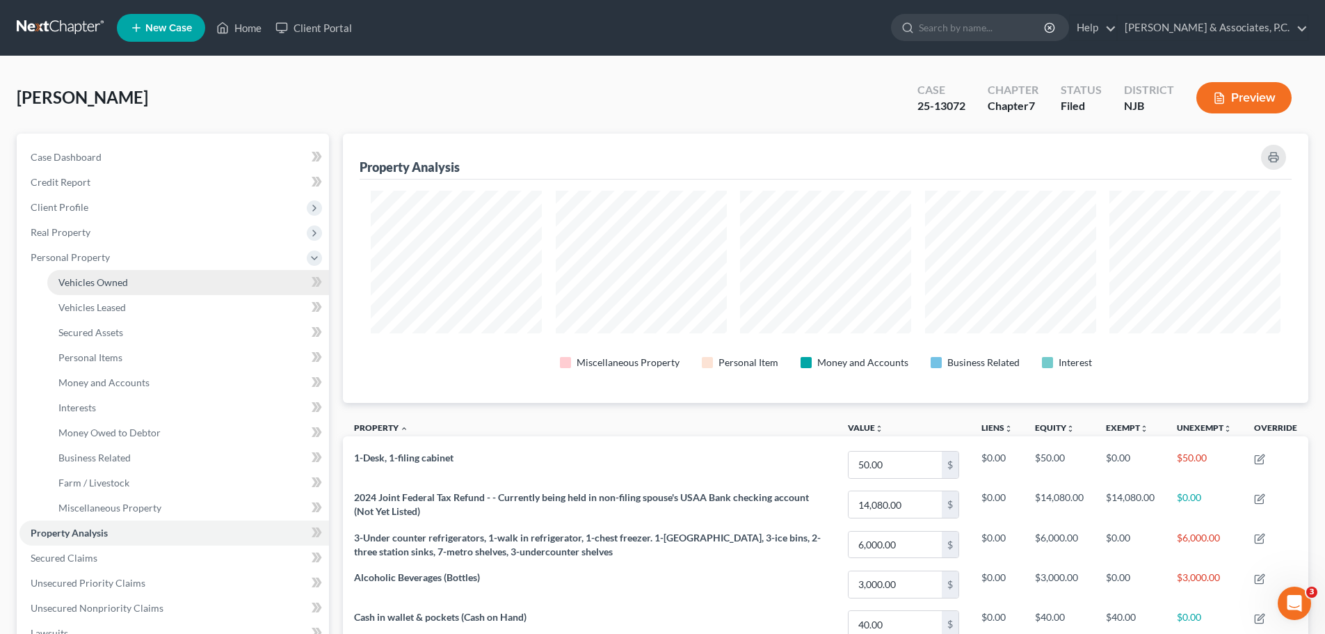
click at [92, 280] on span "Vehicles Owned" at bounding box center [93, 282] width 70 height 12
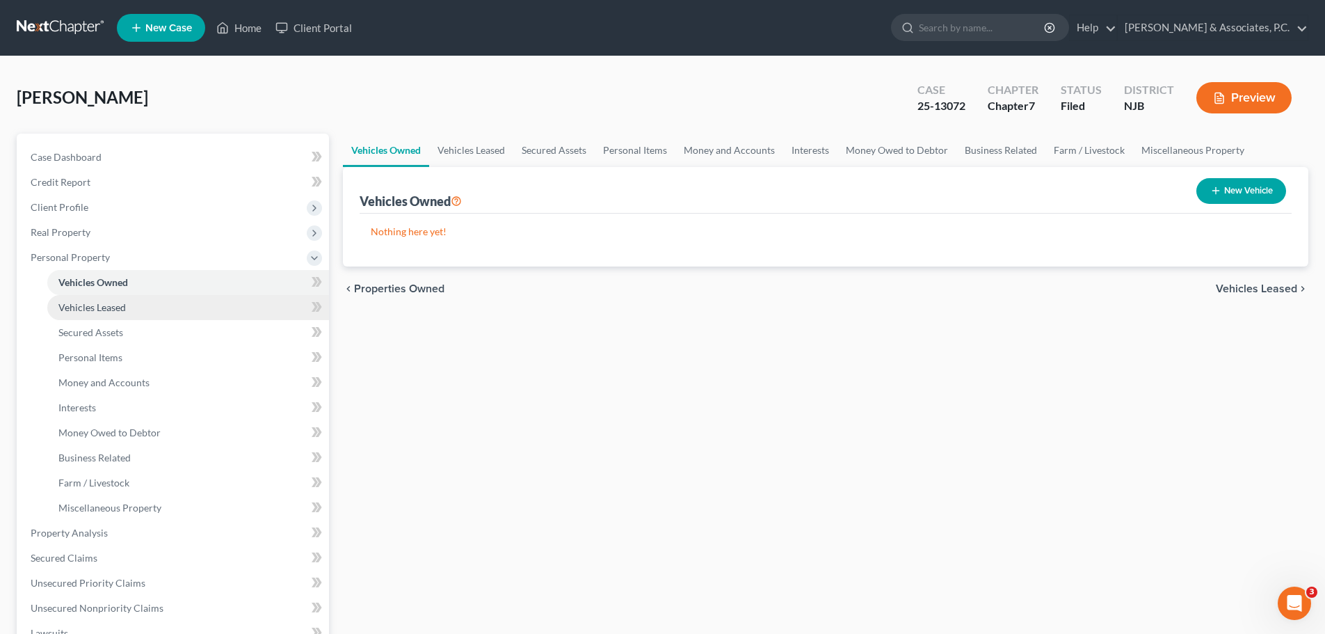
click at [126, 305] on link "Vehicles Leased" at bounding box center [188, 307] width 282 height 25
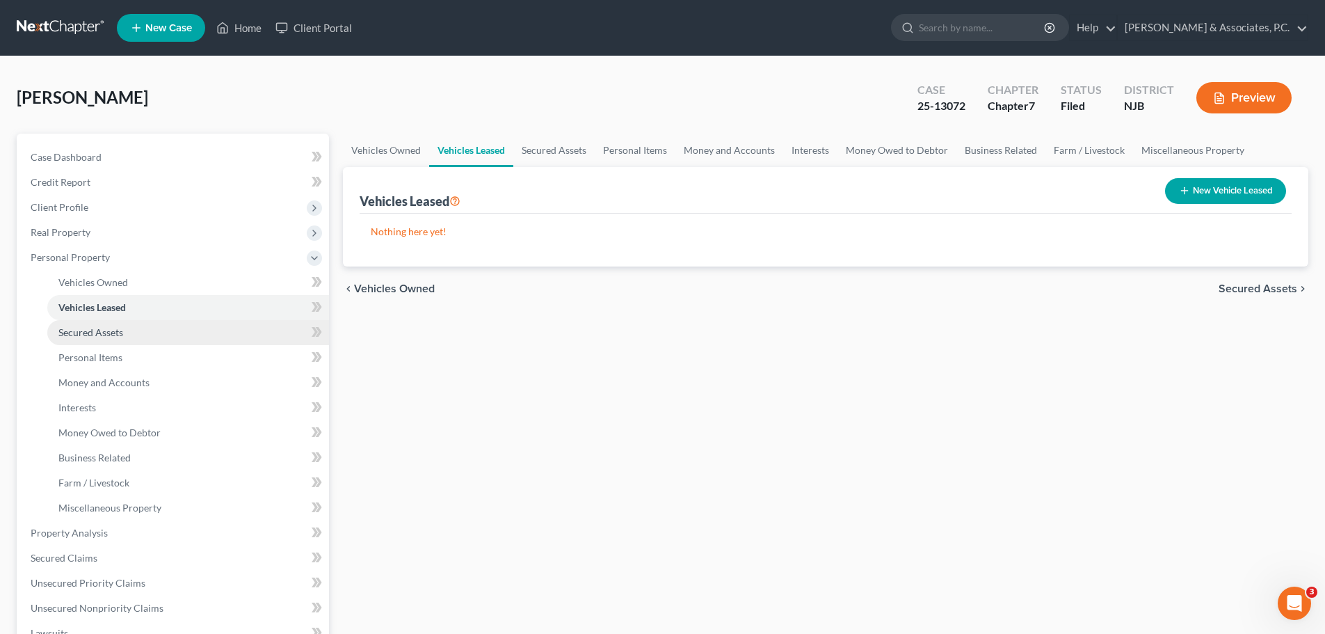
click at [132, 332] on link "Secured Assets" at bounding box center [188, 332] width 282 height 25
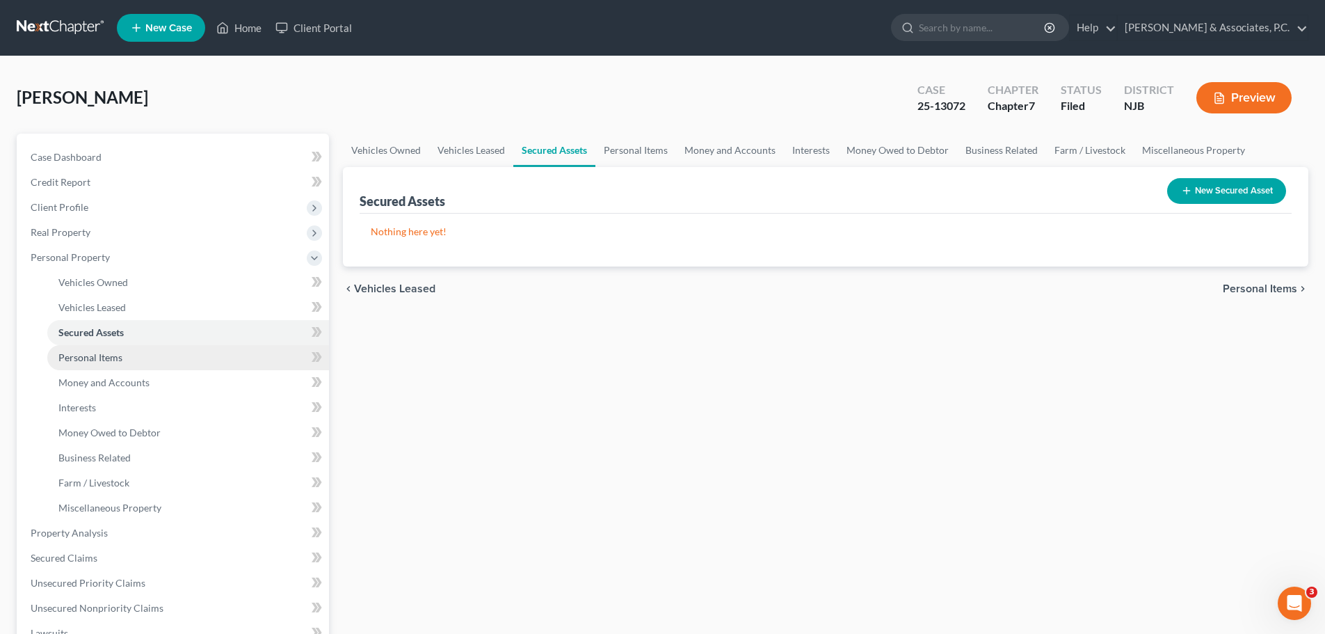
click at [146, 362] on link "Personal Items" at bounding box center [188, 357] width 282 height 25
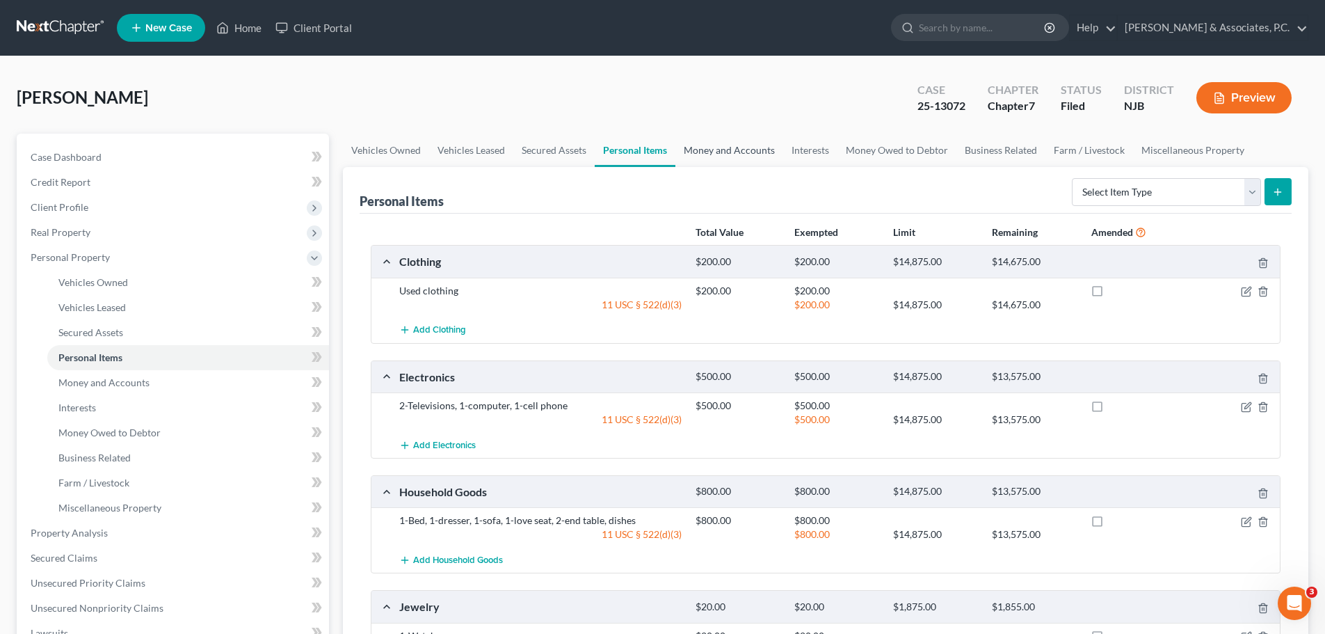
click at [728, 140] on link "Money and Accounts" at bounding box center [729, 150] width 108 height 33
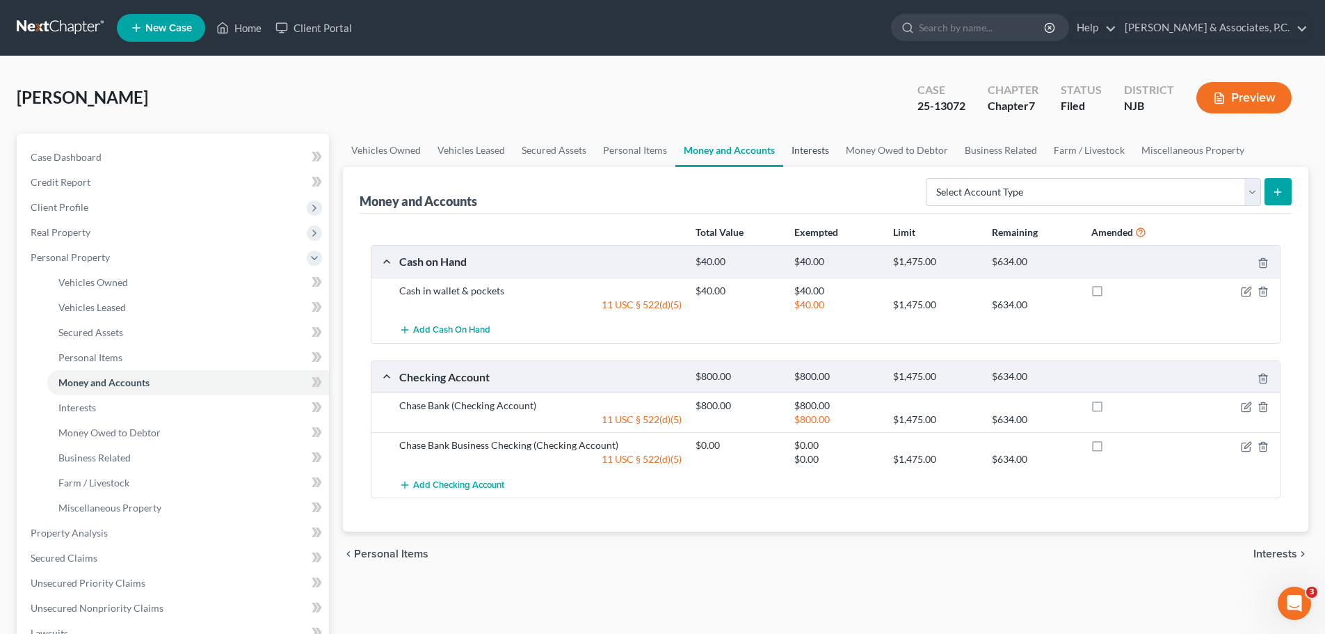
click at [803, 143] on link "Interests" at bounding box center [810, 150] width 54 height 33
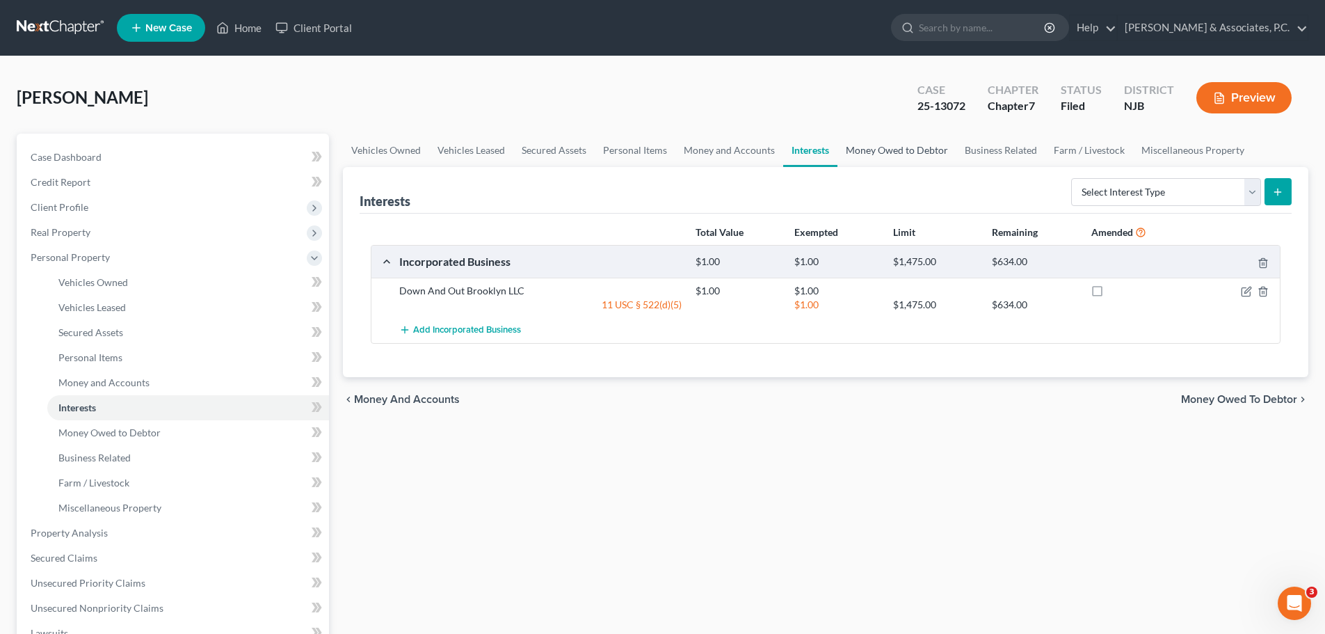
click at [863, 151] on link "Money Owed to Debtor" at bounding box center [896, 150] width 119 height 33
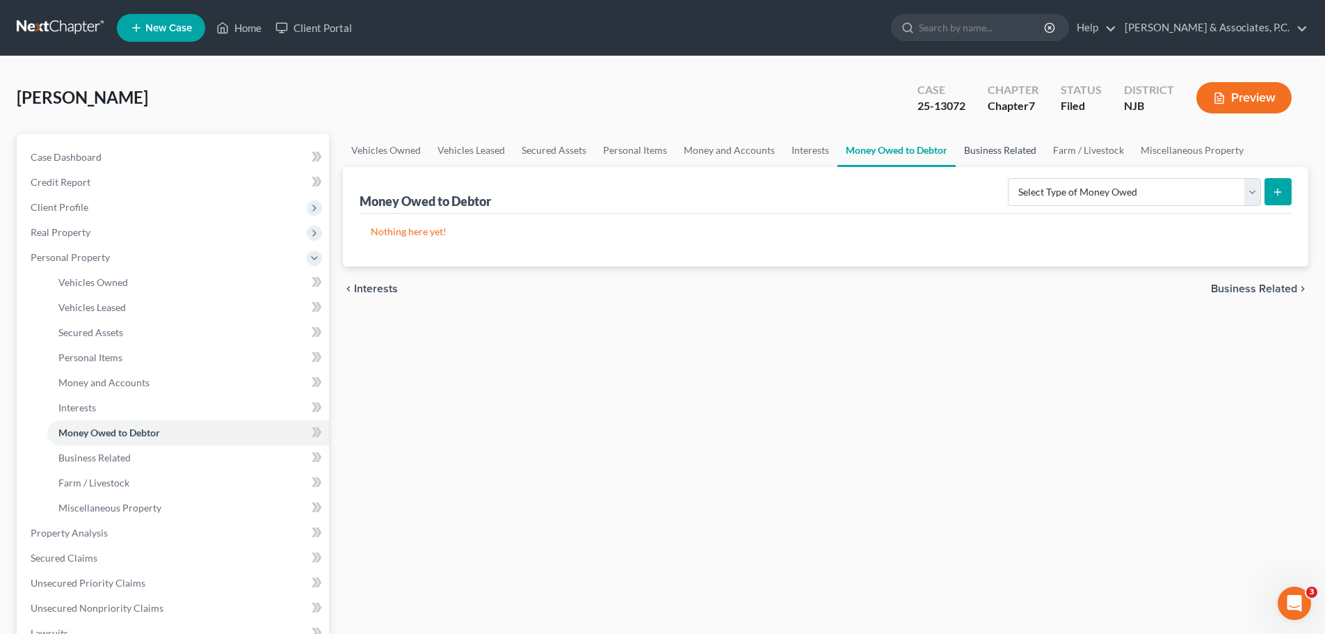
click at [996, 143] on link "Business Related" at bounding box center [1000, 150] width 89 height 33
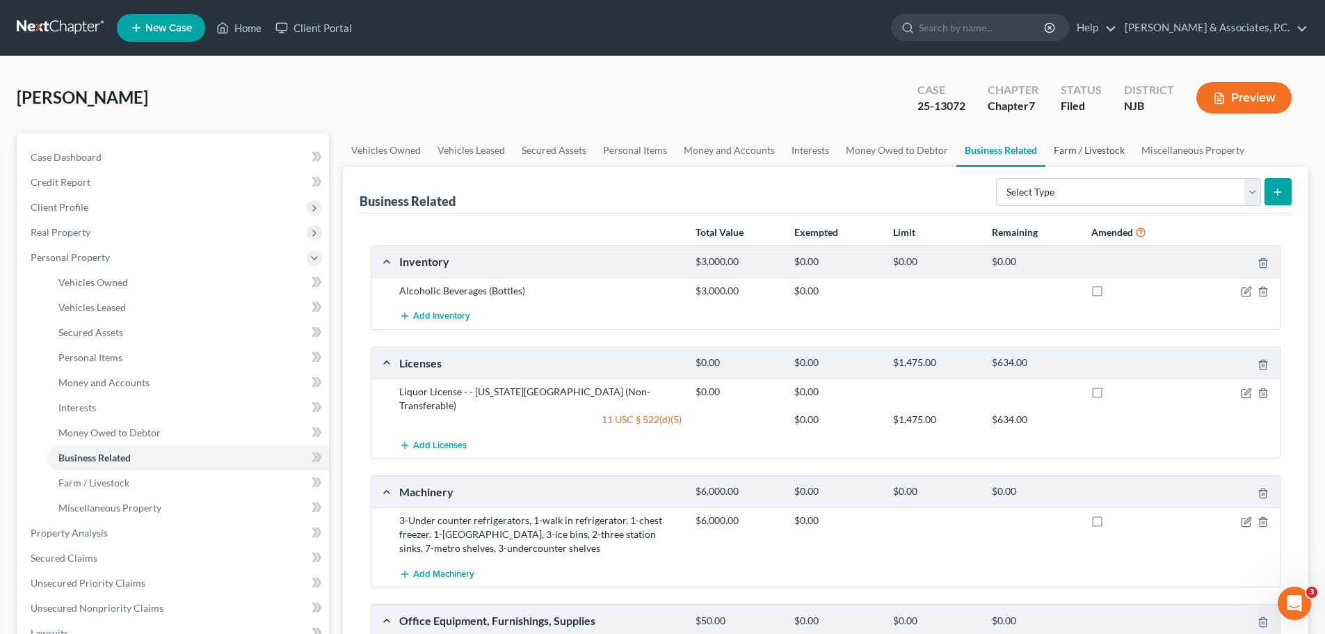
click at [1083, 153] on link "Farm / Livestock" at bounding box center [1089, 150] width 88 height 33
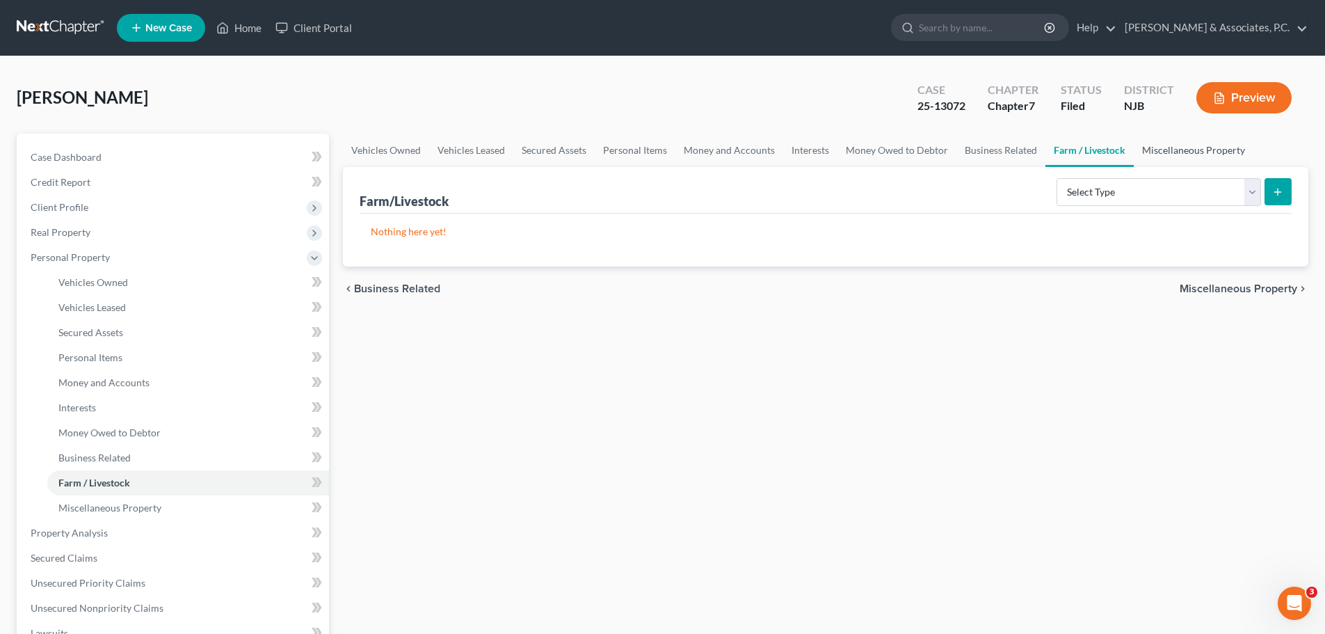
click at [1155, 147] on link "Miscellaneous Property" at bounding box center [1194, 150] width 120 height 33
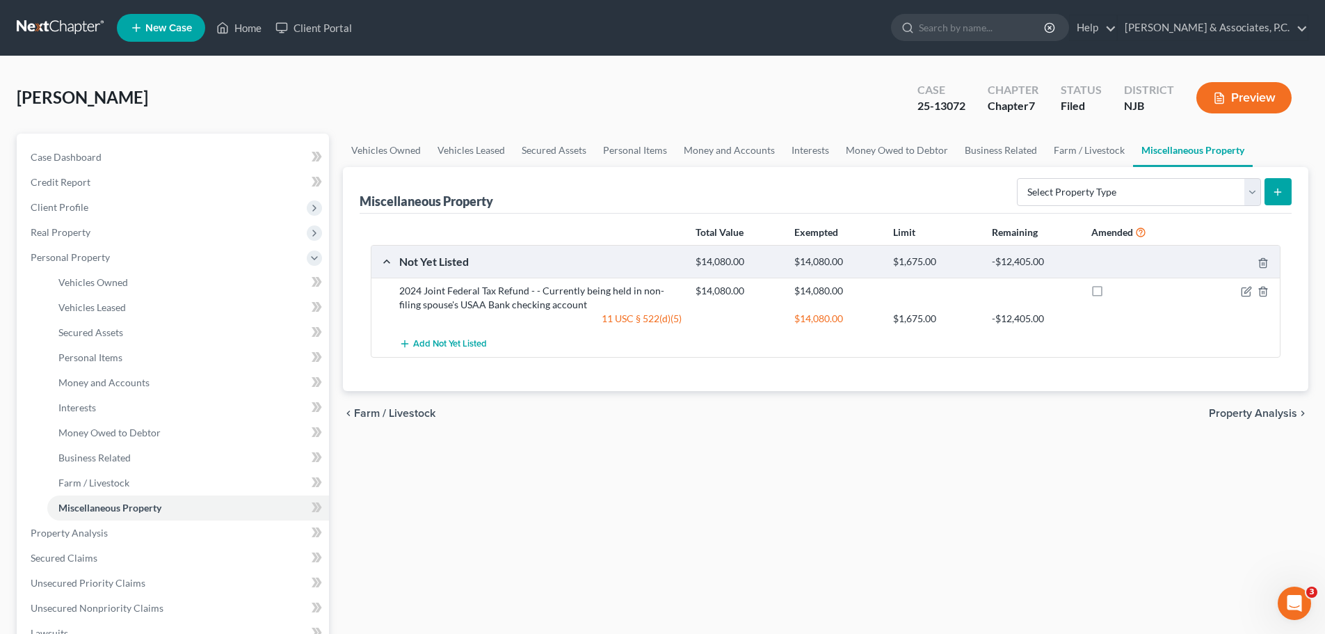
click at [1272, 412] on span "Property Analysis" at bounding box center [1253, 413] width 88 height 11
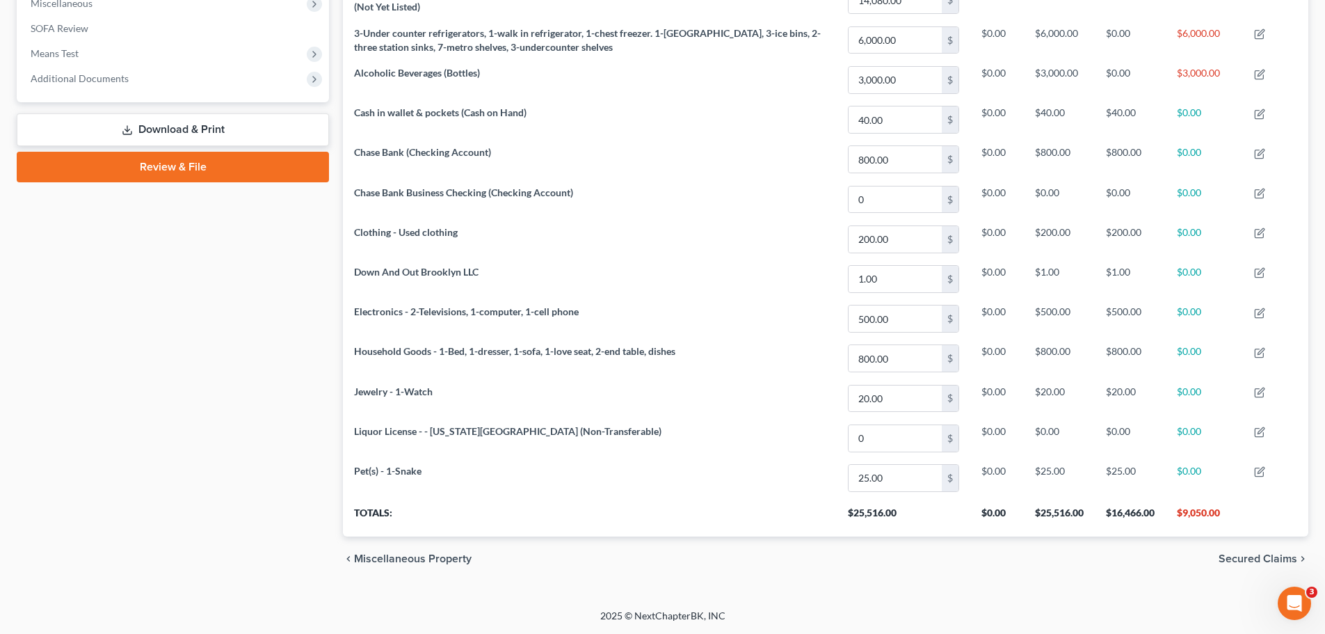
click at [1246, 559] on span "Secured Claims" at bounding box center [1258, 558] width 79 height 11
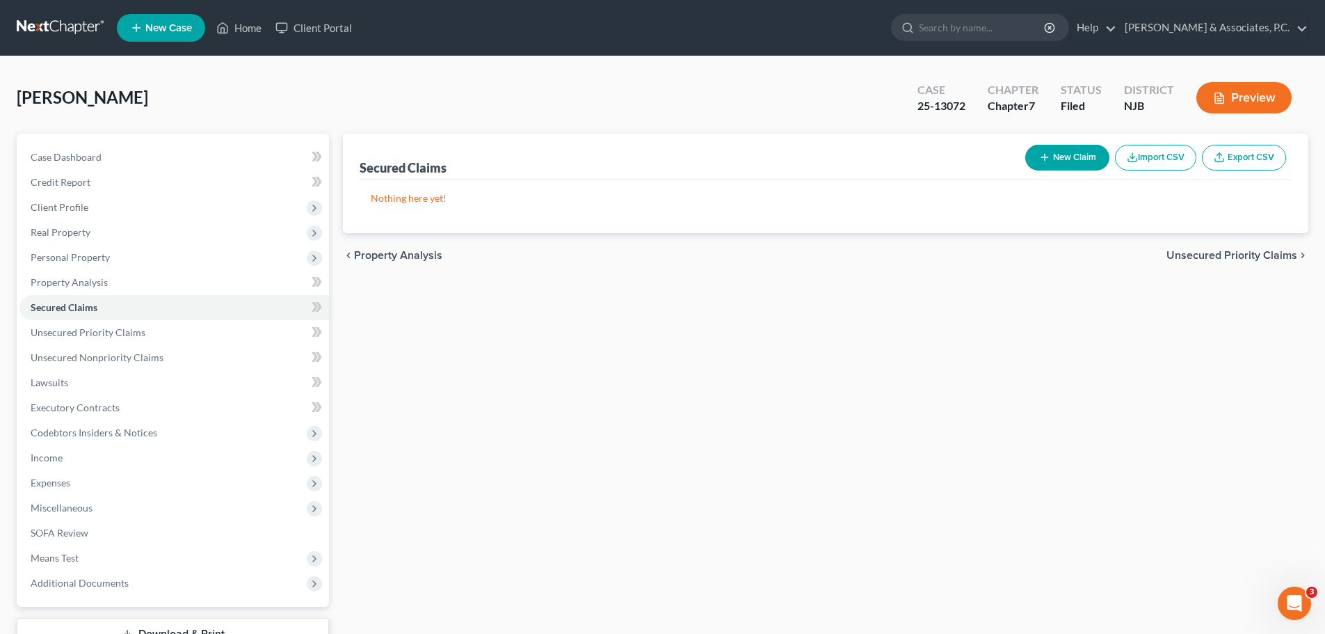
click at [1213, 255] on span "Unsecured Priority Claims" at bounding box center [1231, 255] width 131 height 11
click at [1234, 250] on span "Unsecured Nonpriority Claims" at bounding box center [1221, 255] width 151 height 11
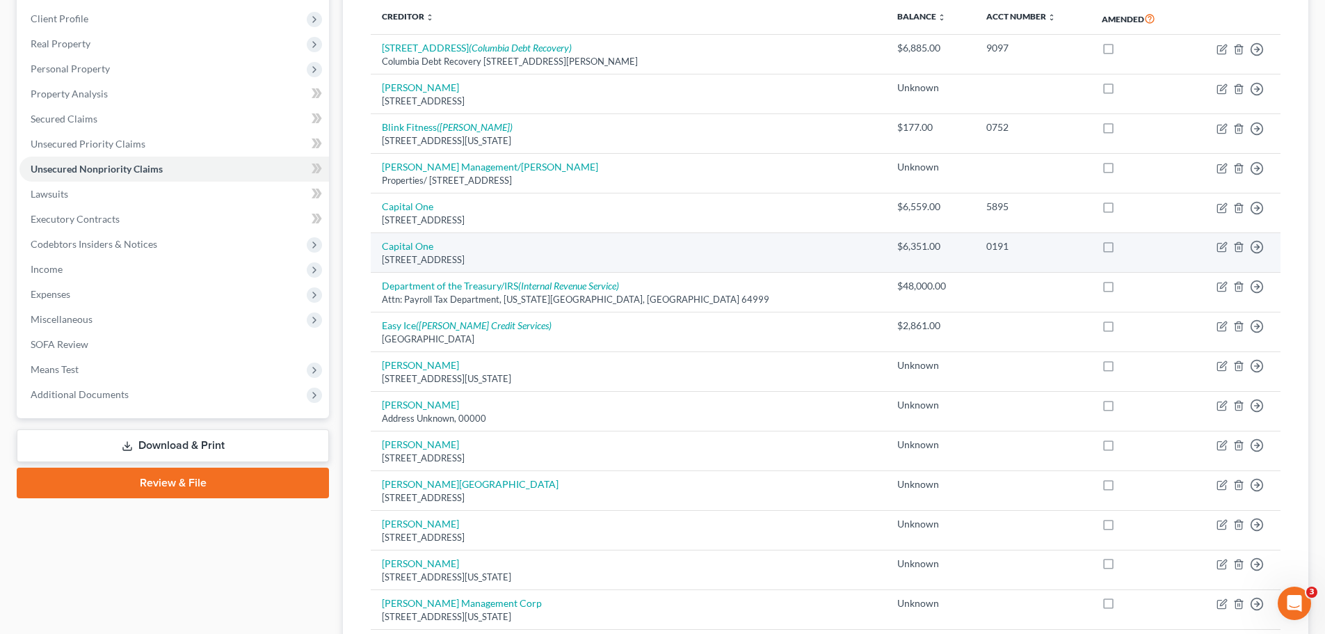
scroll to position [209, 0]
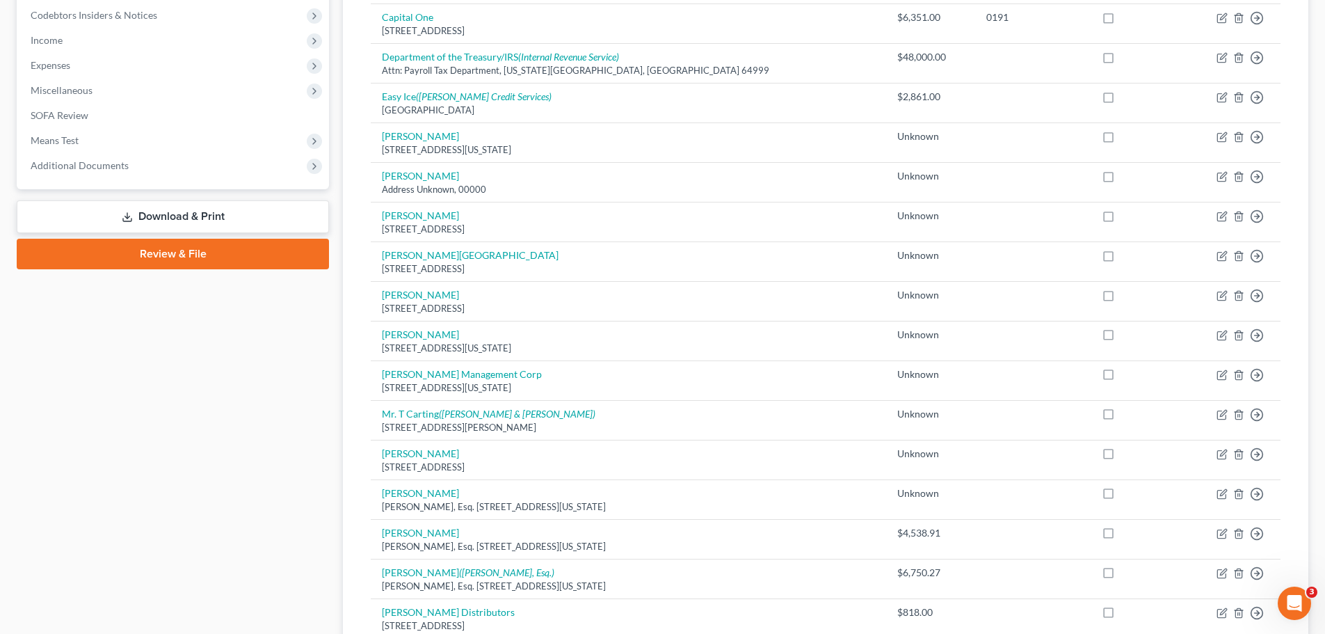
click at [227, 214] on link "Download & Print" at bounding box center [173, 216] width 312 height 33
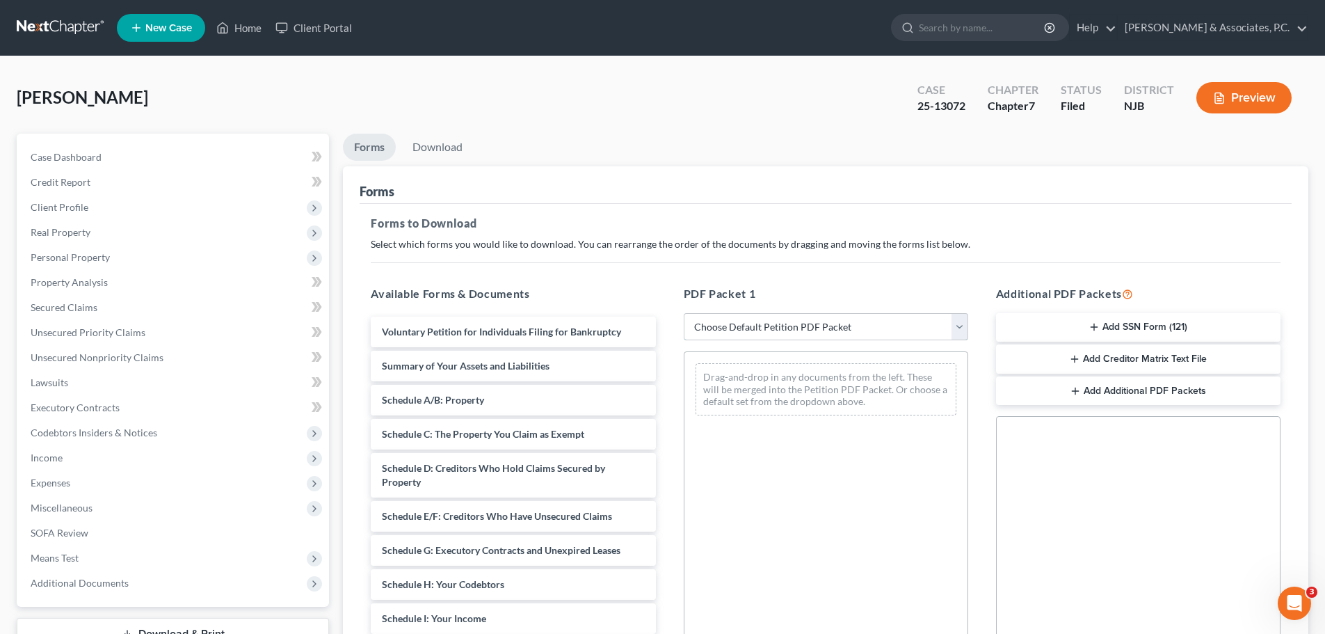
click at [807, 323] on select "Choose Default Petition PDF Packet Complete Bankruptcy Petition (all forms and …" at bounding box center [826, 327] width 284 height 28
select select "2"
click at [684, 313] on select "Choose Default Petition PDF Packet Complete Bankruptcy Petition (all forms and …" at bounding box center [826, 327] width 284 height 28
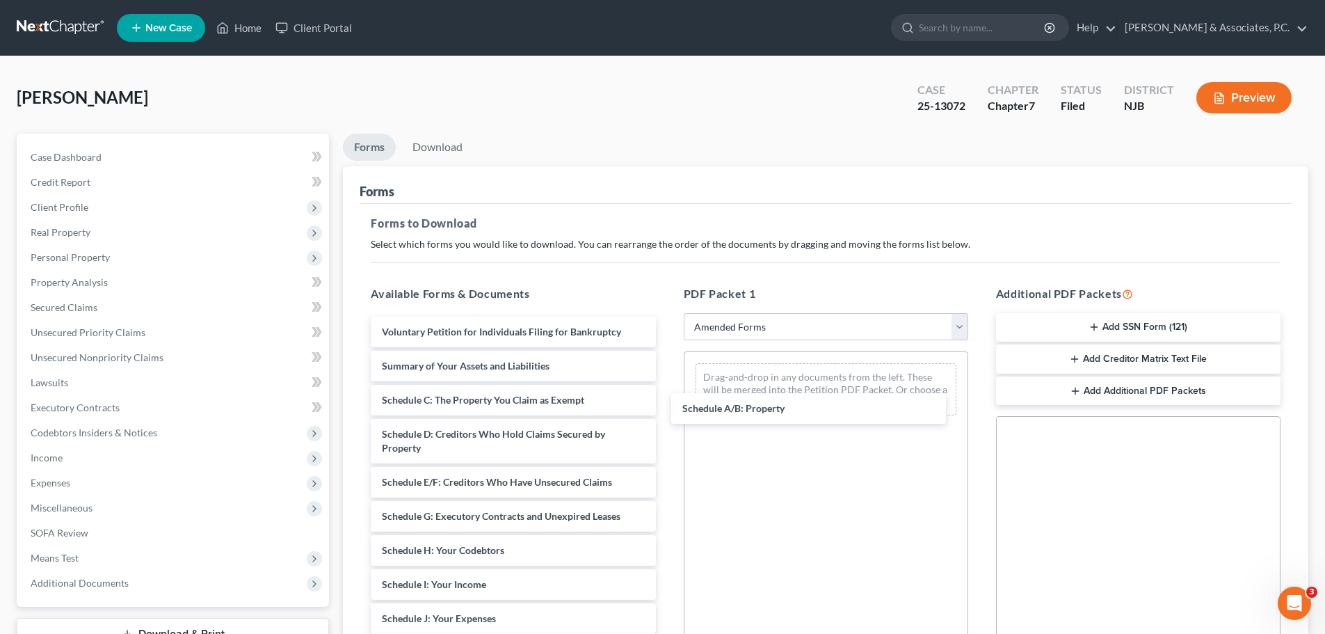
drag, startPoint x: 405, startPoint y: 399, endPoint x: 700, endPoint y: 404, distance: 295.0
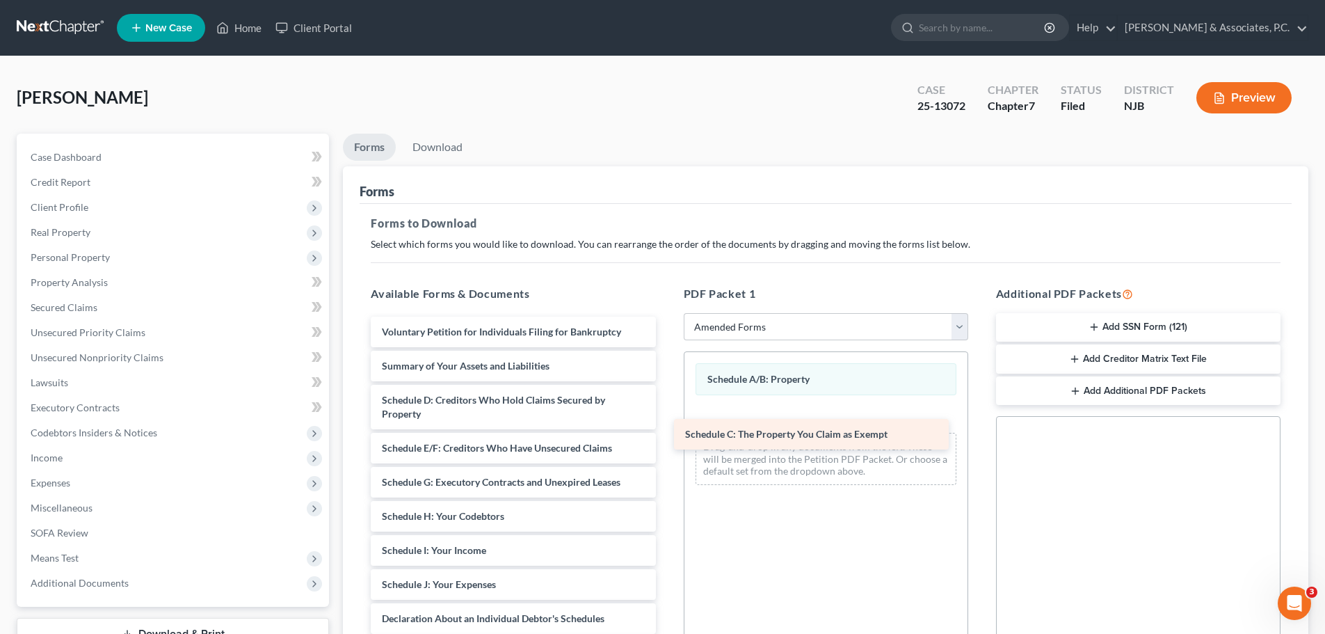
drag, startPoint x: 431, startPoint y: 395, endPoint x: 756, endPoint y: 420, distance: 325.8
click at [666, 421] on div "Schedule C: The Property You Claim as Exempt Voluntary Petition for Individuals…" at bounding box center [513, 632] width 307 height 632
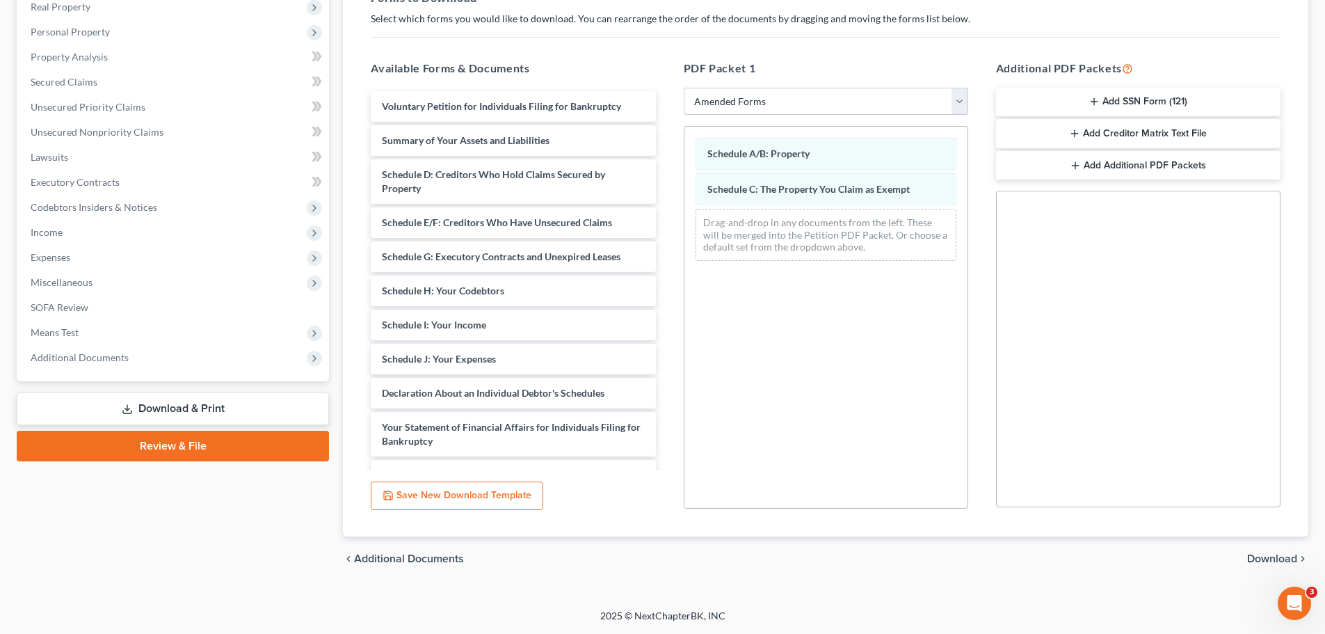
click at [1262, 557] on span "Download" at bounding box center [1272, 558] width 50 height 11
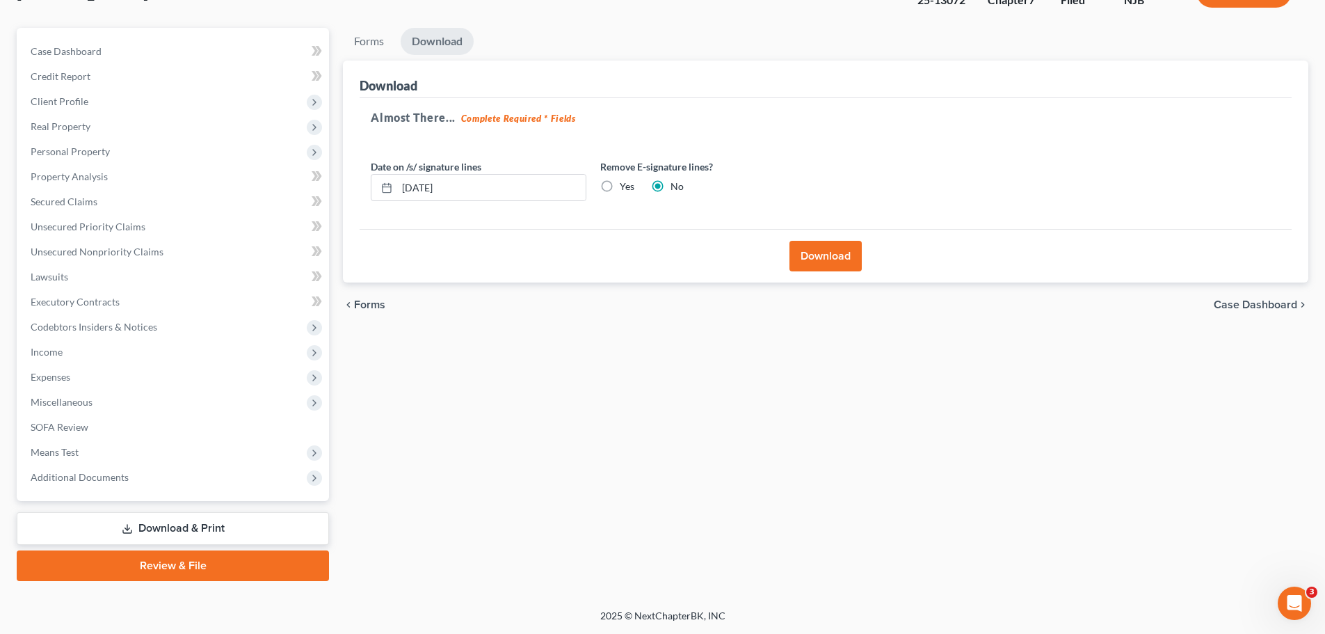
click at [620, 180] on label "Yes" at bounding box center [627, 186] width 15 height 14
click at [625, 180] on input "Yes" at bounding box center [629, 183] width 9 height 9
radio input "true"
radio input "false"
click at [840, 255] on button "Download" at bounding box center [825, 256] width 72 height 31
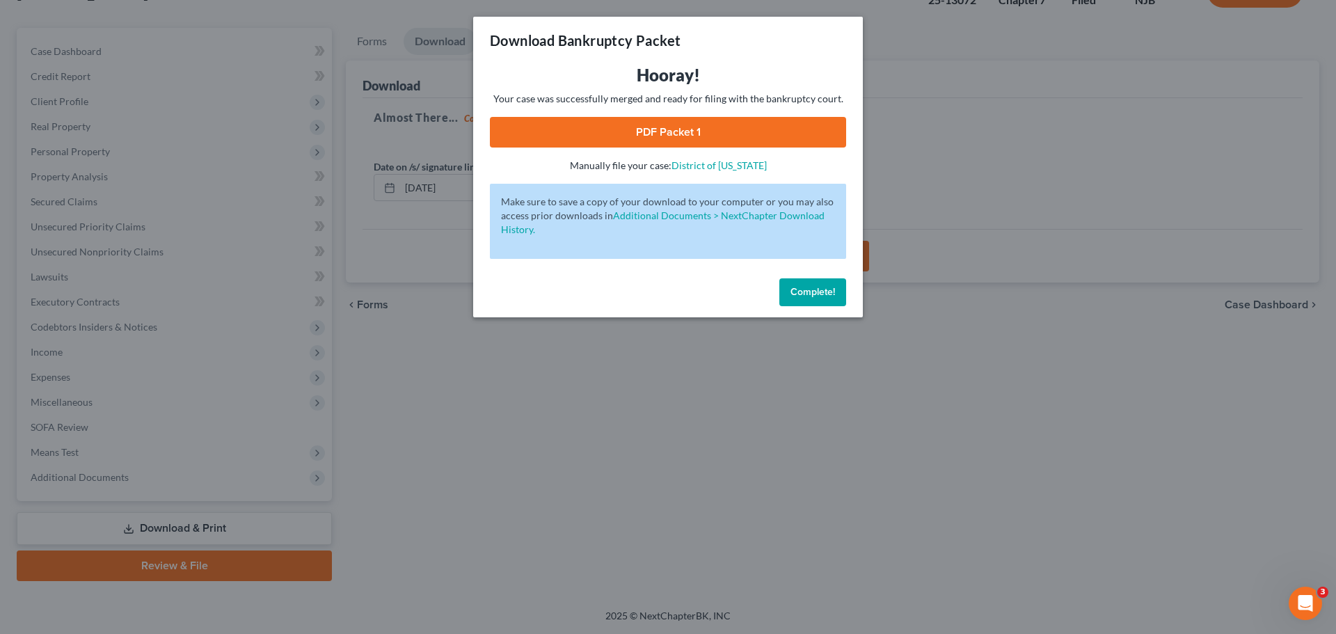
drag, startPoint x: 731, startPoint y: 125, endPoint x: 728, endPoint y: 138, distance: 14.2
click at [731, 125] on link "PDF Packet 1" at bounding box center [668, 132] width 356 height 31
click at [801, 294] on span "Complete!" at bounding box center [812, 292] width 45 height 12
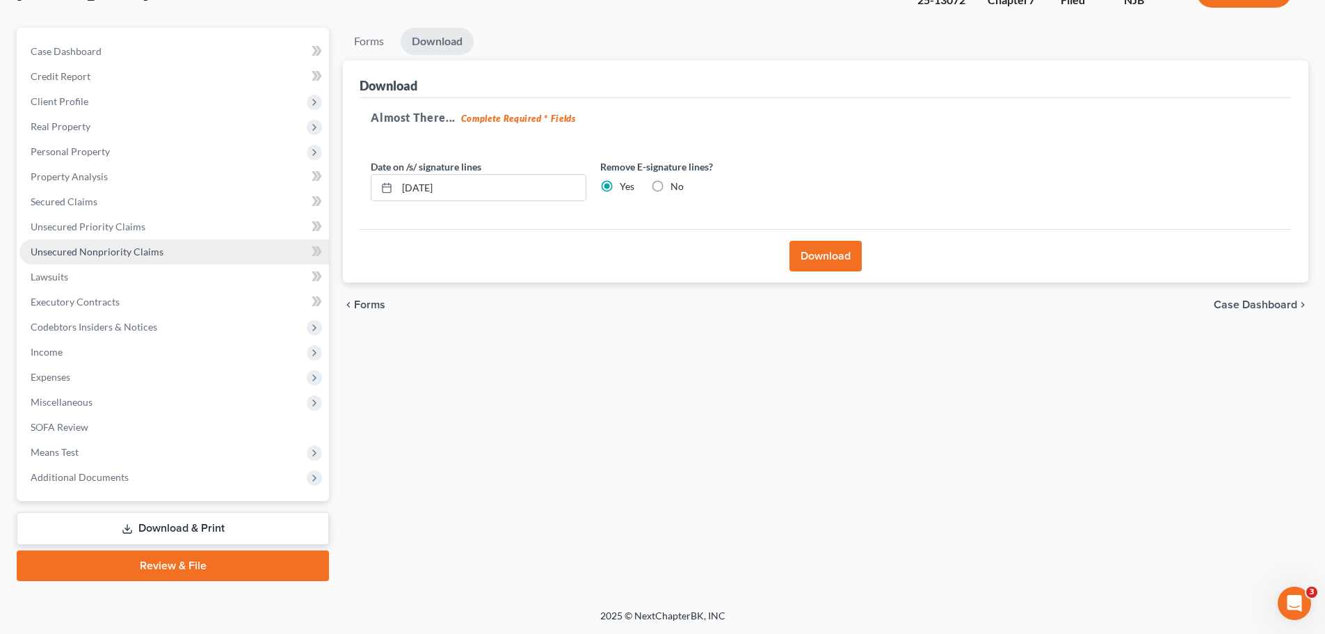
click at [72, 243] on link "Unsecured Nonpriority Claims" at bounding box center [174, 251] width 310 height 25
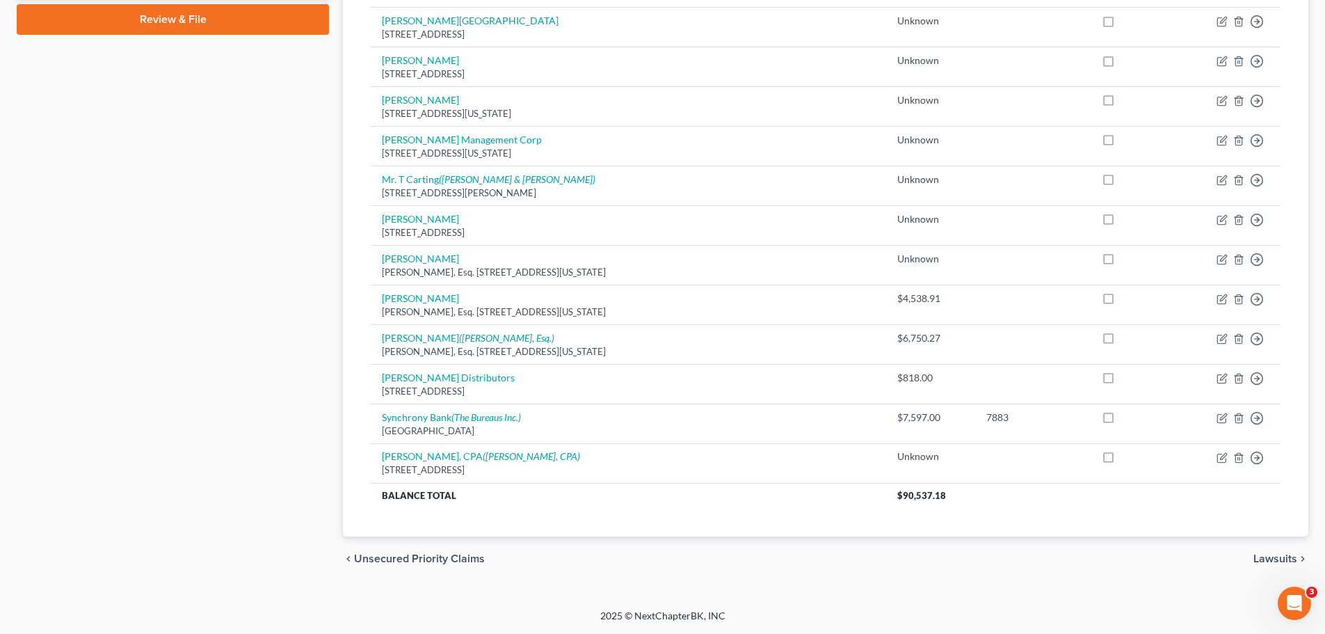
scroll to position [374, 0]
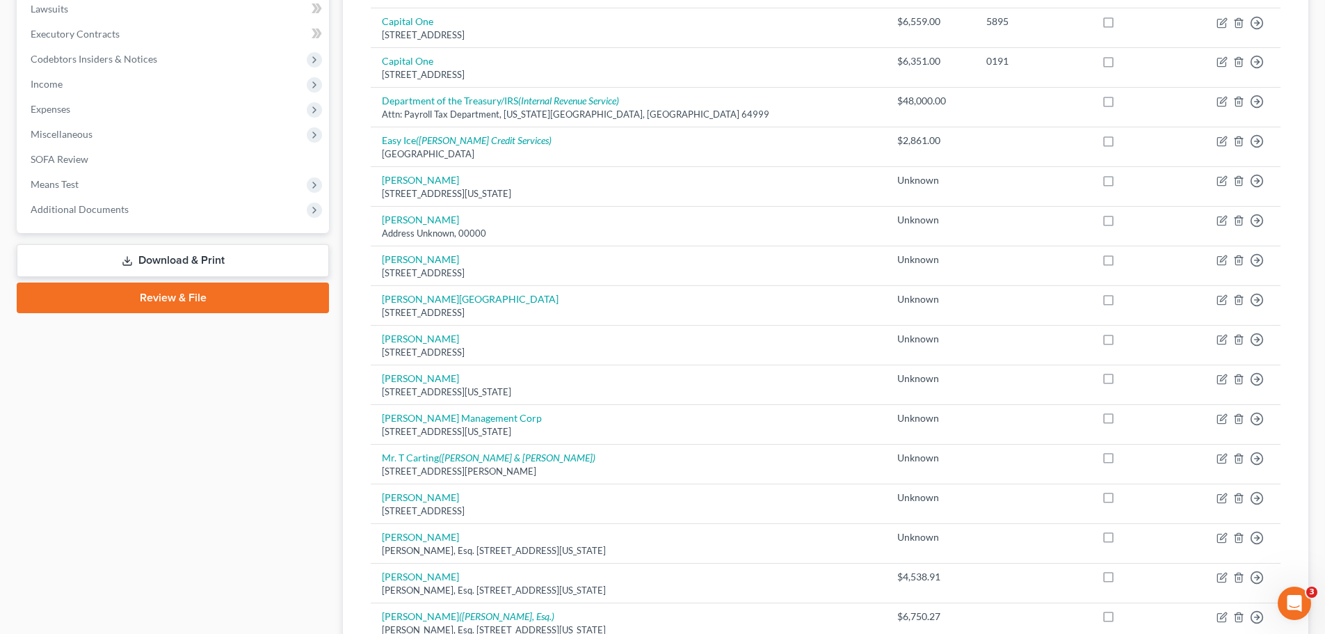
click at [235, 259] on link "Download & Print" at bounding box center [173, 260] width 312 height 33
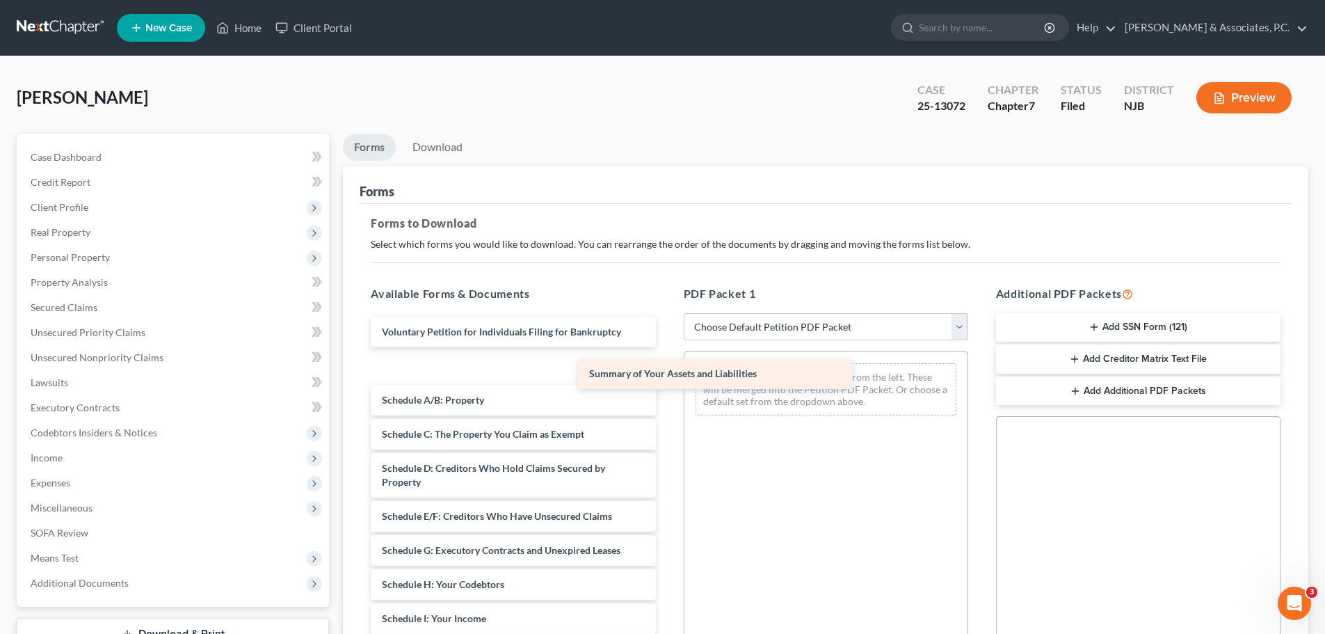
drag, startPoint x: 421, startPoint y: 364, endPoint x: 730, endPoint y: 372, distance: 309.6
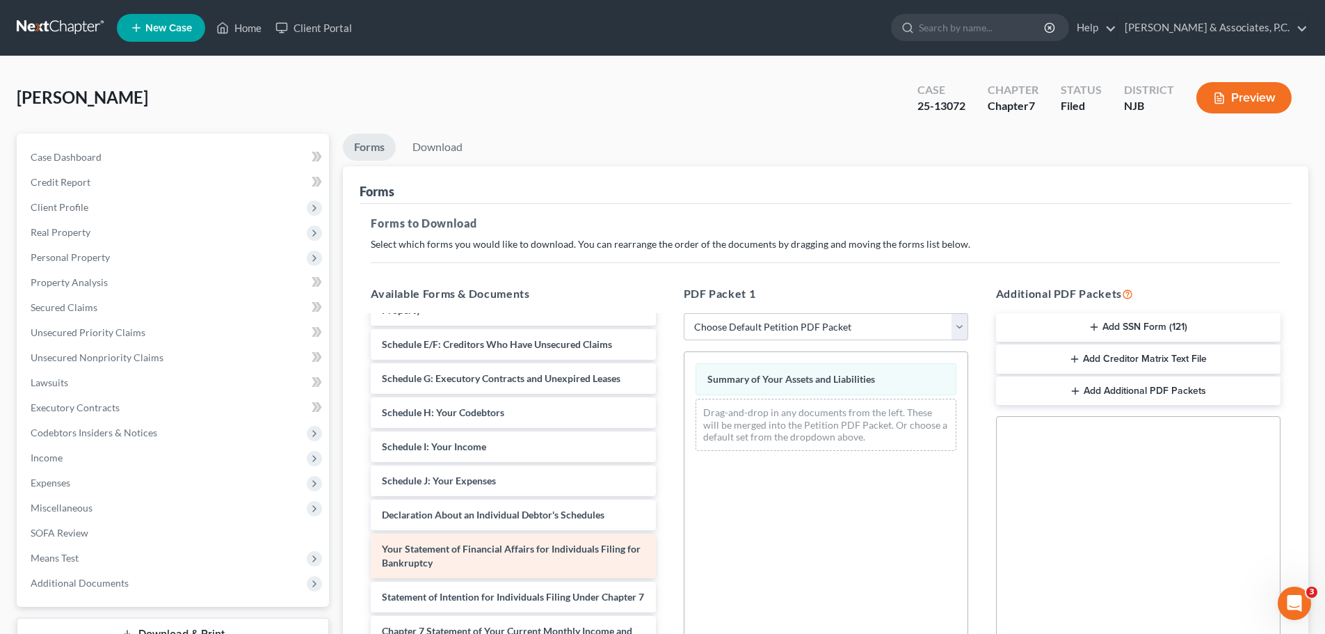
scroll to position [139, 0]
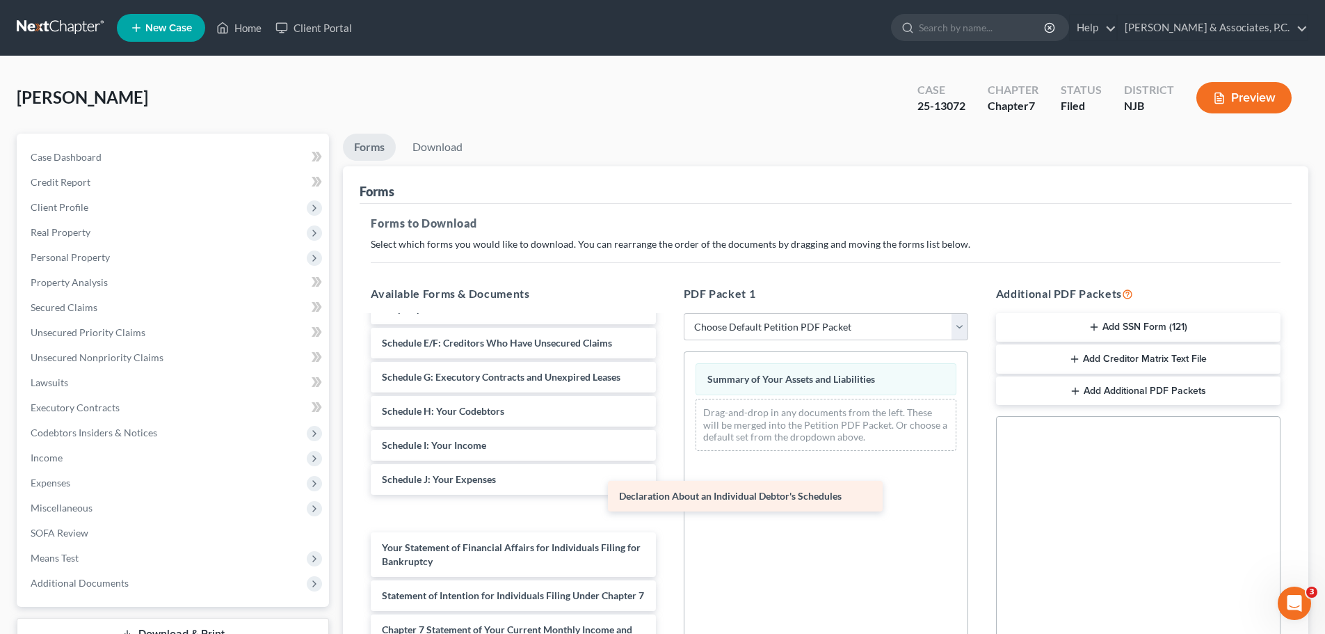
drag, startPoint x: 415, startPoint y: 517, endPoint x: 725, endPoint y: 441, distance: 318.7
click at [666, 442] on div "Declaration About an Individual Debtor's Schedules Voluntary Petition for Indiv…" at bounding box center [513, 510] width 307 height 666
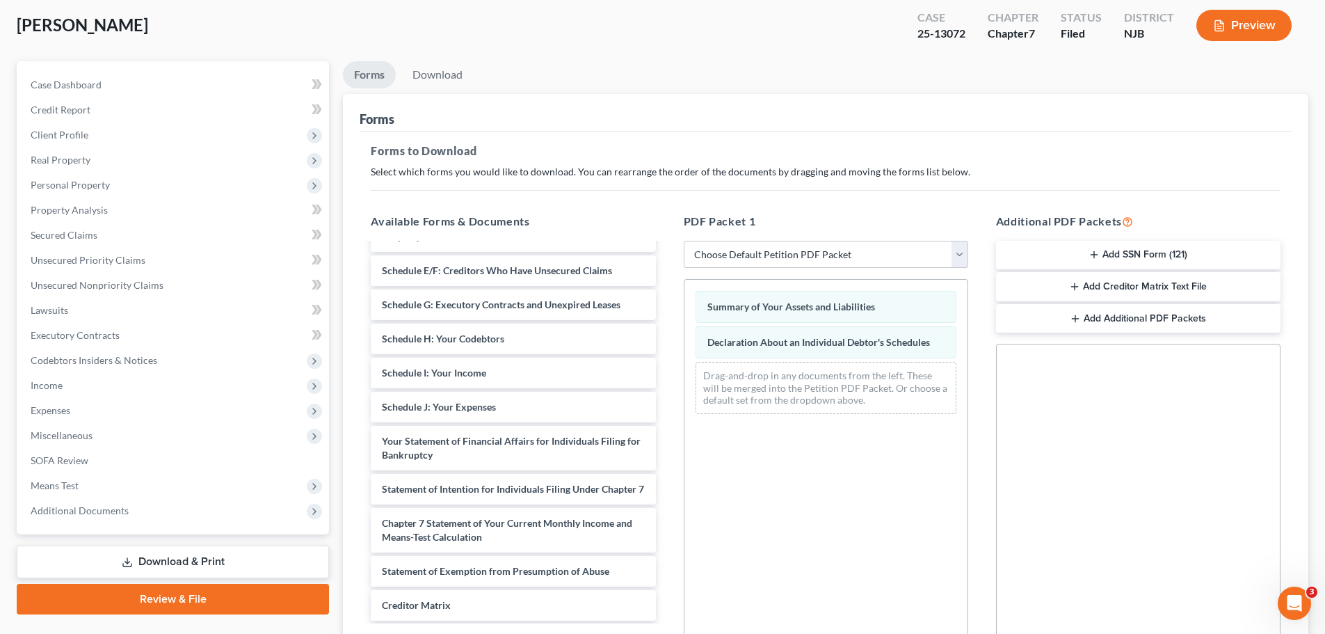
scroll to position [225, 0]
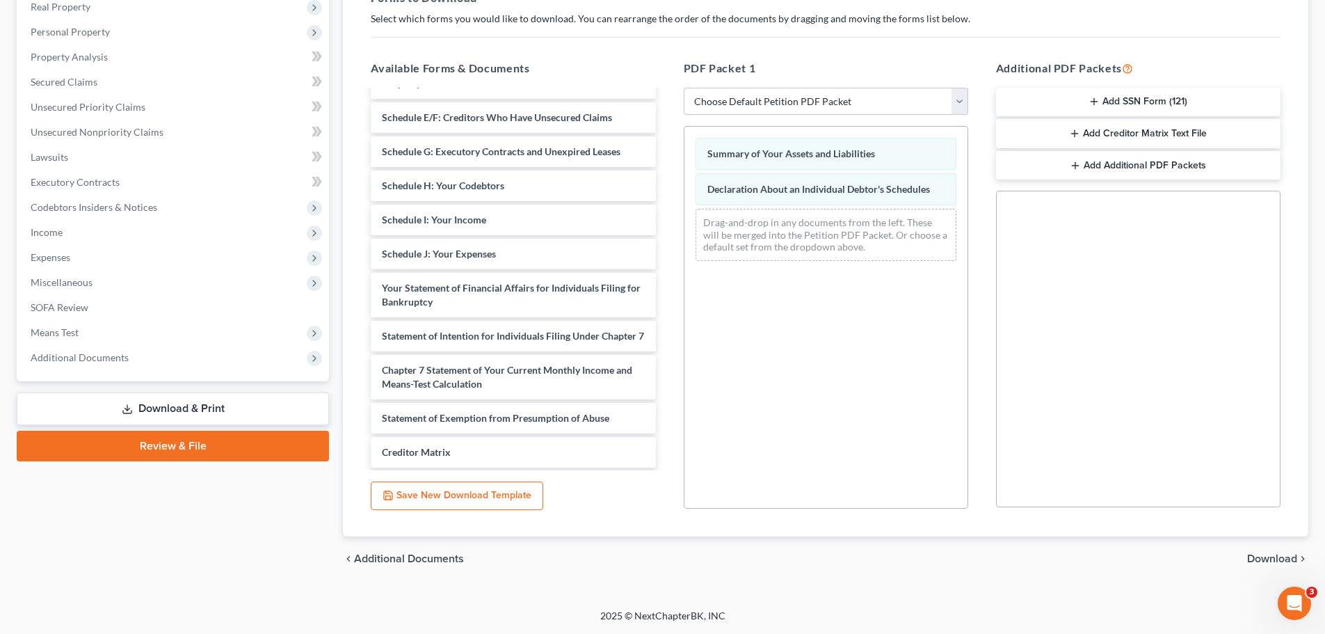
click at [1257, 556] on span "Download" at bounding box center [1272, 558] width 50 height 11
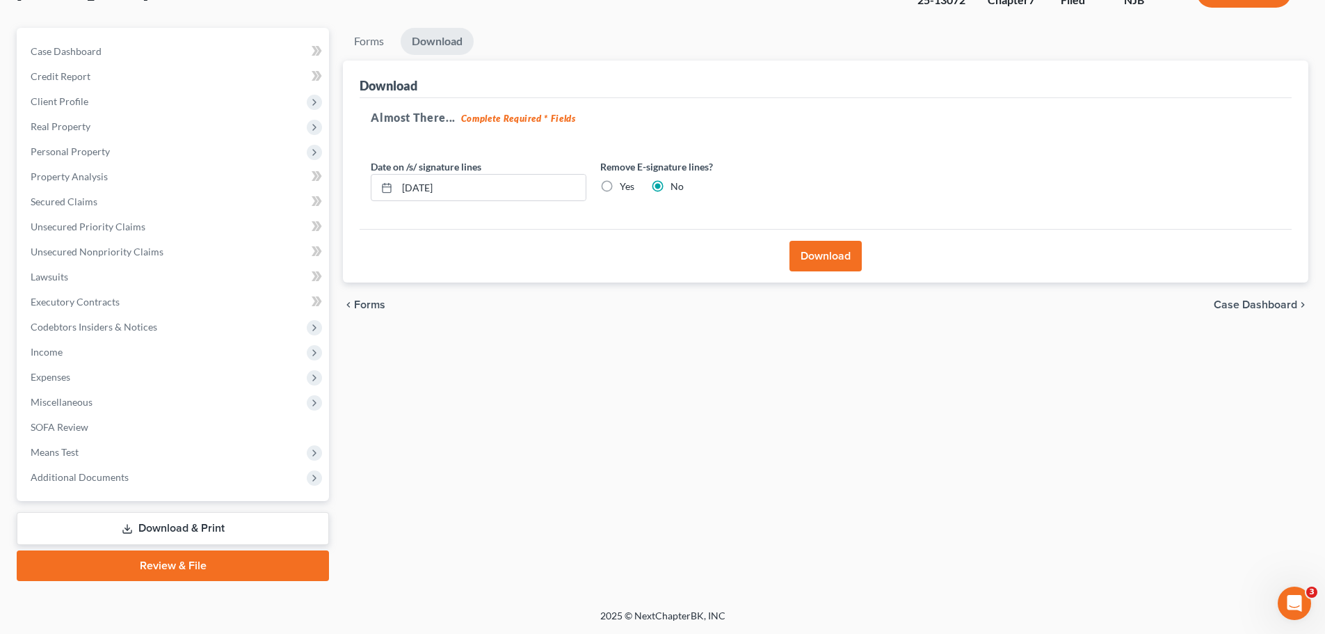
scroll to position [106, 0]
click at [620, 185] on label "Yes" at bounding box center [627, 186] width 15 height 14
click at [625, 185] on input "Yes" at bounding box center [629, 183] width 9 height 9
radio input "true"
radio input "false"
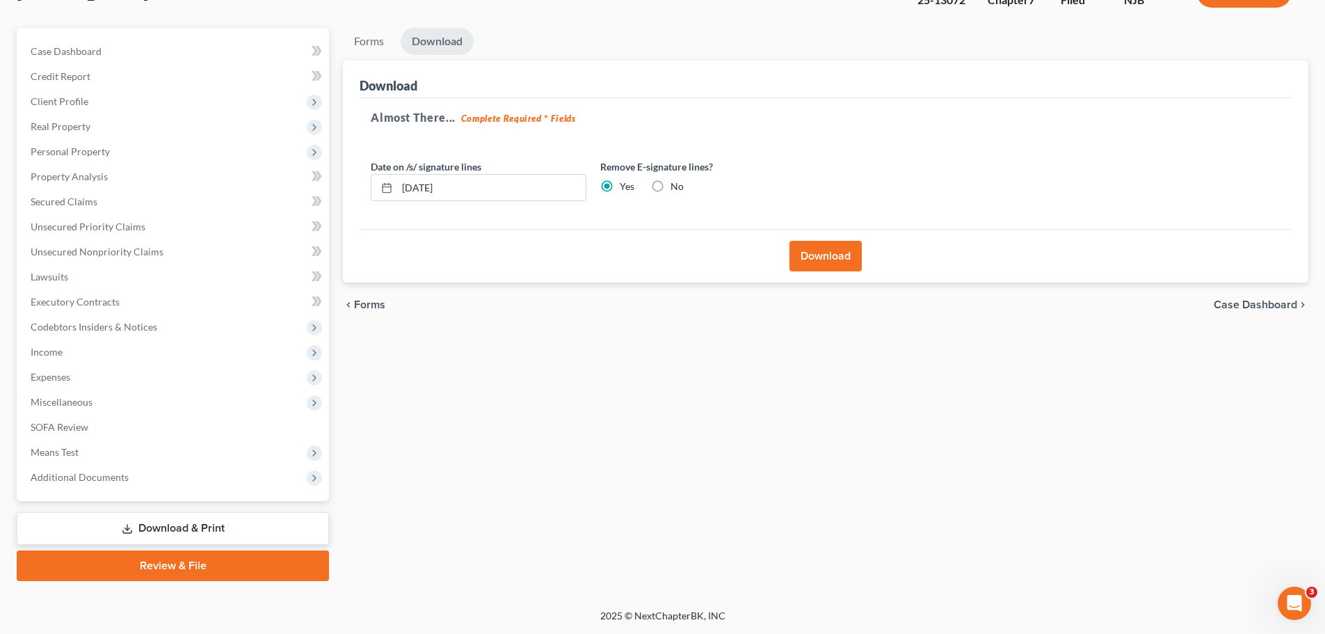
click at [828, 259] on button "Download" at bounding box center [825, 256] width 72 height 31
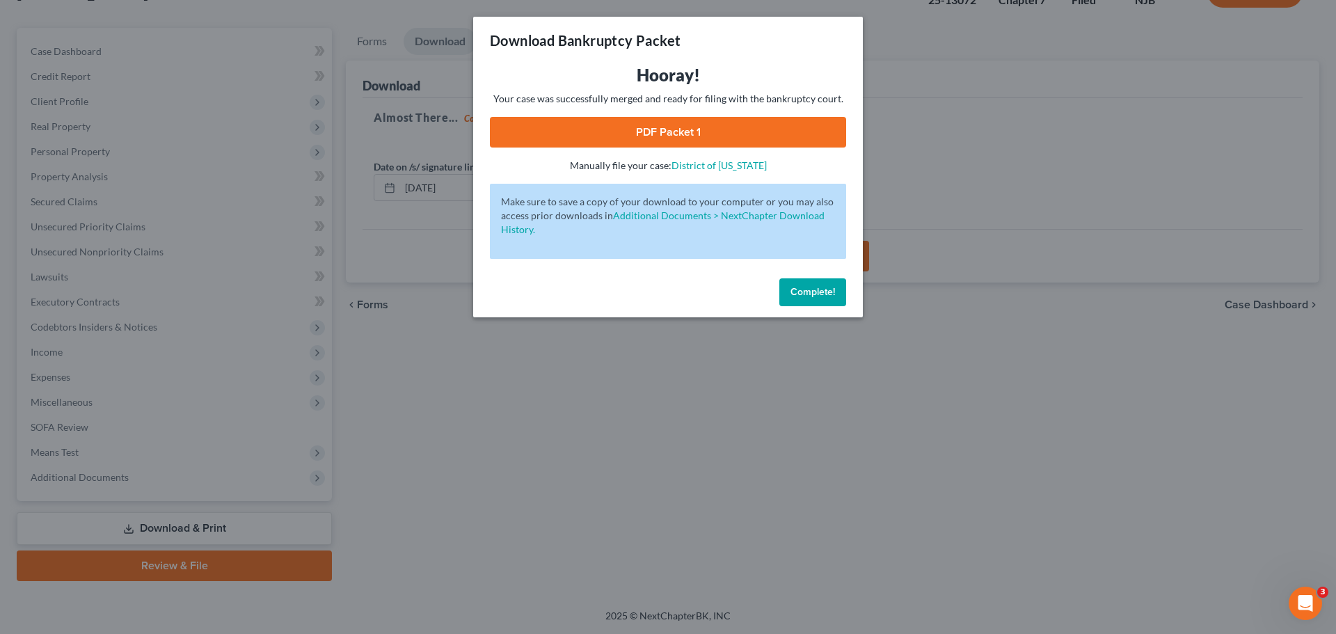
drag, startPoint x: 736, startPoint y: 129, endPoint x: 753, endPoint y: 143, distance: 22.3
click at [737, 129] on link "PDF Packet 1" at bounding box center [668, 132] width 356 height 31
click at [819, 300] on button "Complete!" at bounding box center [812, 292] width 67 height 28
